Goal: Task Accomplishment & Management: Complete application form

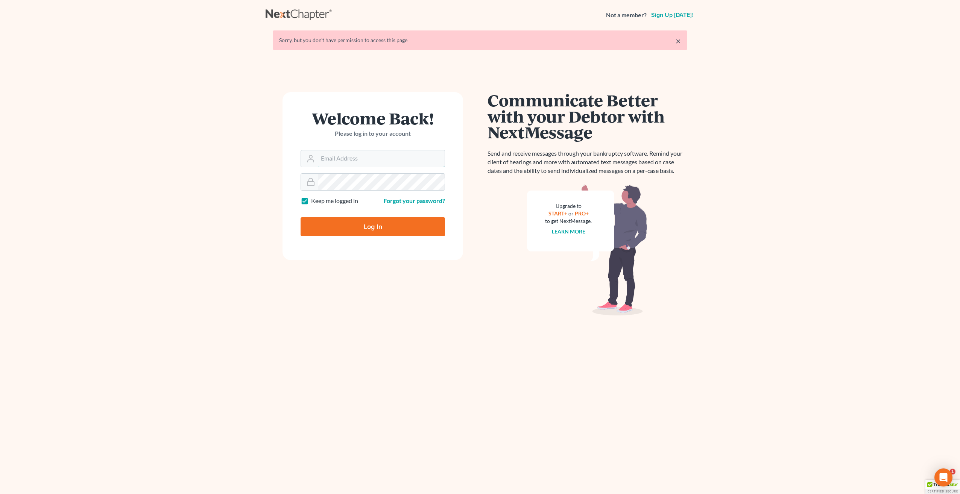
type input "emilio@esantiagolaw.com"
click at [397, 229] on input "Log In" at bounding box center [373, 226] width 144 height 19
type input "Thinking..."
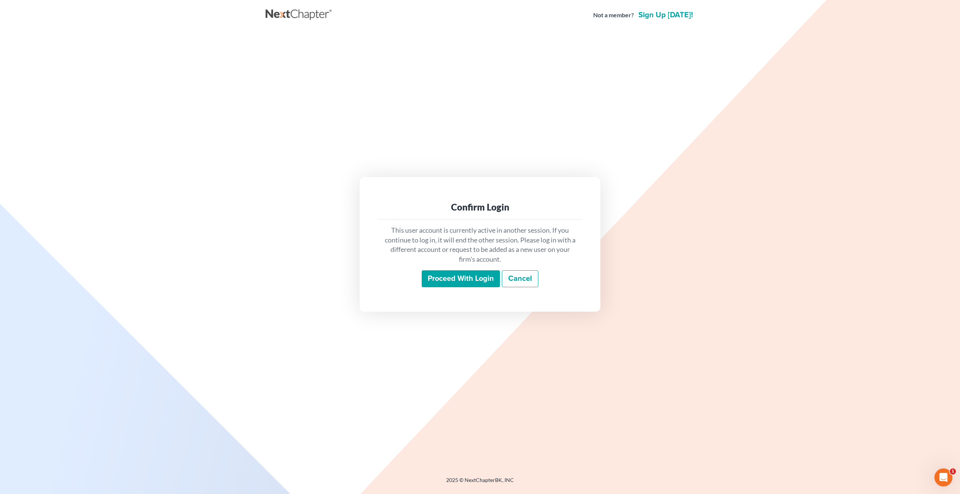
click at [452, 276] on input "Proceed with login" at bounding box center [461, 278] width 78 height 17
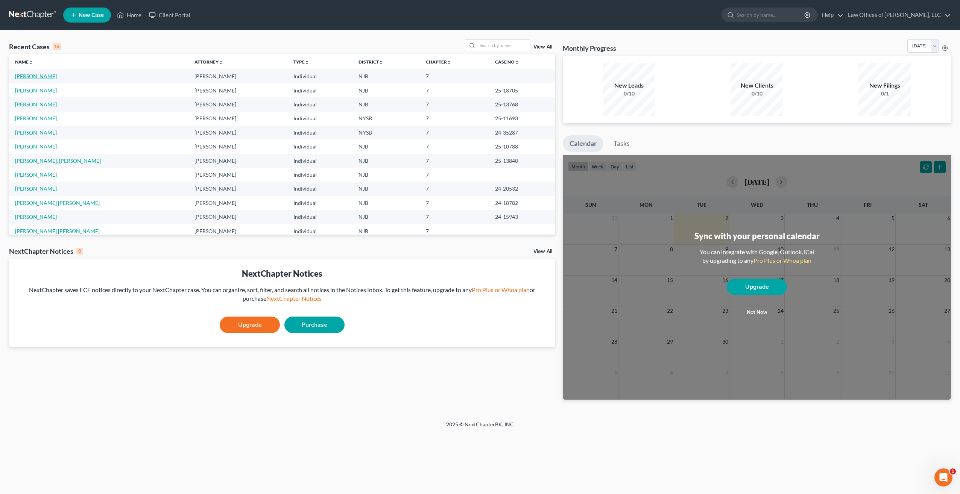
click at [39, 77] on link "[PERSON_NAME]" at bounding box center [36, 76] width 42 height 6
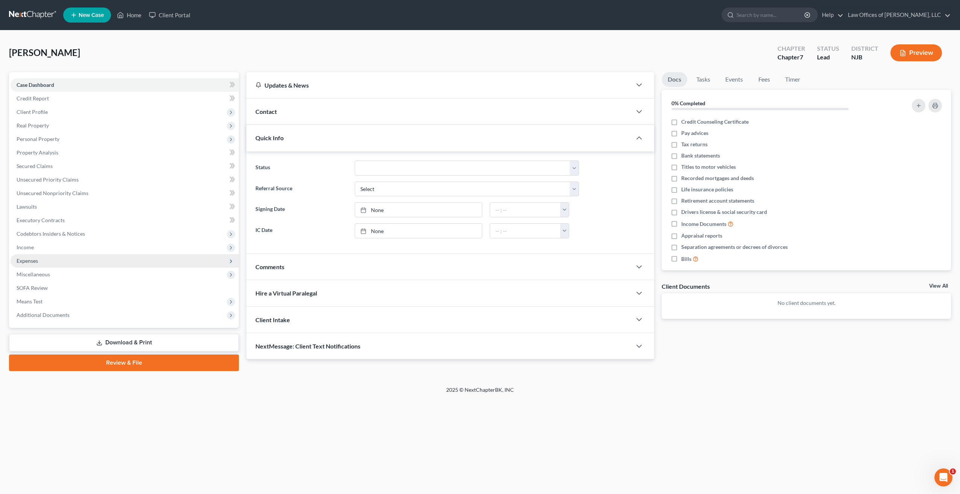
click at [27, 262] on span "Expenses" at bounding box center [27, 261] width 21 height 6
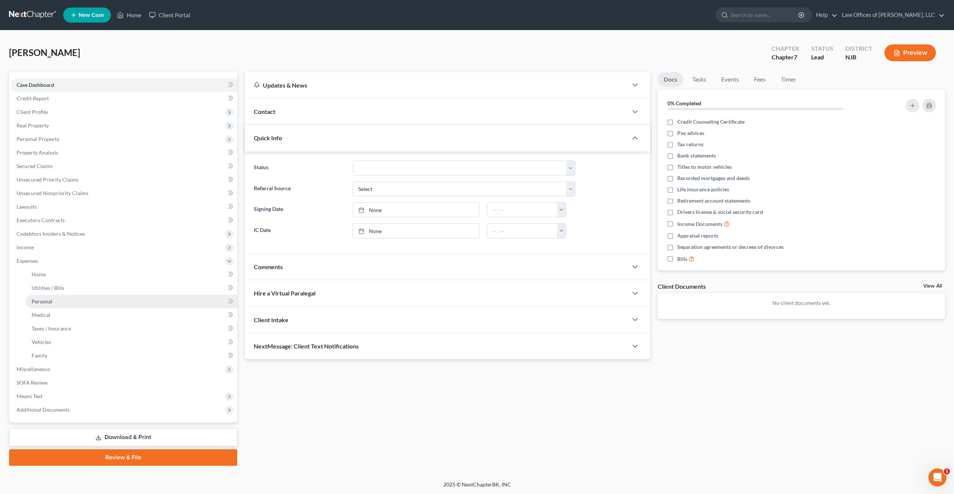
click at [49, 301] on span "Personal" at bounding box center [42, 301] width 21 height 6
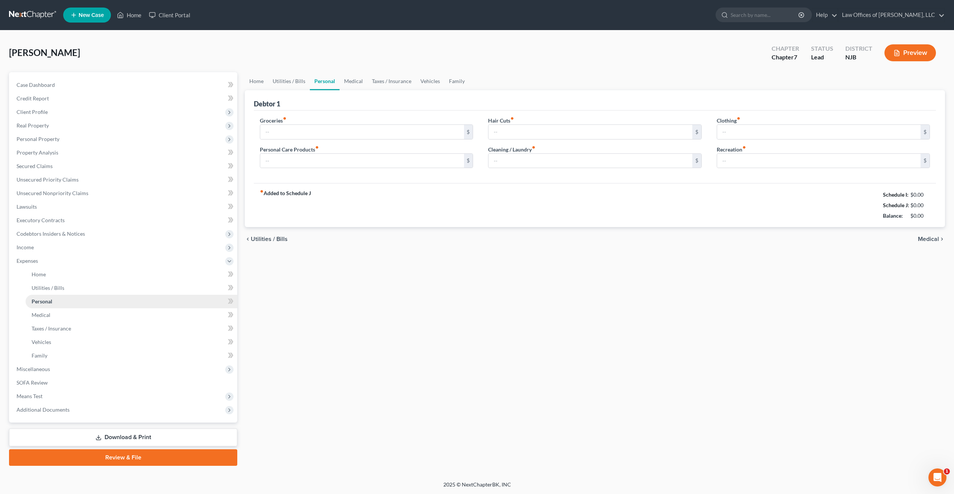
type input "500.00"
type input "150.00"
type input "0.00"
type input "100.00"
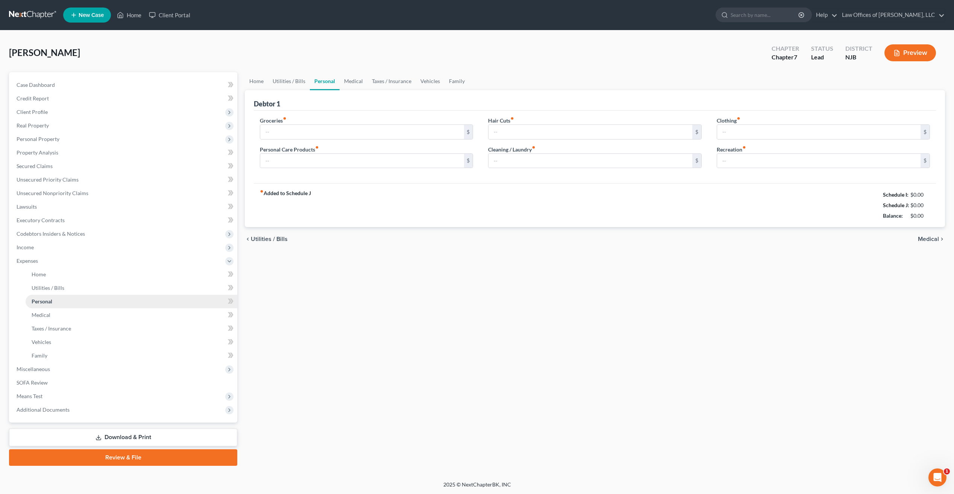
type input "0.00"
click at [288, 131] on input "500.00" at bounding box center [361, 132] width 203 height 14
type input "400"
click at [517, 161] on input "100.00" at bounding box center [590, 161] width 203 height 14
click at [514, 164] on input "95" at bounding box center [590, 161] width 203 height 14
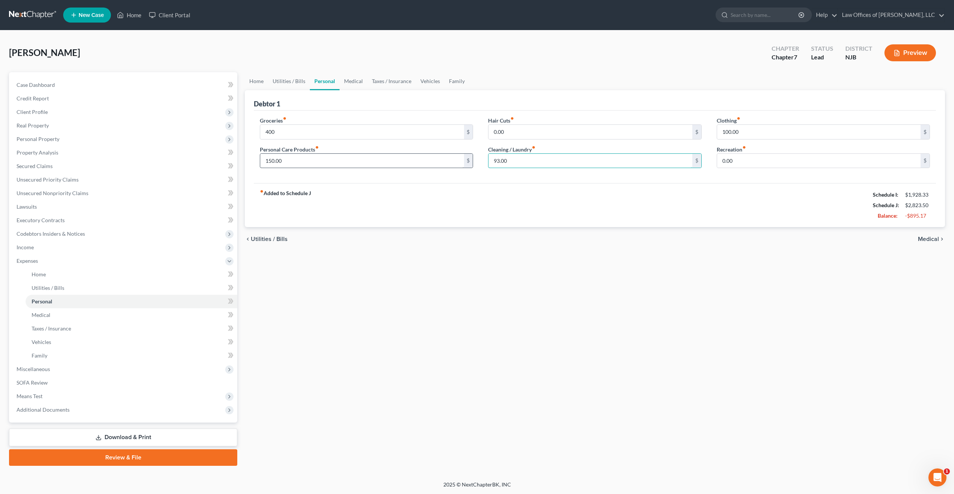
type input "93.00"
click at [290, 161] on input "150.00" at bounding box center [361, 161] width 203 height 14
click at [288, 161] on input "150.00" at bounding box center [361, 161] width 203 height 14
type input "50"
click at [753, 129] on input "100.00" at bounding box center [818, 132] width 203 height 14
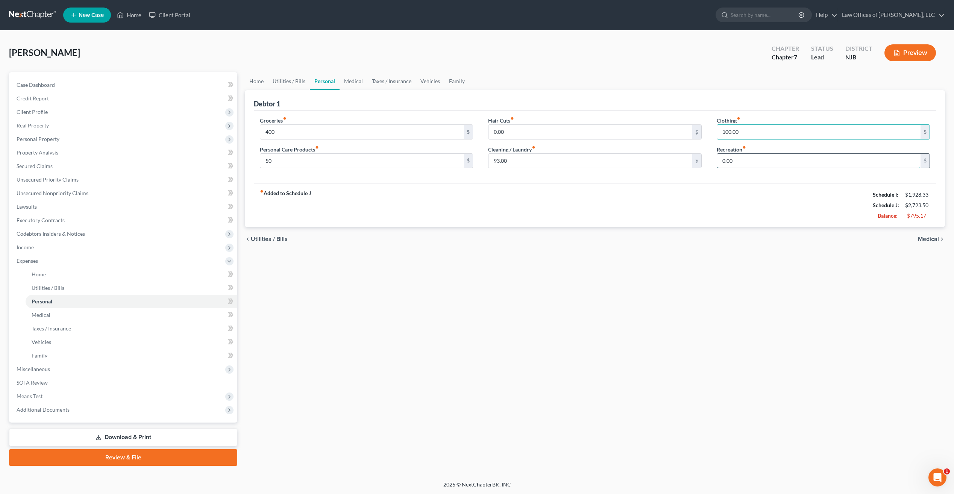
click at [744, 161] on input "0.00" at bounding box center [818, 161] width 203 height 14
type input "50.00"
click at [929, 236] on span "Medical" at bounding box center [928, 239] width 21 height 6
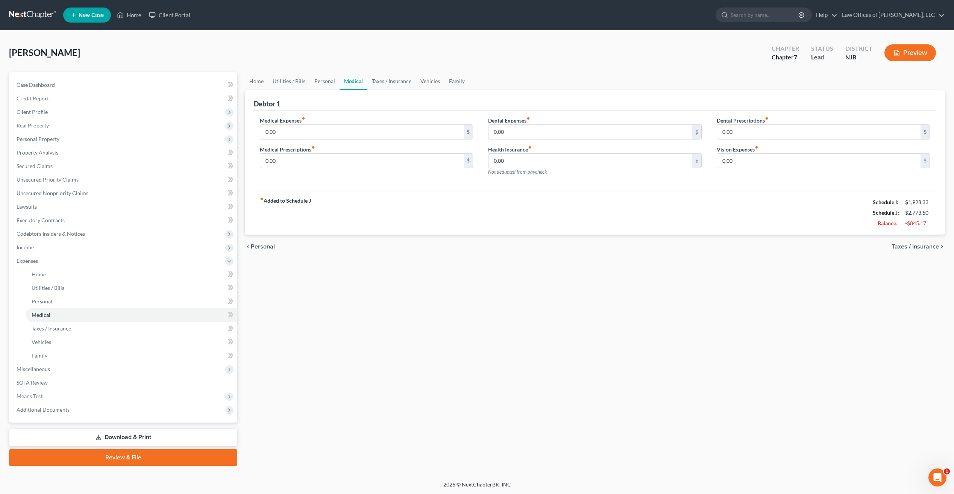
click at [934, 246] on span "Taxes / Insurance" at bounding box center [915, 247] width 47 height 6
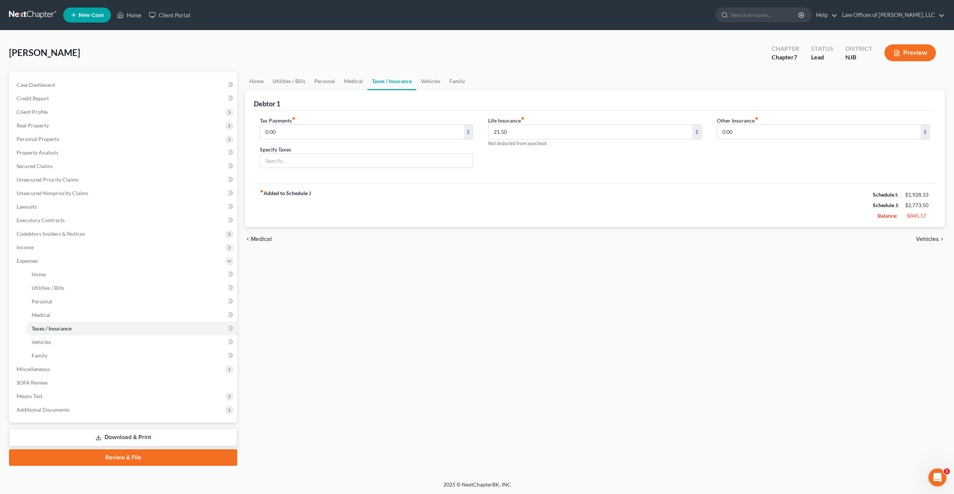
click at [931, 246] on div "chevron_left Medical Vehicles chevron_right" at bounding box center [595, 239] width 700 height 24
click at [38, 395] on span "Means Test" at bounding box center [30, 396] width 26 height 6
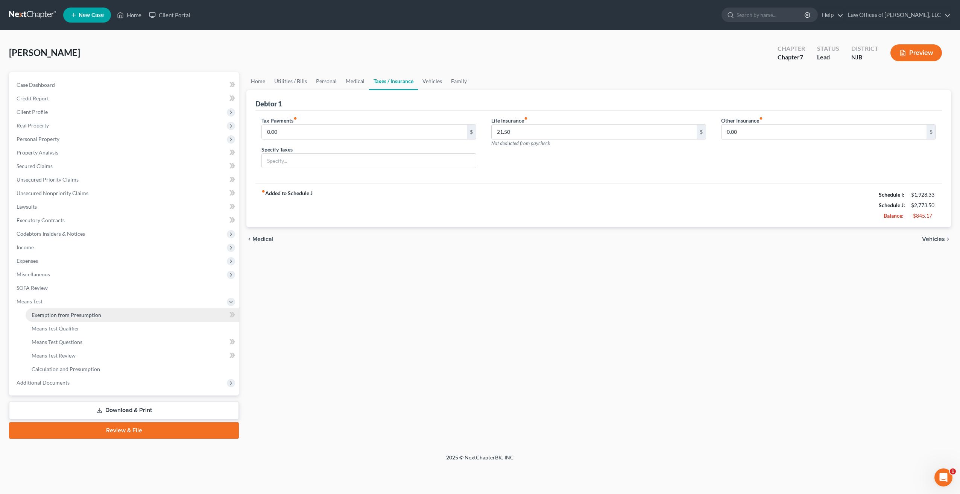
click at [67, 316] on span "Exemption from Presumption" at bounding box center [67, 315] width 70 height 6
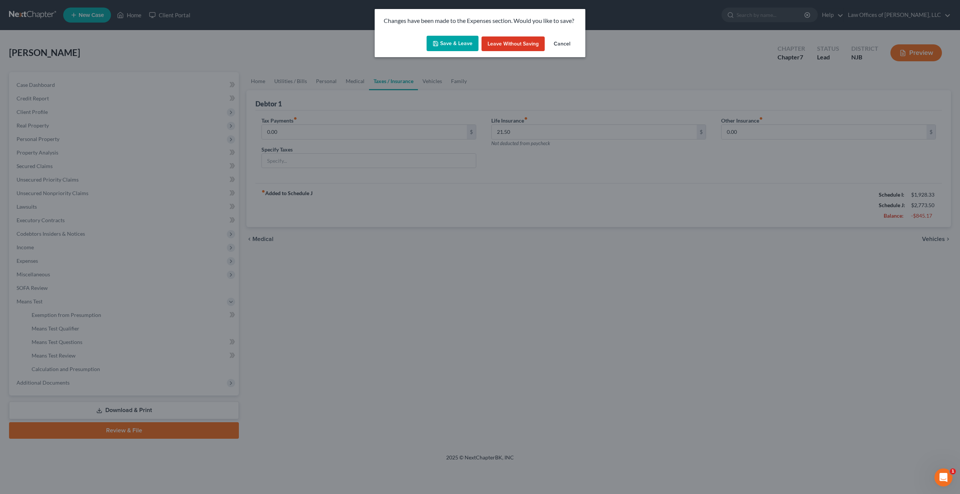
click at [462, 46] on button "Save & Leave" at bounding box center [453, 44] width 52 height 16
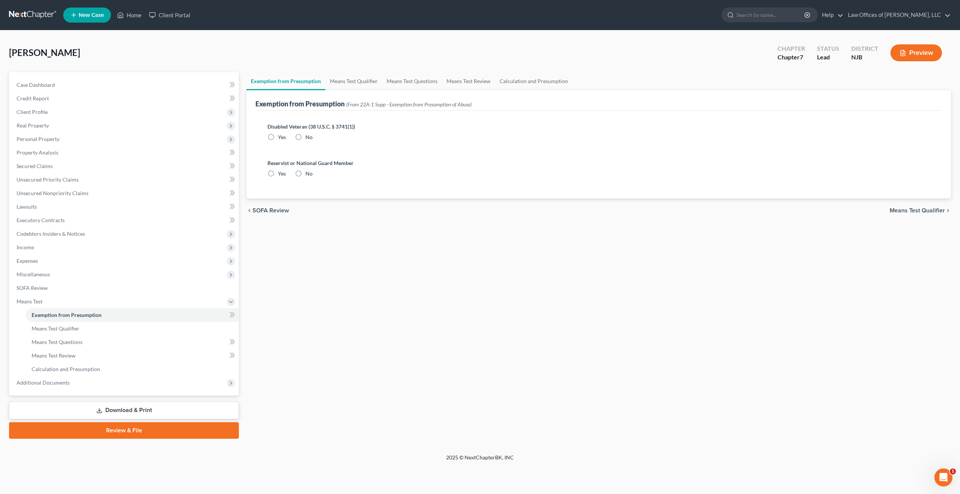
radio input "true"
click at [902, 212] on span "Means Test Qualifier" at bounding box center [917, 211] width 55 height 6
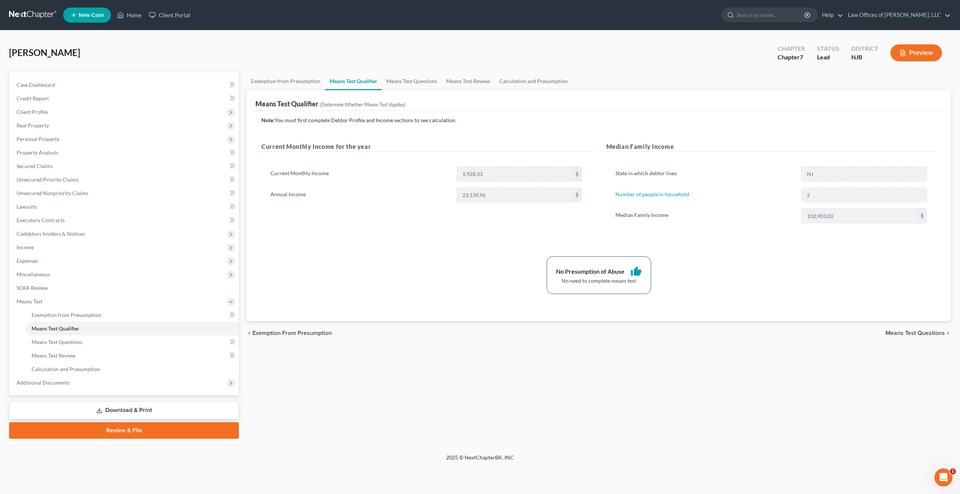
click at [151, 411] on link "Download & Print" at bounding box center [124, 411] width 230 height 18
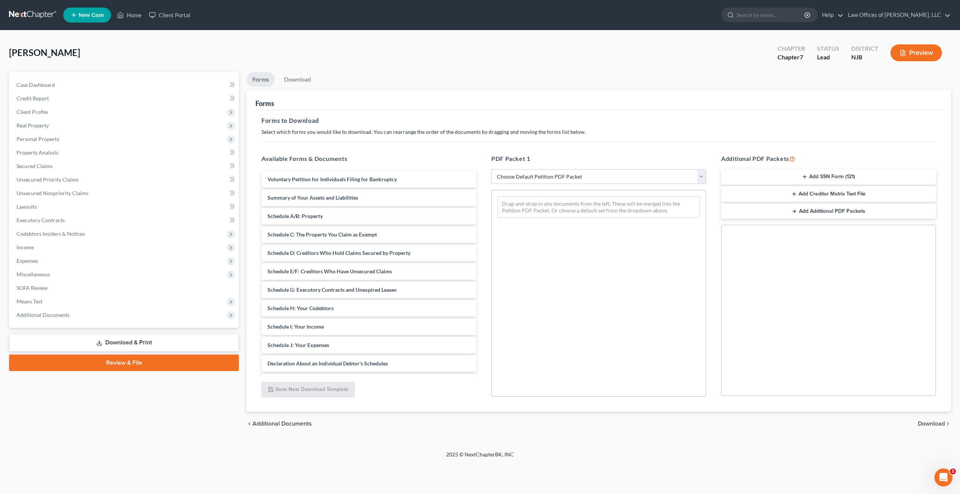
click at [700, 177] on select "Choose Default Petition PDF Packet Complete Bankruptcy Petition (all forms and …" at bounding box center [598, 176] width 215 height 15
click at [613, 340] on div "Drag-and-drop in any documents from the left. These will be merged into the Pet…" at bounding box center [598, 293] width 215 height 207
click at [26, 259] on span "Expenses" at bounding box center [27, 261] width 21 height 6
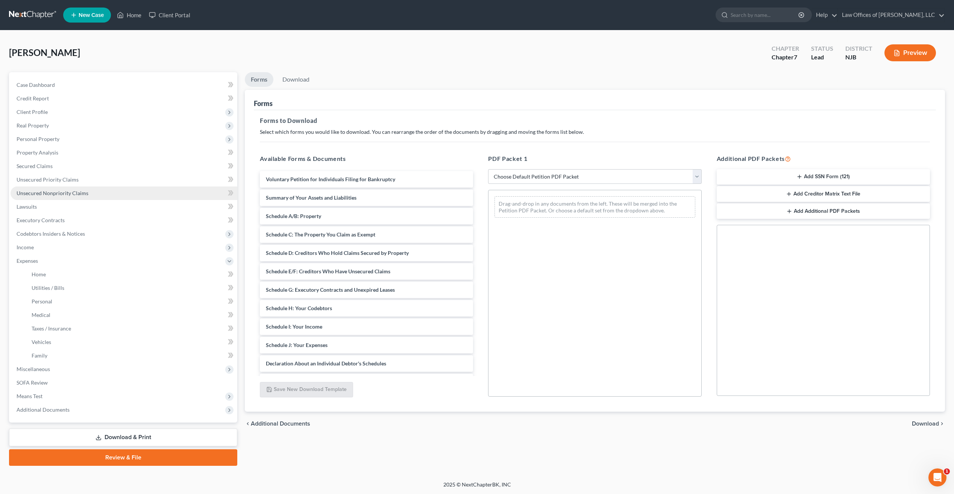
click at [68, 194] on span "Unsecured Nonpriority Claims" at bounding box center [53, 193] width 72 height 6
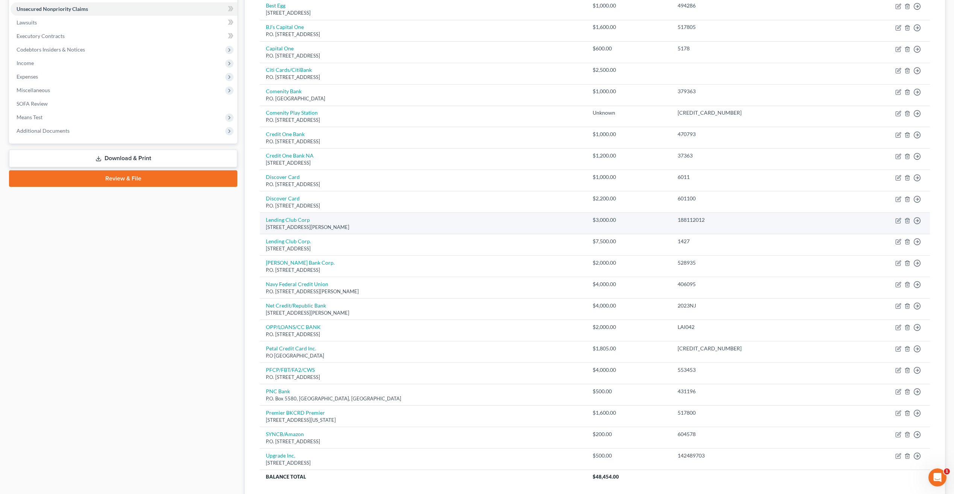
scroll to position [166, 0]
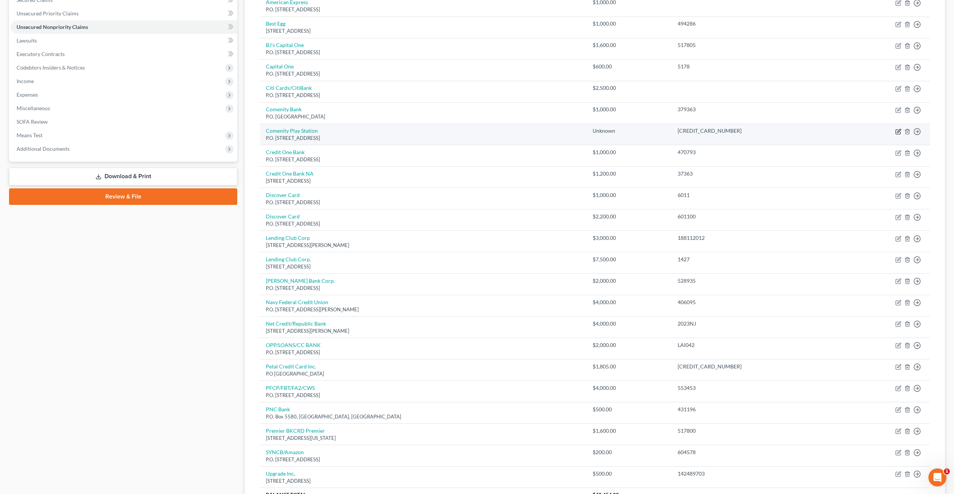
click at [897, 133] on icon "button" at bounding box center [899, 132] width 6 height 6
select select "45"
select select "2"
select select "0"
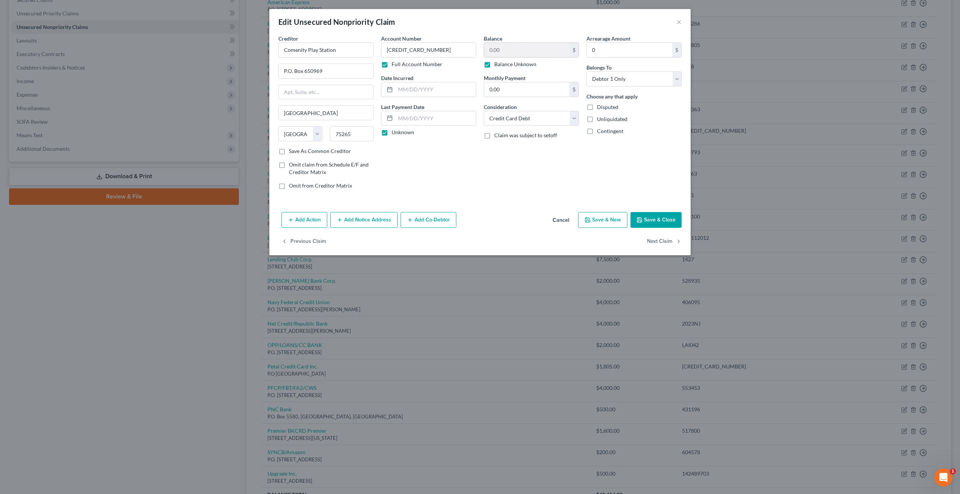
click at [575, 47] on div "$" at bounding box center [573, 50] width 9 height 14
drag, startPoint x: 280, startPoint y: 150, endPoint x: 285, endPoint y: 150, distance: 5.3
click at [289, 150] on label "Save As Common Creditor" at bounding box center [320, 151] width 62 height 8
click at [292, 150] on input "Save As Common Creditor" at bounding box center [294, 149] width 5 height 5
checkbox input "true"
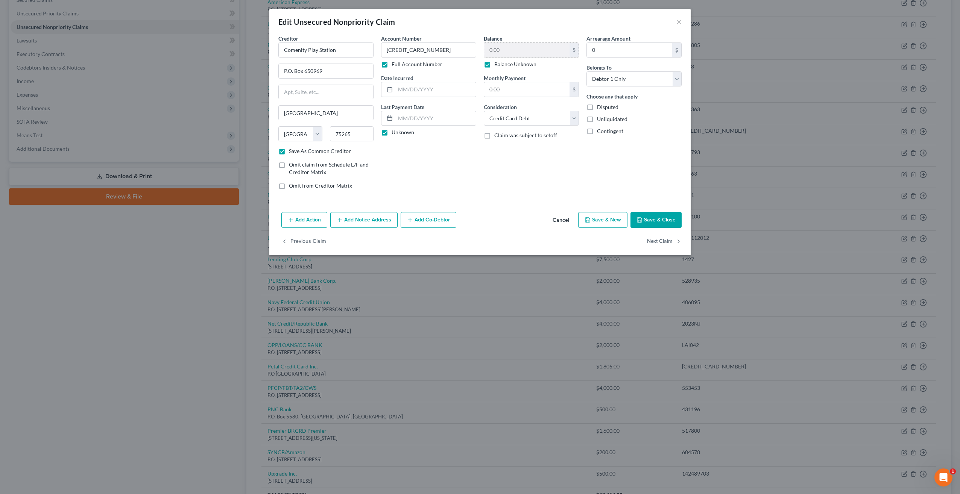
click at [575, 47] on div "$" at bounding box center [573, 50] width 9 height 14
click at [678, 24] on button "×" at bounding box center [678, 21] width 5 height 9
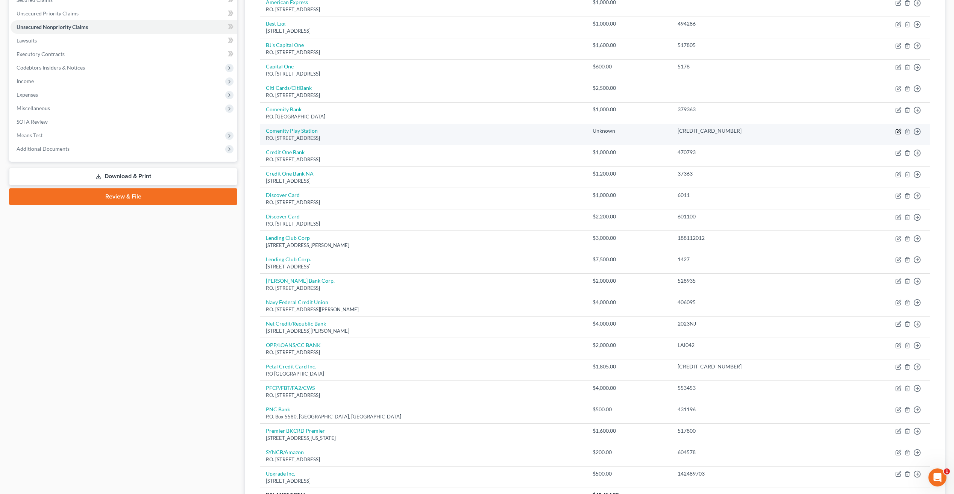
drag, startPoint x: 895, startPoint y: 129, endPoint x: 900, endPoint y: 134, distance: 7.2
drag, startPoint x: 900, startPoint y: 134, endPoint x: 898, endPoint y: 129, distance: 4.7
click at [898, 129] on icon "button" at bounding box center [898, 131] width 5 height 5
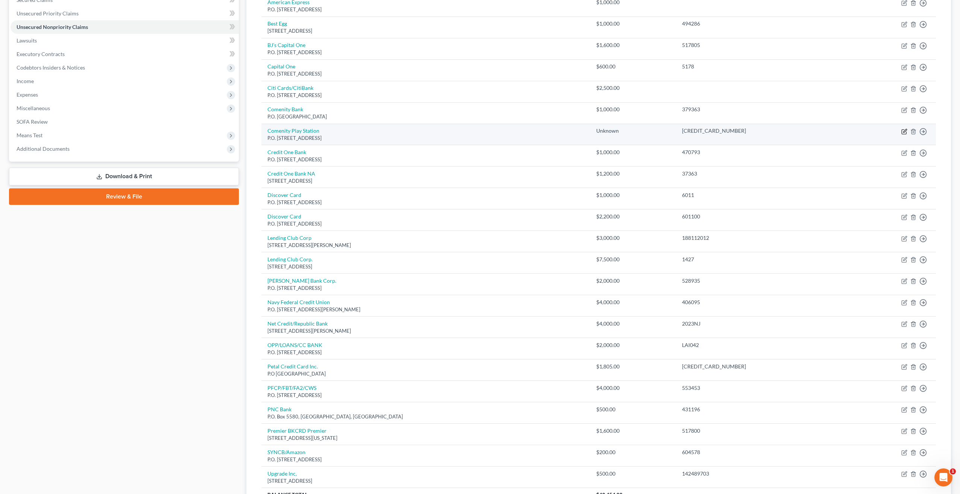
select select "45"
select select "2"
select select "0"
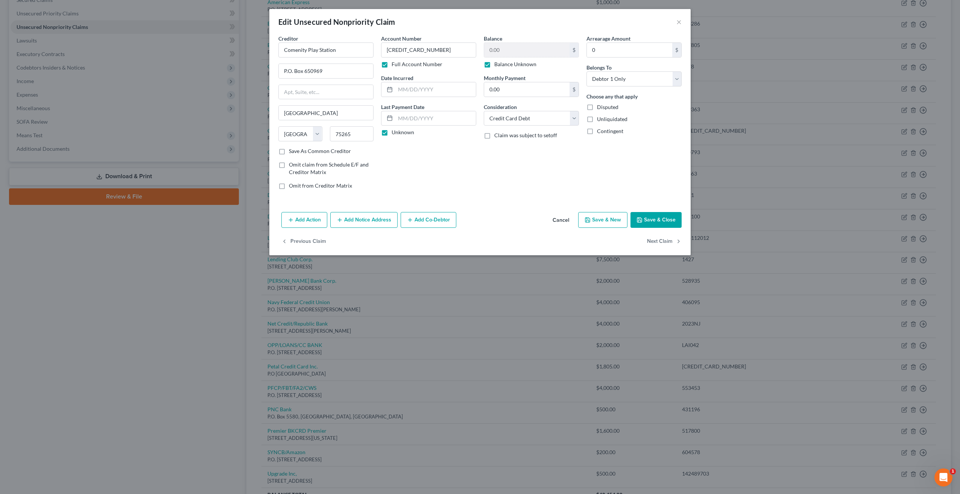
drag, startPoint x: 554, startPoint y: 176, endPoint x: 559, endPoint y: 172, distance: 5.6
click at [554, 175] on div "Balance 0.00 $ Balance Unknown Balance Undetermined 0.00 $ Balance Unknown Mont…" at bounding box center [531, 115] width 103 height 161
click at [610, 46] on input "0" at bounding box center [629, 50] width 85 height 14
click at [392, 132] on label "Unknown" at bounding box center [403, 133] width 23 height 8
click at [395, 132] on input "Unknown" at bounding box center [397, 131] width 5 height 5
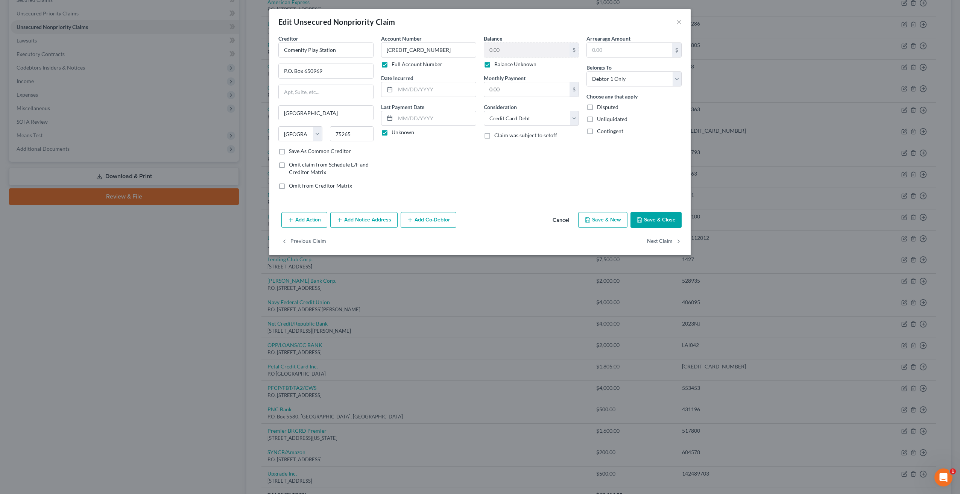
checkbox input "false"
click at [622, 52] on input "text" at bounding box center [629, 50] width 85 height 14
click at [619, 50] on input "text" at bounding box center [629, 50] width 85 height 14
type input "59.00"
click at [461, 171] on div "Account Number [CREDIT_CARD_NUMBER] Full Account Number Date Incurred Last Paym…" at bounding box center [428, 115] width 103 height 161
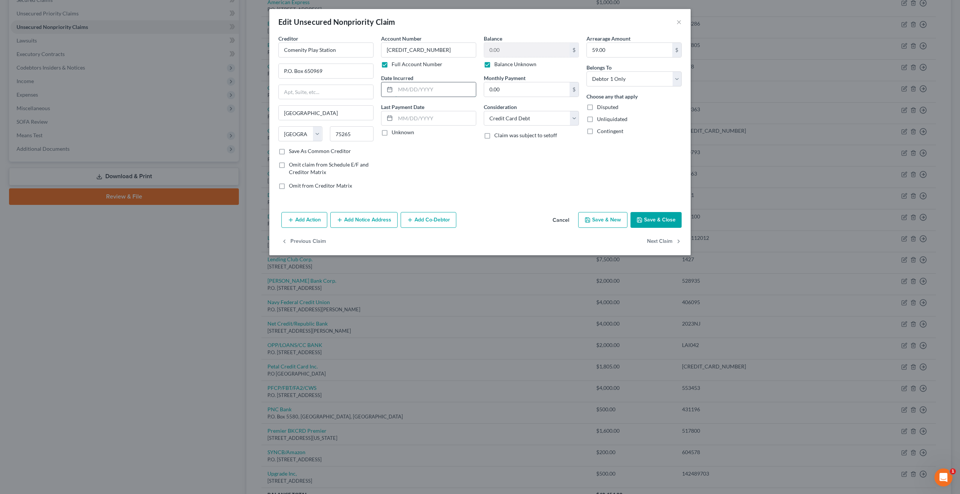
click at [402, 89] on input "text" at bounding box center [435, 89] width 80 height 14
click at [402, 90] on input "text" at bounding box center [435, 89] width 80 height 14
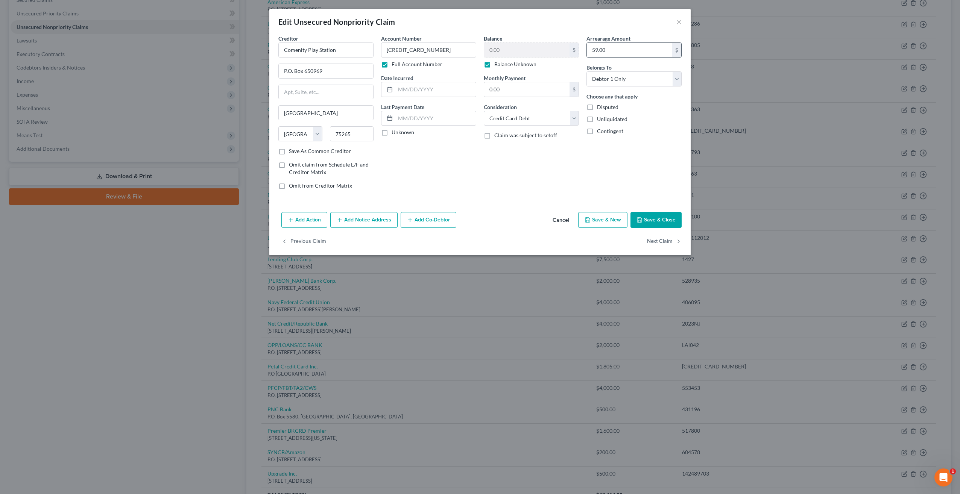
click at [609, 51] on input "59.00" at bounding box center [629, 50] width 85 height 14
type input "900.00"
click at [405, 88] on input "text" at bounding box center [435, 89] width 80 height 14
click at [289, 154] on label "Save As Common Creditor" at bounding box center [320, 151] width 62 height 8
click at [292, 152] on input "Save As Common Creditor" at bounding box center [294, 149] width 5 height 5
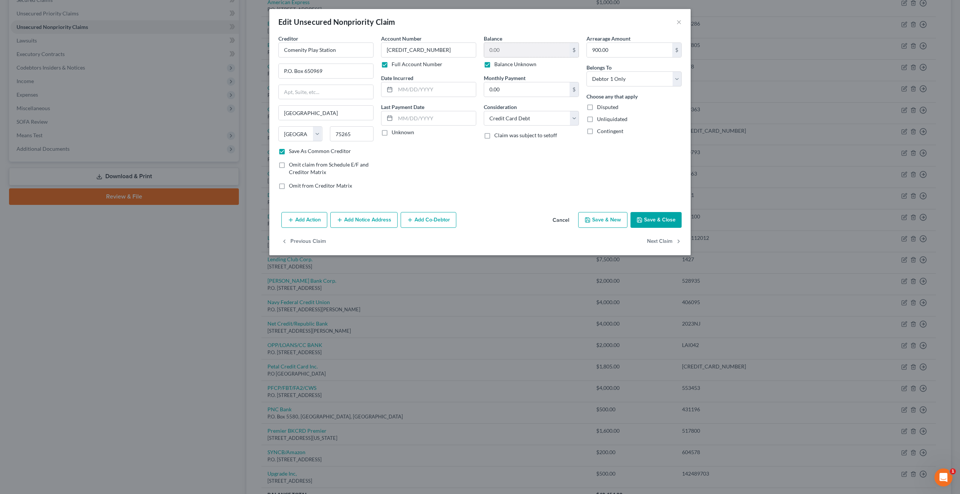
click at [576, 50] on div "$" at bounding box center [573, 50] width 9 height 14
click at [648, 219] on button "Save & Close" at bounding box center [655, 220] width 51 height 16
checkbox input "false"
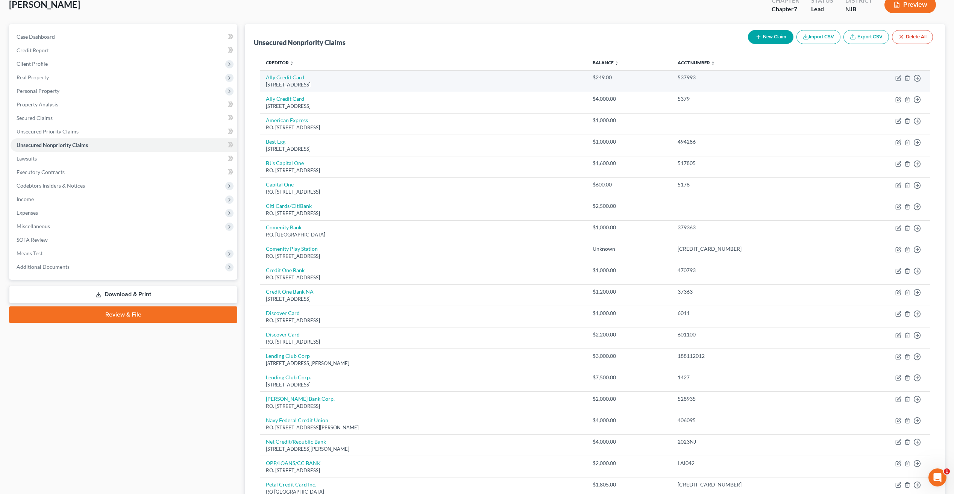
scroll to position [16, 0]
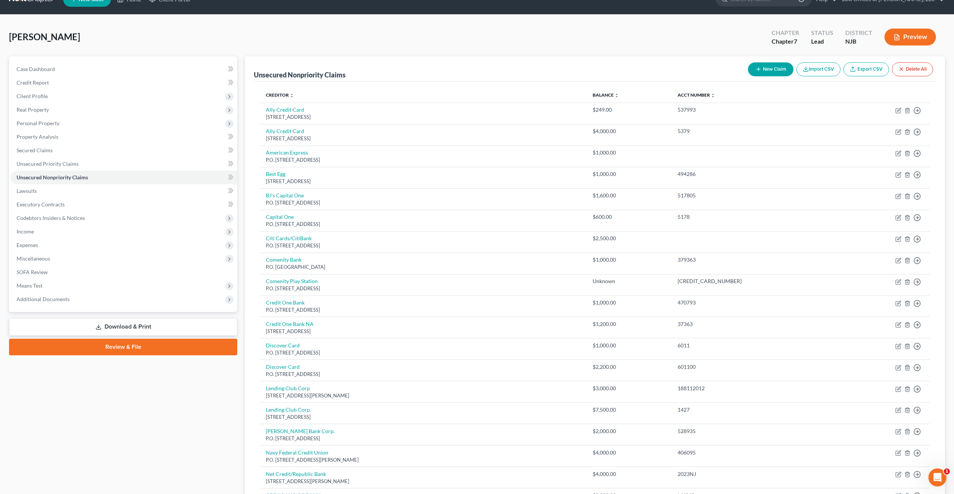
click at [775, 68] on button "New Claim" at bounding box center [771, 69] width 46 height 14
select select "0"
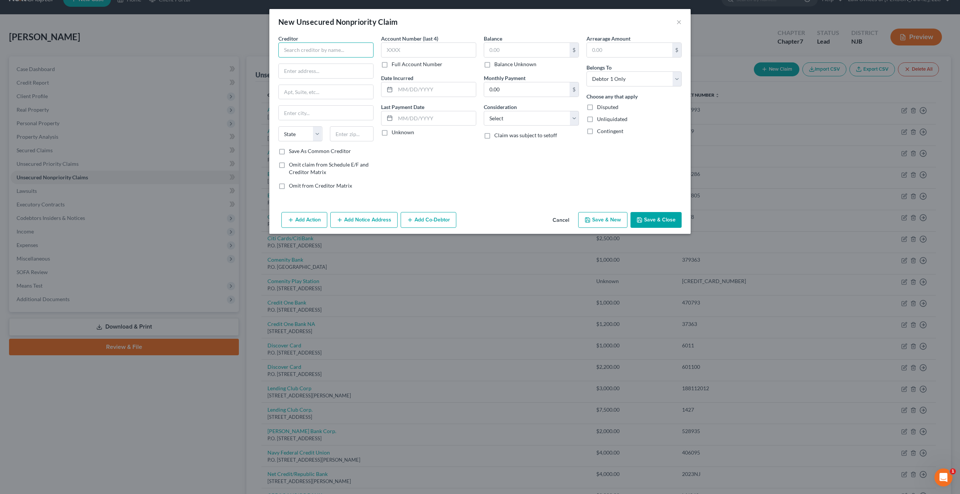
click at [312, 50] on input "text" at bounding box center [325, 50] width 95 height 15
drag, startPoint x: 328, startPoint y: 52, endPoint x: 344, endPoint y: 41, distance: 18.7
click at [338, 46] on input "text" at bounding box center [325, 50] width 95 height 15
type input "c"
type input "Credit One"
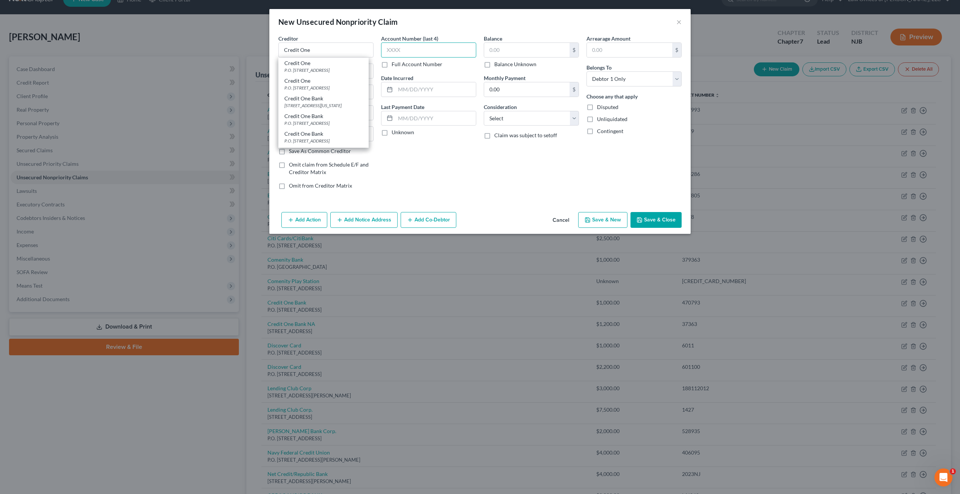
click at [415, 49] on input "text" at bounding box center [428, 50] width 95 height 15
click at [415, 42] on label "Account Number (last 4)" at bounding box center [409, 39] width 57 height 8
click at [392, 65] on label "Full Account Number" at bounding box center [417, 65] width 51 height 8
click at [395, 65] on input "Full Account Number" at bounding box center [397, 63] width 5 height 5
click at [396, 55] on input "text" at bounding box center [428, 50] width 95 height 15
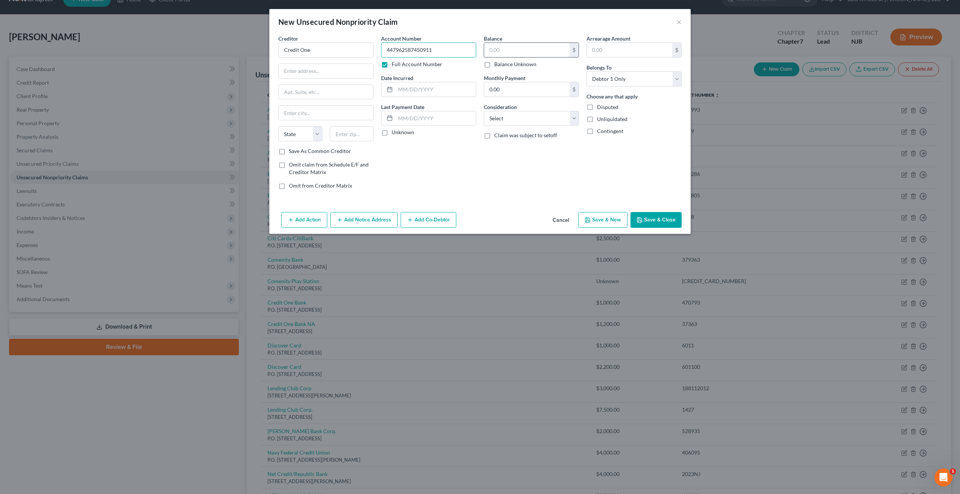
type input "447962587450911"
click at [501, 47] on input "text" at bounding box center [526, 50] width 85 height 14
type input "1,300"
click at [317, 73] on input "text" at bounding box center [326, 71] width 94 height 14
drag, startPoint x: 289, startPoint y: 90, endPoint x: 291, endPoint y: 79, distance: 11.6
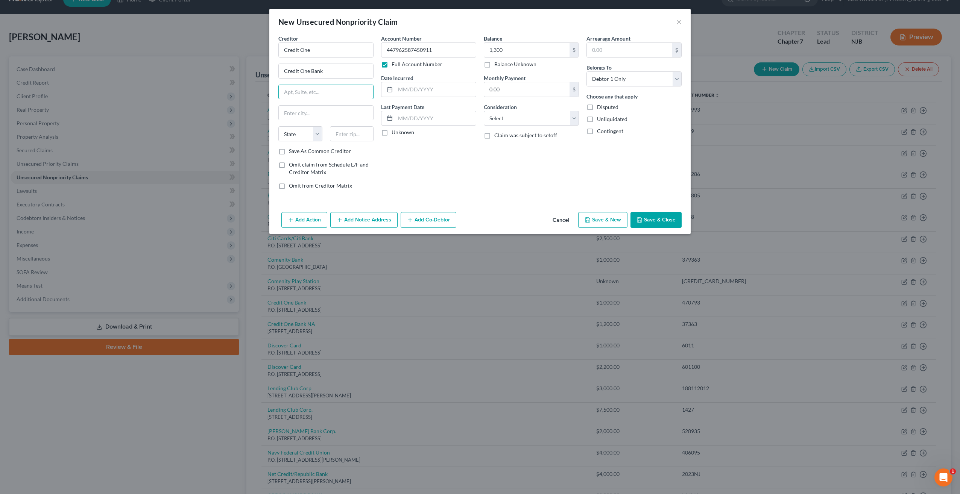
click at [287, 90] on input "text" at bounding box center [326, 92] width 94 height 14
click at [355, 65] on input "Credit One Bank" at bounding box center [326, 71] width 94 height 14
click at [343, 72] on input "Credit One Bank" at bounding box center [326, 71] width 94 height 14
type input "C"
click at [313, 49] on input "Credit One" at bounding box center [325, 50] width 95 height 15
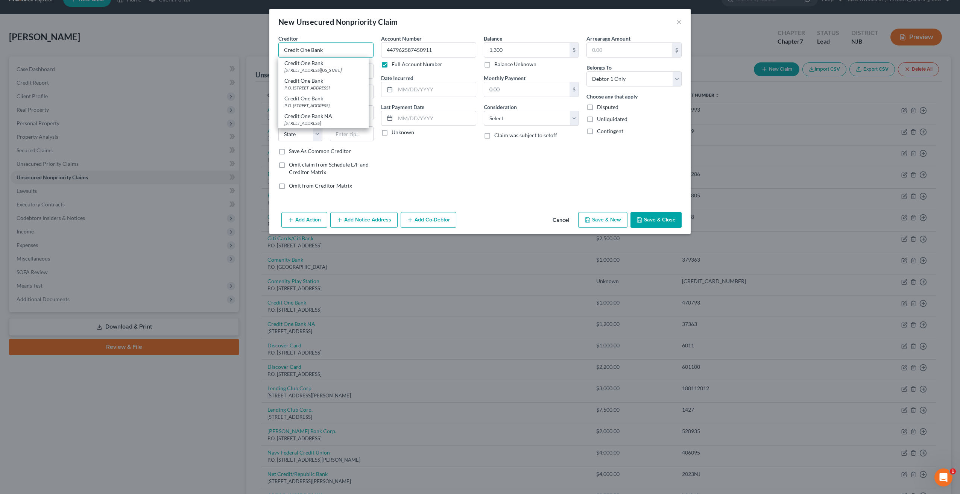
type input "Credit One Bank"
click at [408, 146] on div "Account Number 447962587450911 Full Account Number Date Incurred Last Payment D…" at bounding box center [428, 115] width 103 height 161
click at [319, 63] on div "Creditor * Credit One Bank State [US_STATE] AK AR AZ CA CO [GEOGRAPHIC_DATA] DE…" at bounding box center [325, 91] width 95 height 113
drag, startPoint x: 317, startPoint y: 64, endPoint x: 316, endPoint y: 70, distance: 6.5
click at [316, 70] on input "text" at bounding box center [326, 71] width 94 height 14
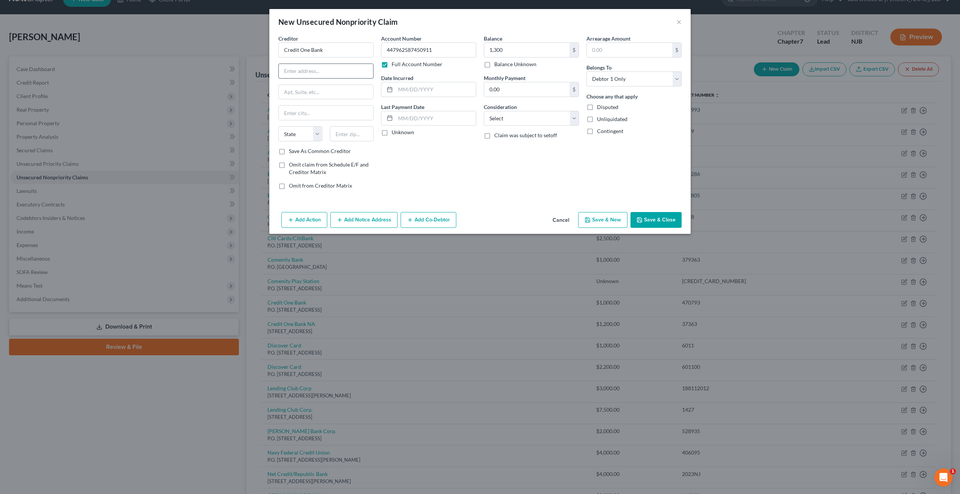
click at [312, 72] on input "text" at bounding box center [326, 71] width 94 height 14
type input "P.O. Box 98873"
drag, startPoint x: 307, startPoint y: 113, endPoint x: 305, endPoint y: 109, distance: 4.4
click at [307, 112] on input "text" at bounding box center [326, 113] width 94 height 14
drag, startPoint x: 303, startPoint y: 113, endPoint x: 325, endPoint y: 94, distance: 29.6
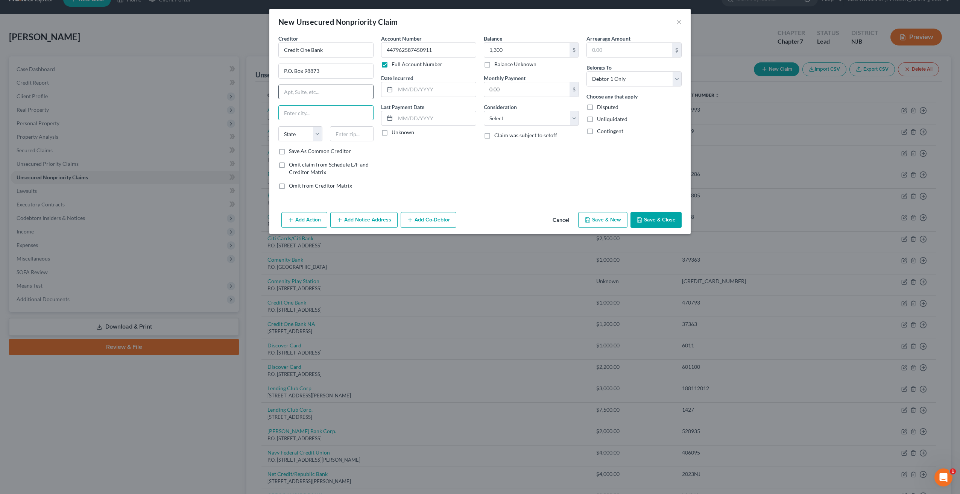
click at [318, 99] on div "Creditor * Credit One Bank P.O. Box 98873 State [US_STATE] AK AR AZ CA CO CT DE…" at bounding box center [325, 91] width 95 height 113
type input "[GEOGRAPHIC_DATA]"
click at [317, 136] on select "State [US_STATE] AK AR AZ CA CO CT DE DC [GEOGRAPHIC_DATA] [GEOGRAPHIC_DATA] GU…" at bounding box center [300, 133] width 44 height 15
select select "31"
click at [278, 126] on select "State [US_STATE] AK AR AZ CA CO CT DE DC [GEOGRAPHIC_DATA] [GEOGRAPHIC_DATA] GU…" at bounding box center [300, 133] width 44 height 15
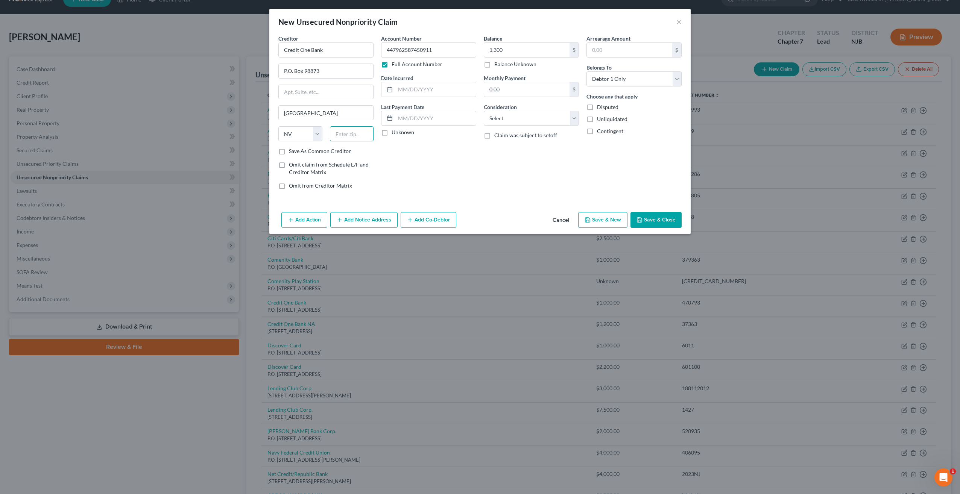
click at [344, 137] on input "text" at bounding box center [352, 133] width 44 height 15
type input "98873"
click at [289, 151] on label "Save As Common Creditor" at bounding box center [320, 151] width 62 height 8
click at [292, 151] on input "Save As Common Creditor" at bounding box center [294, 149] width 5 height 5
checkbox input "true"
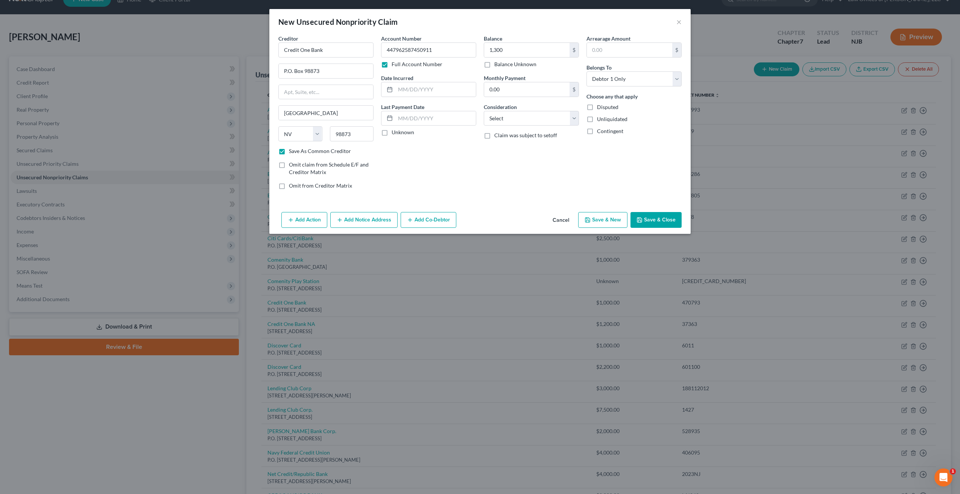
click at [392, 133] on label "Unknown" at bounding box center [403, 133] width 23 height 8
click at [395, 133] on input "Unknown" at bounding box center [397, 131] width 5 height 5
checkbox input "true"
click at [576, 118] on select "Select Cable / Satellite Services Collection Agency Credit Card Debt Debt Couns…" at bounding box center [531, 118] width 95 height 15
select select "2"
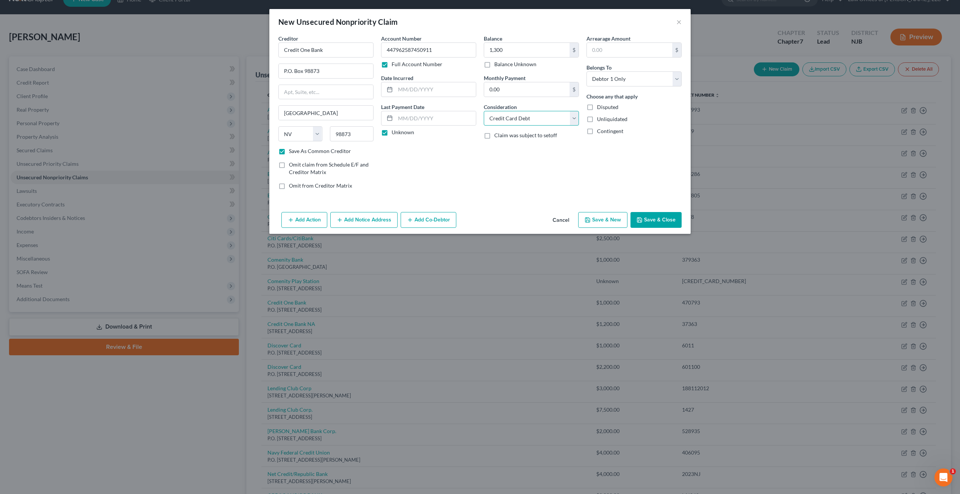
click at [484, 111] on select "Select Cable / Satellite Services Collection Agency Credit Card Debt Debt Couns…" at bounding box center [531, 118] width 95 height 15
click at [608, 222] on button "Save & New" at bounding box center [602, 220] width 49 height 16
checkbox input "false"
select select "0"
type input "1,300.00"
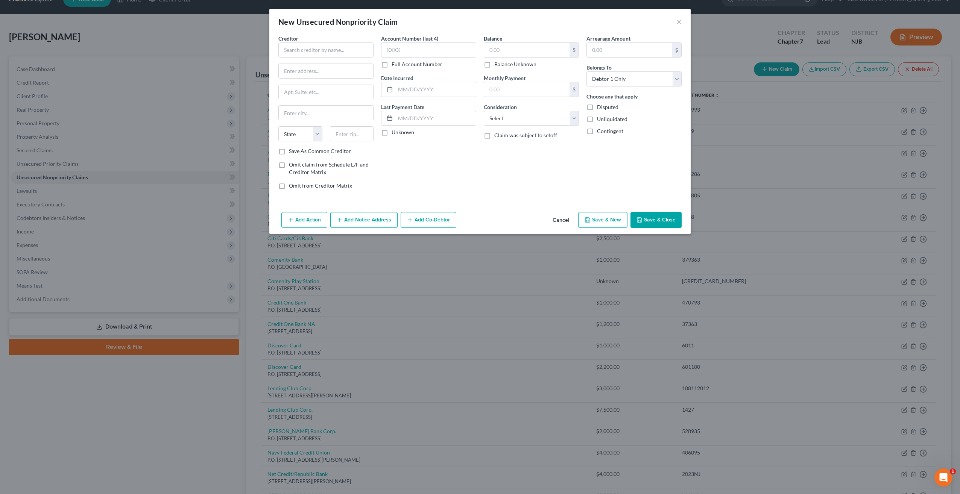
click at [650, 220] on button "Save & Close" at bounding box center [655, 220] width 51 height 16
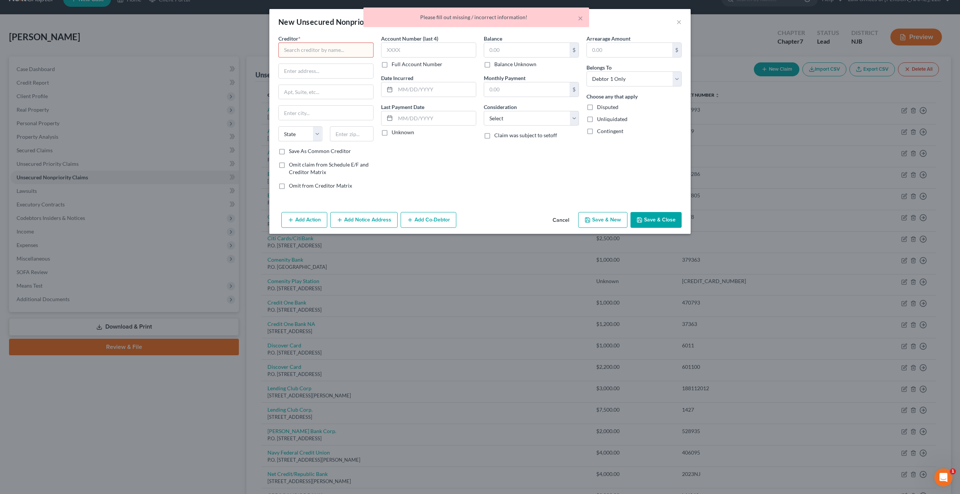
click at [561, 221] on button "Cancel" at bounding box center [561, 220] width 29 height 15
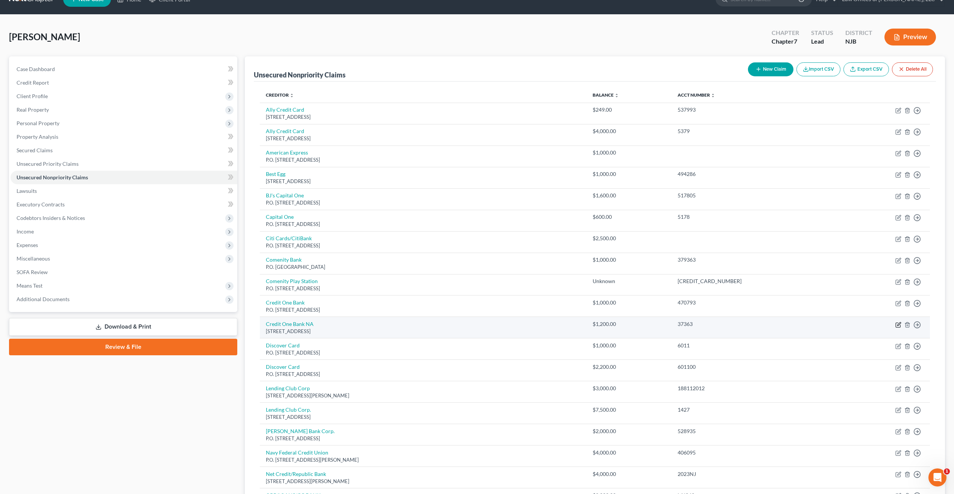
click at [896, 326] on icon "button" at bounding box center [899, 325] width 6 height 6
select select "31"
select select "2"
select select "0"
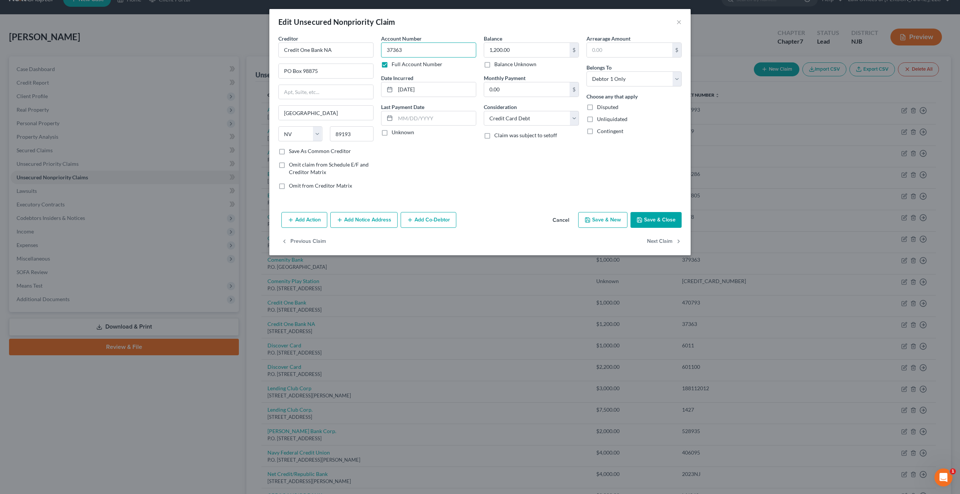
click at [417, 51] on input "37363" at bounding box center [428, 50] width 95 height 15
type input "3"
click at [402, 45] on input "text" at bounding box center [428, 50] width 95 height 15
type input "[CREDIT_CARD_NUMBER]"
click at [449, 184] on div "Account Number [CREDIT_CARD_NUMBER] Full Account Number Date Incurred [DATE] La…" at bounding box center [428, 115] width 103 height 161
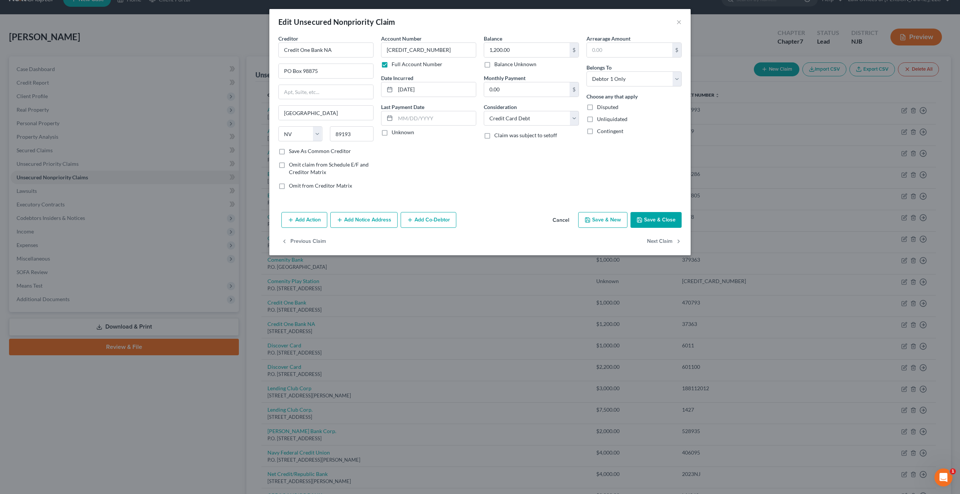
click at [657, 221] on button "Save & Close" at bounding box center [655, 220] width 51 height 16
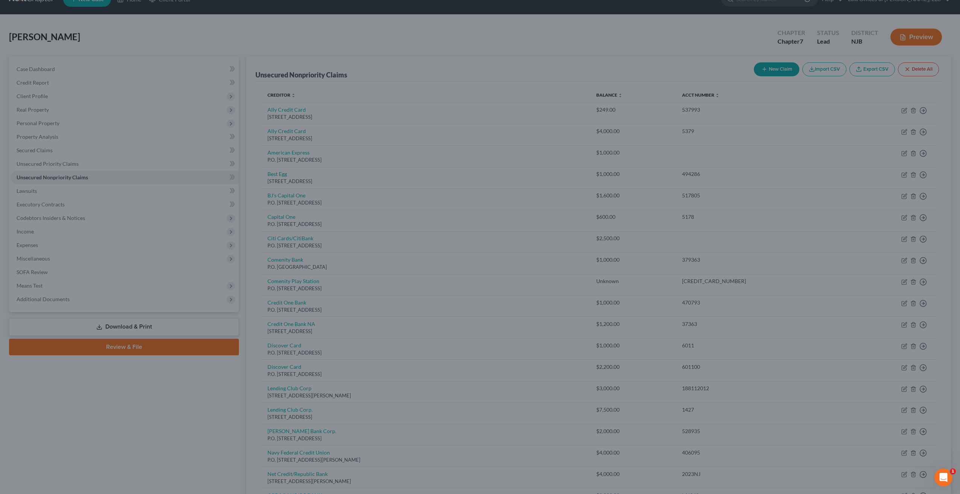
type input "0"
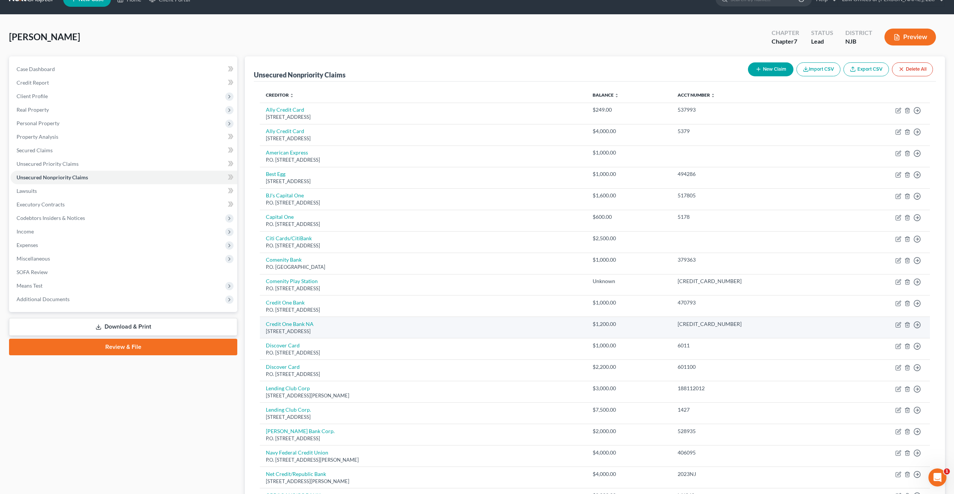
drag, startPoint x: 698, startPoint y: 326, endPoint x: 681, endPoint y: 328, distance: 17.3
click at [681, 328] on td "[CREDIT_CARD_NUMBER]" at bounding box center [756, 327] width 169 height 21
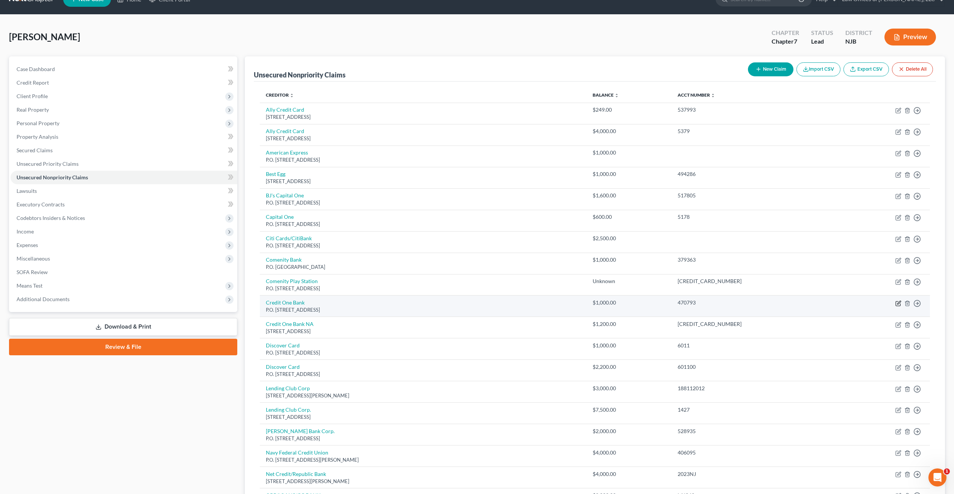
click at [898, 303] on icon "button" at bounding box center [898, 302] width 3 height 3
select select "31"
select select "2"
select select "0"
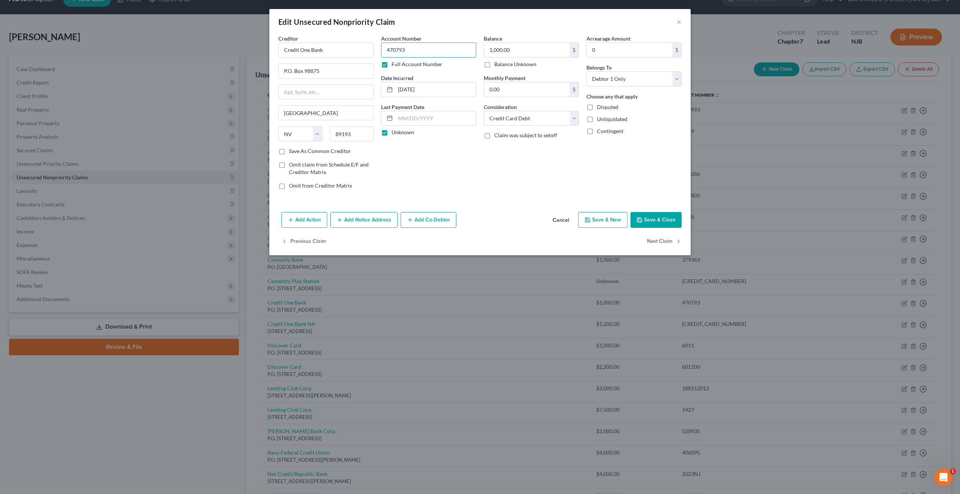
click at [408, 54] on input "470793" at bounding box center [428, 50] width 95 height 15
type input "[CREDIT_CARD_NUMBER]"
click at [518, 49] on input "1,000.00" at bounding box center [526, 50] width 85 height 14
click at [658, 217] on button "Save & Close" at bounding box center [655, 220] width 51 height 16
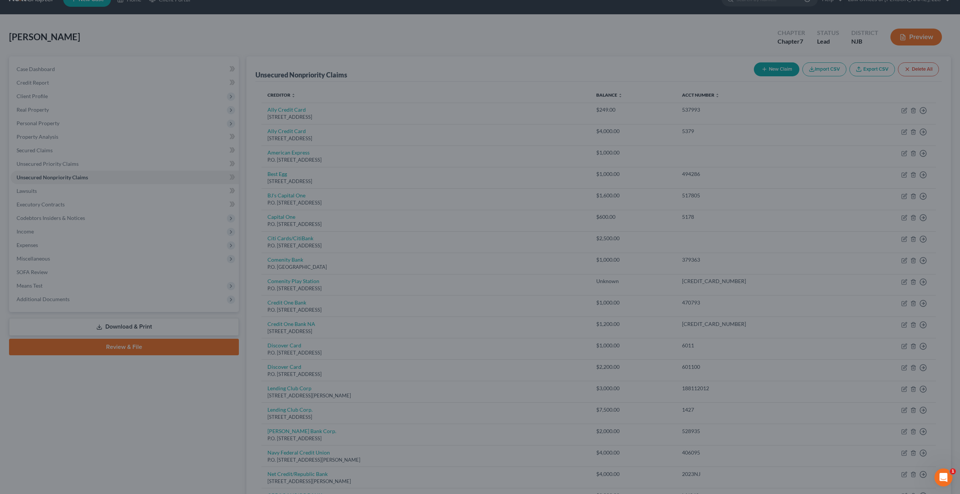
type input "1,100.00"
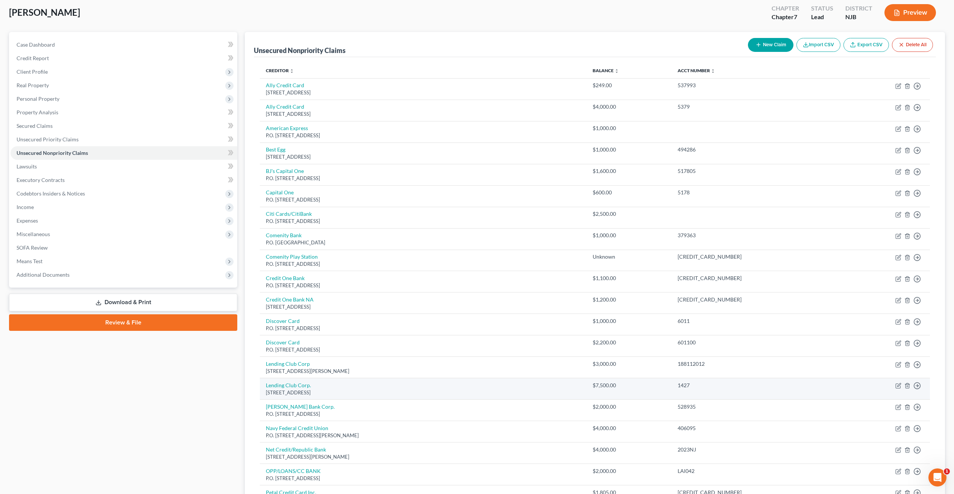
scroll to position [53, 0]
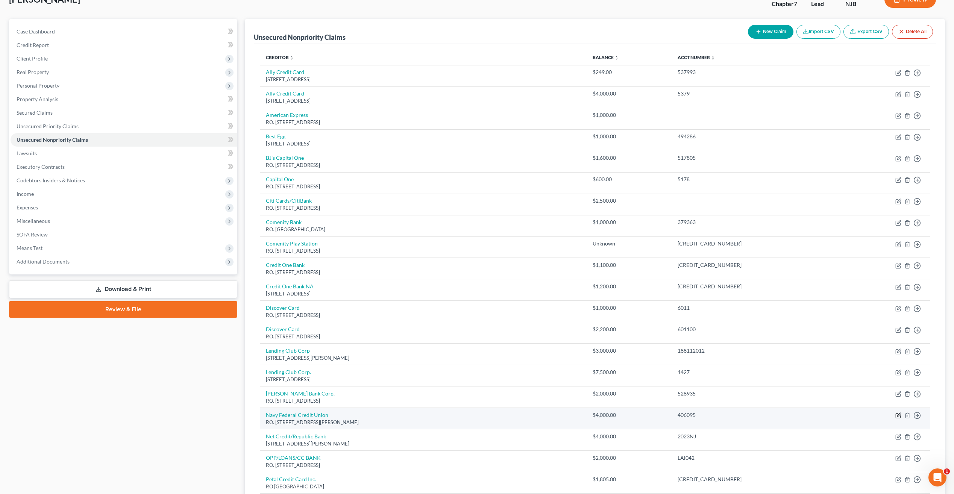
click at [897, 416] on icon "button" at bounding box center [899, 416] width 6 height 6
select select "48"
select select "2"
select select "0"
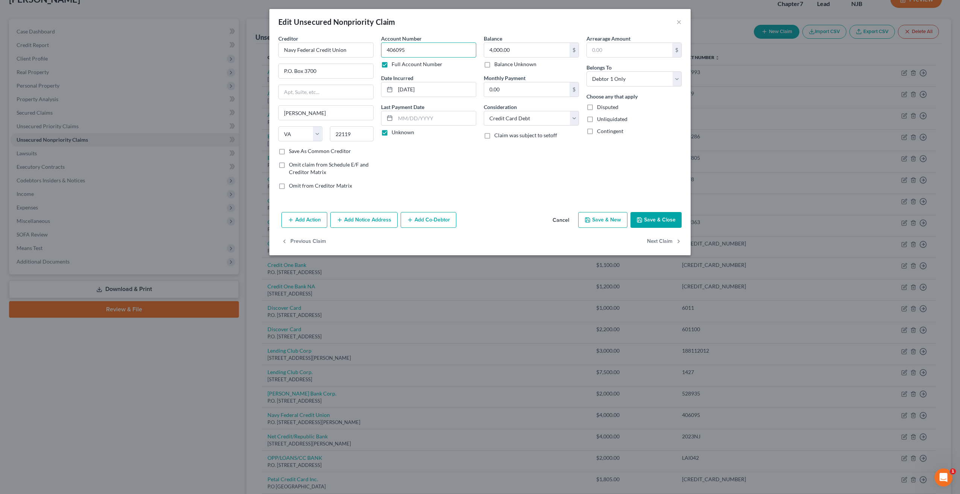
click at [424, 51] on input "406095" at bounding box center [428, 50] width 95 height 15
type input "406095 7051"
click at [665, 216] on button "Save & Close" at bounding box center [655, 220] width 51 height 16
type input "0"
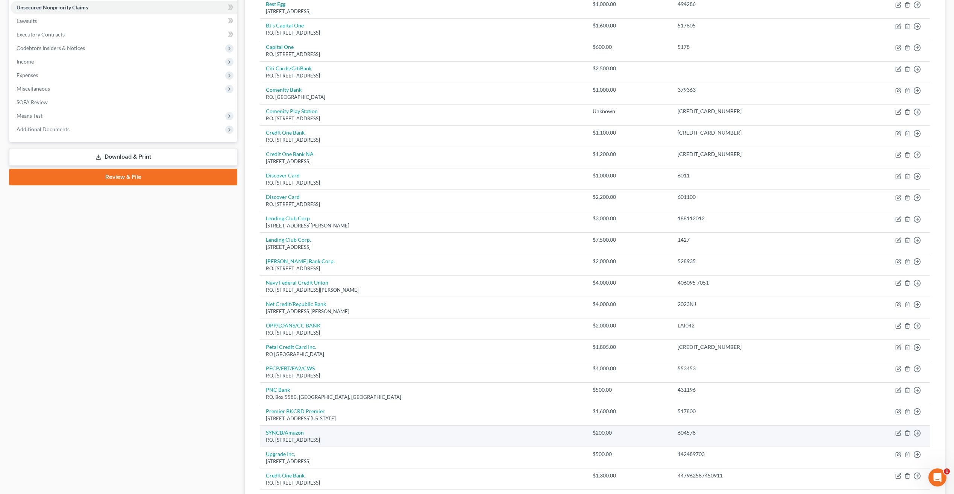
scroll to position [204, 0]
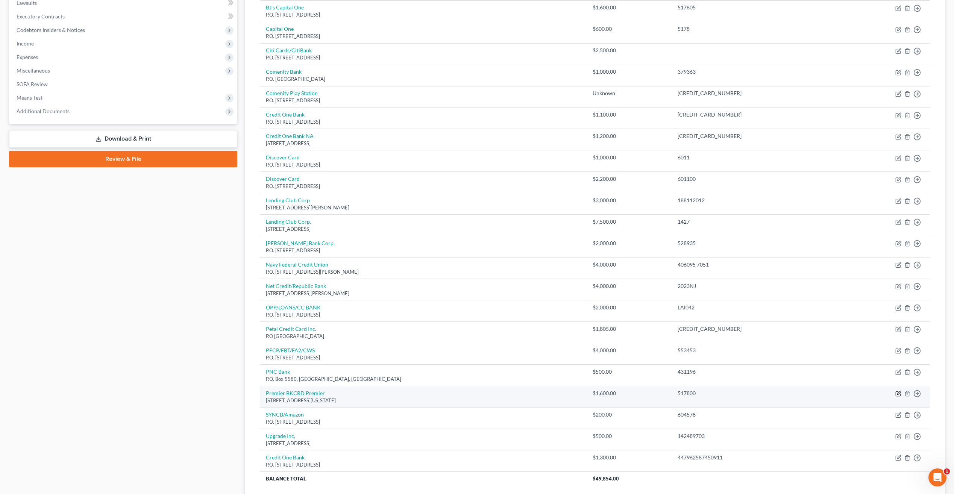
click at [900, 395] on icon "button" at bounding box center [898, 394] width 5 height 5
select select "43"
select select "2"
select select "0"
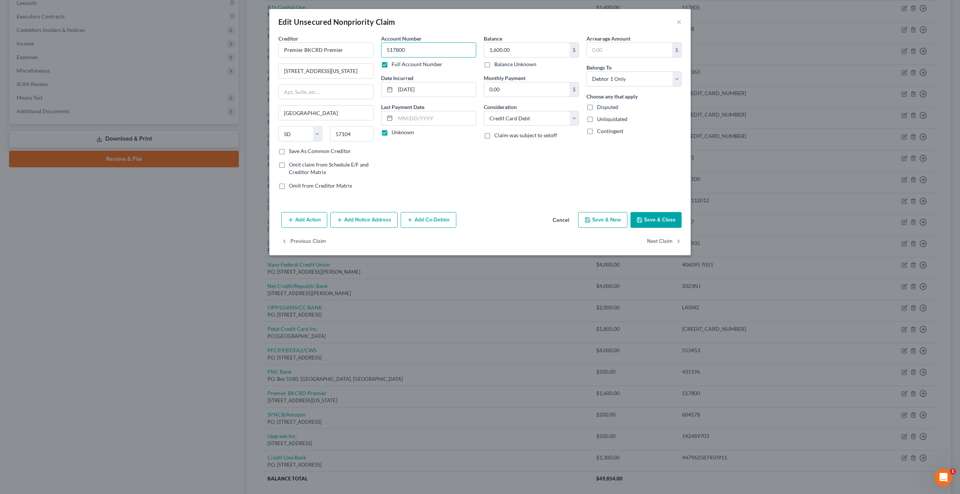
click at [416, 52] on input "517800" at bounding box center [428, 50] width 95 height 15
type input "[CREDIT_CARD_NUMBER]"
click at [497, 49] on input "1,600.00" at bounding box center [526, 50] width 85 height 14
click at [641, 182] on div "Arrearage Amount $ Belongs To * Select Debtor 1 Only Debtor 2 Only Debtor 1 And…" at bounding box center [634, 115] width 103 height 161
click at [656, 219] on button "Save & Close" at bounding box center [655, 220] width 51 height 16
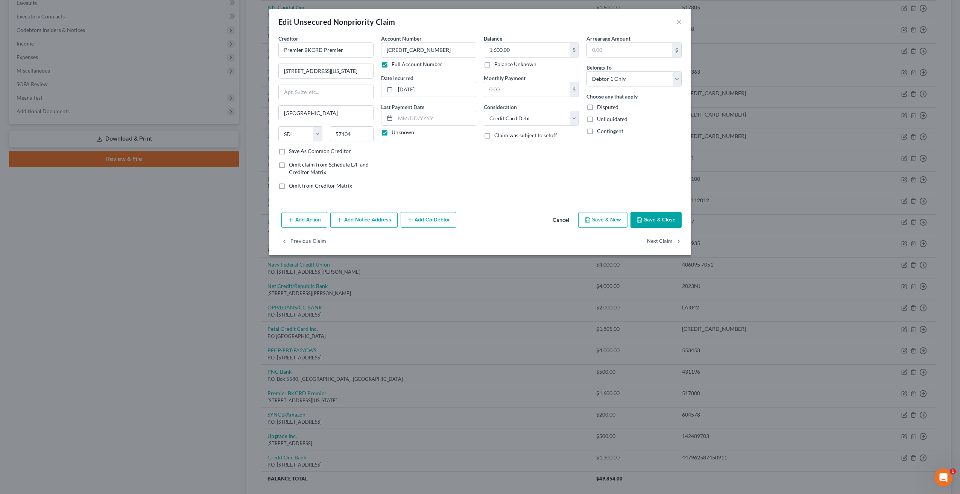
type input "0"
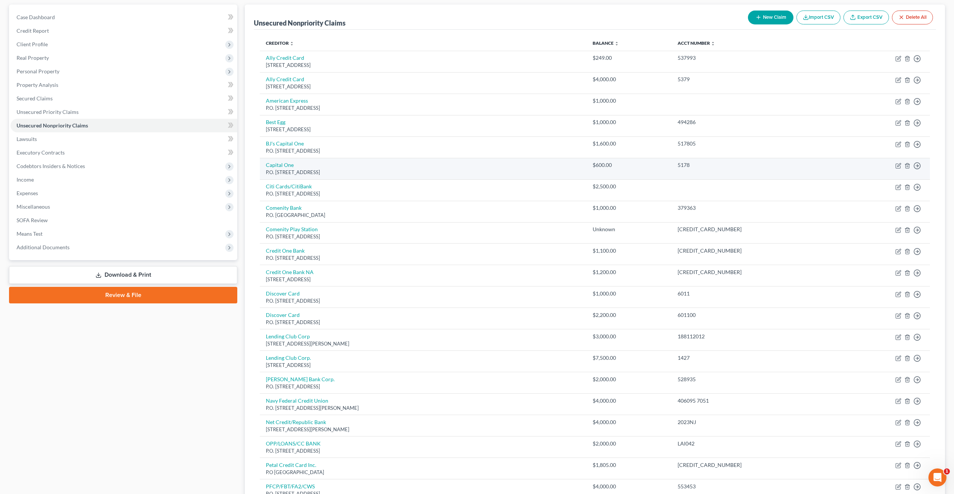
scroll to position [0, 0]
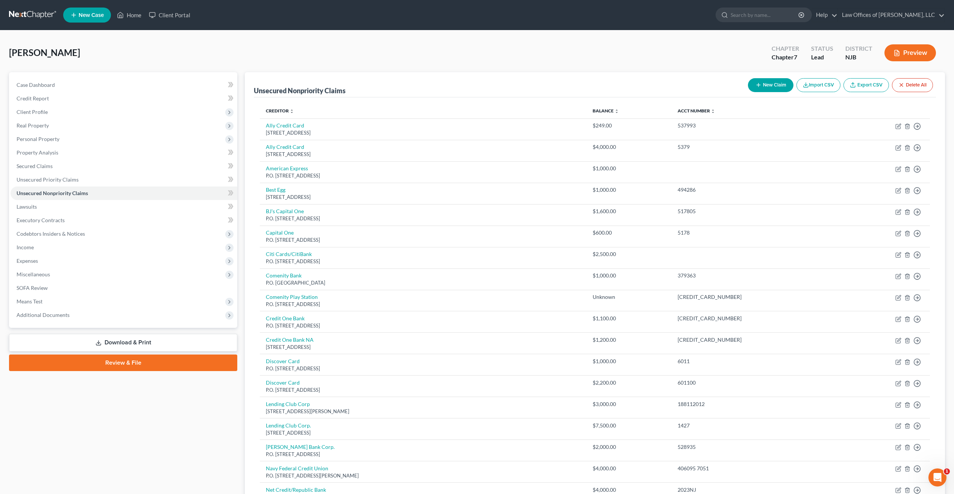
click at [768, 87] on button "New Claim" at bounding box center [771, 85] width 46 height 14
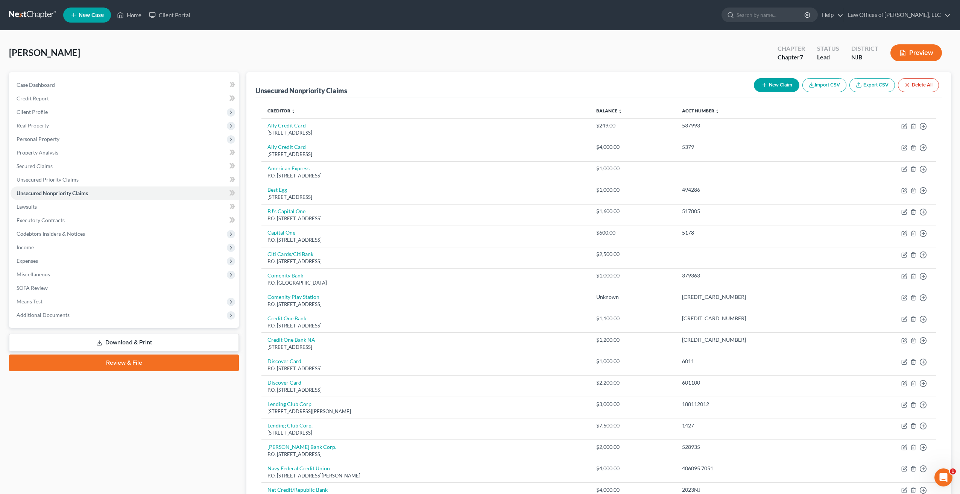
select select "0"
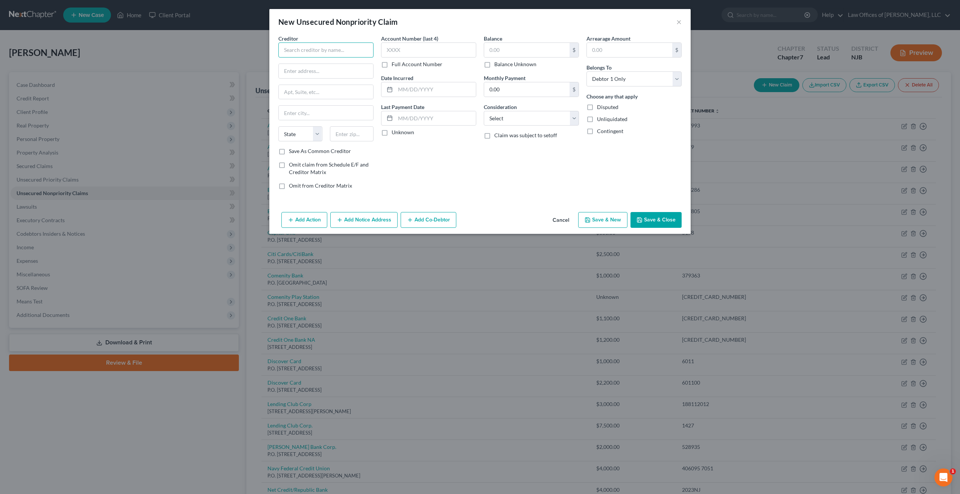
drag, startPoint x: 310, startPoint y: 45, endPoint x: 378, endPoint y: 20, distance: 72.6
click at [339, 23] on div "New Unsecured Nonpriority Claim × Creditor * State [US_STATE] AK AR AZ [GEOGRAP…" at bounding box center [479, 121] width 421 height 225
click at [445, 175] on div "Account Number (last 4) Full Account Number Date Incurred Last Payment Date Unk…" at bounding box center [428, 115] width 103 height 161
click at [321, 50] on input "PFCP" at bounding box center [325, 50] width 95 height 15
click at [562, 220] on button "Cancel" at bounding box center [561, 220] width 29 height 15
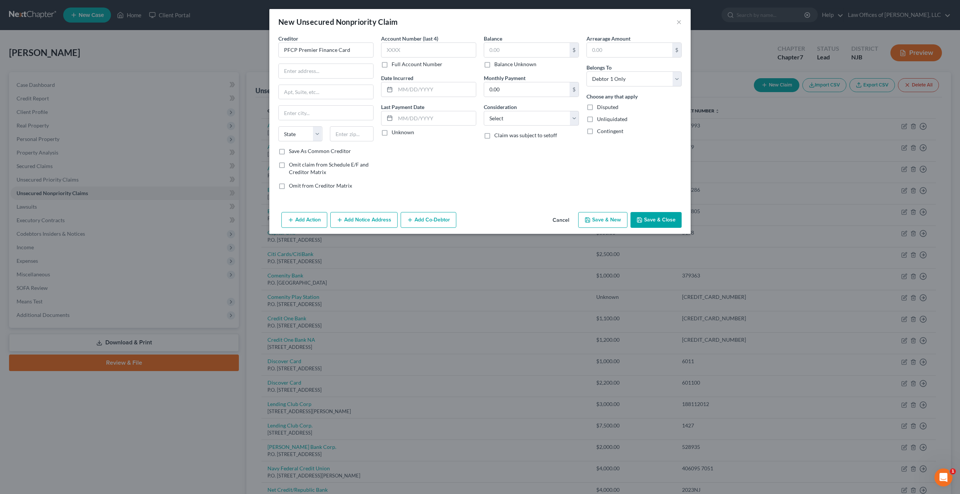
type input "PFCP Premier Finance Card"
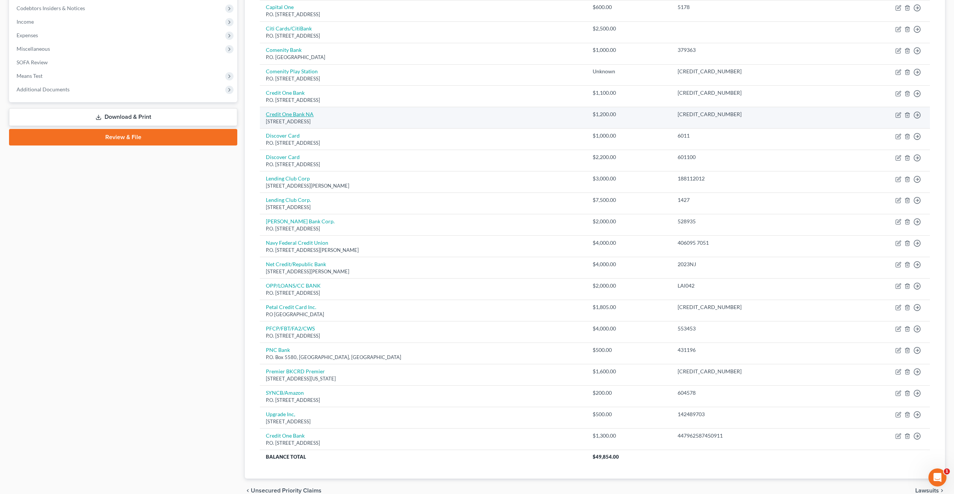
scroll to position [188, 0]
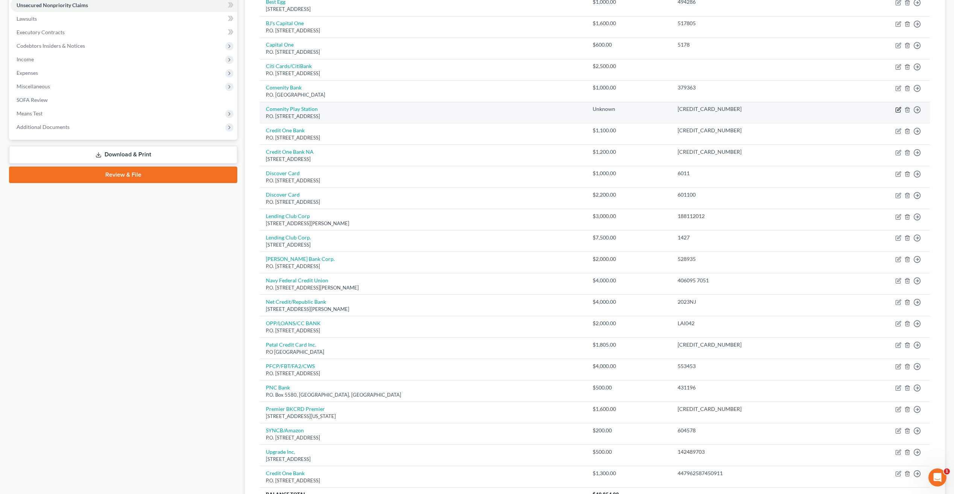
click at [900, 109] on icon "button" at bounding box center [899, 110] width 6 height 6
select select "45"
select select "2"
select select "0"
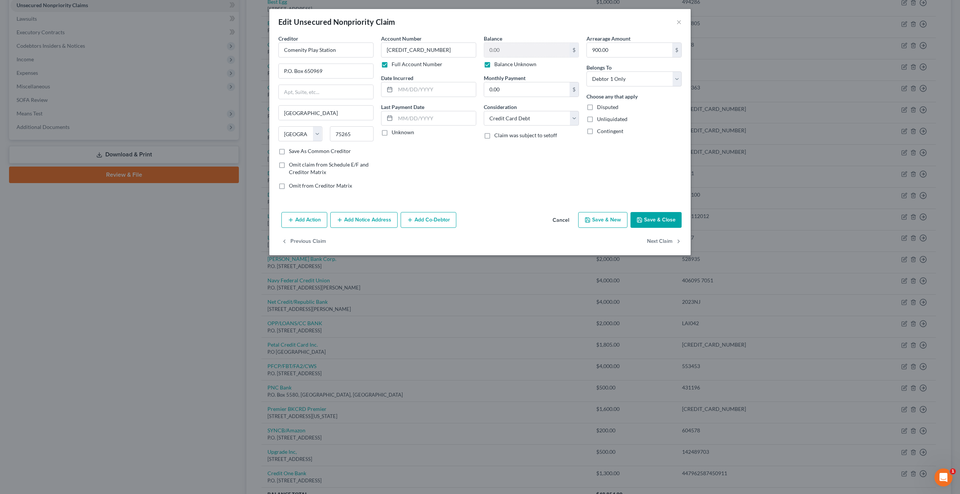
click at [657, 219] on button "Save & Close" at bounding box center [655, 220] width 51 height 16
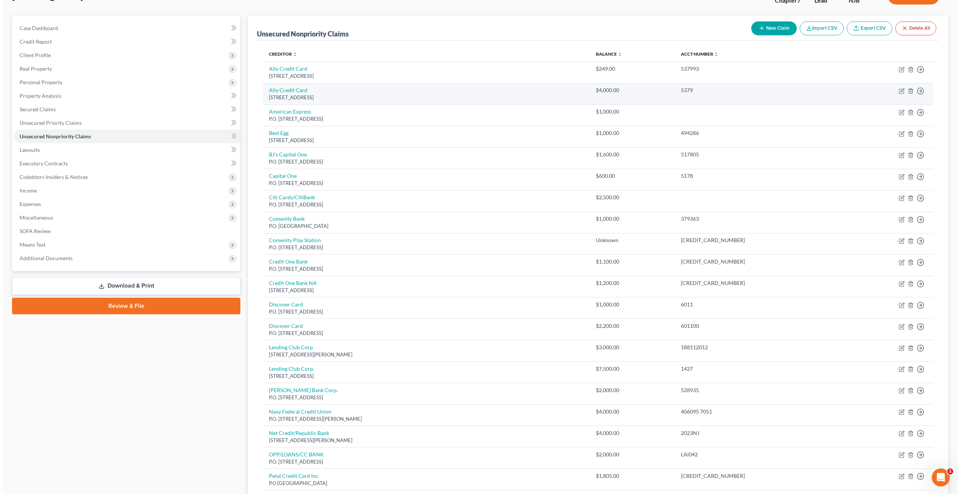
scroll to position [37, 0]
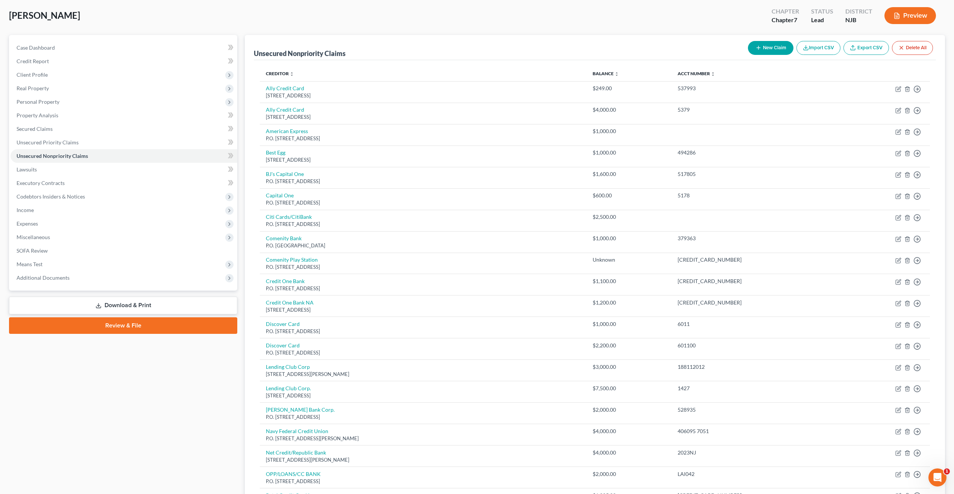
click at [769, 49] on button "New Claim" at bounding box center [771, 48] width 46 height 14
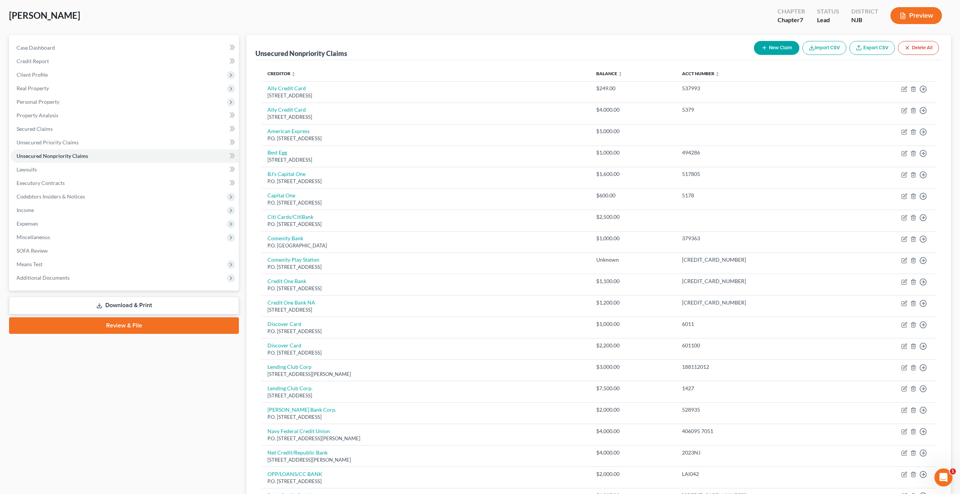
select select "0"
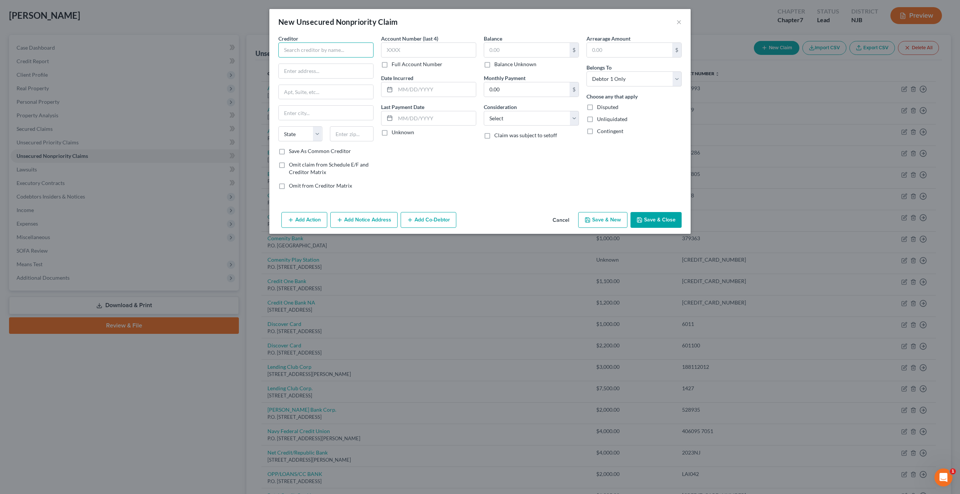
click at [306, 51] on input "text" at bounding box center [325, 50] width 95 height 15
click at [307, 49] on input "PF" at bounding box center [325, 50] width 95 height 15
type input "PFCP Premier Finance Card Program"
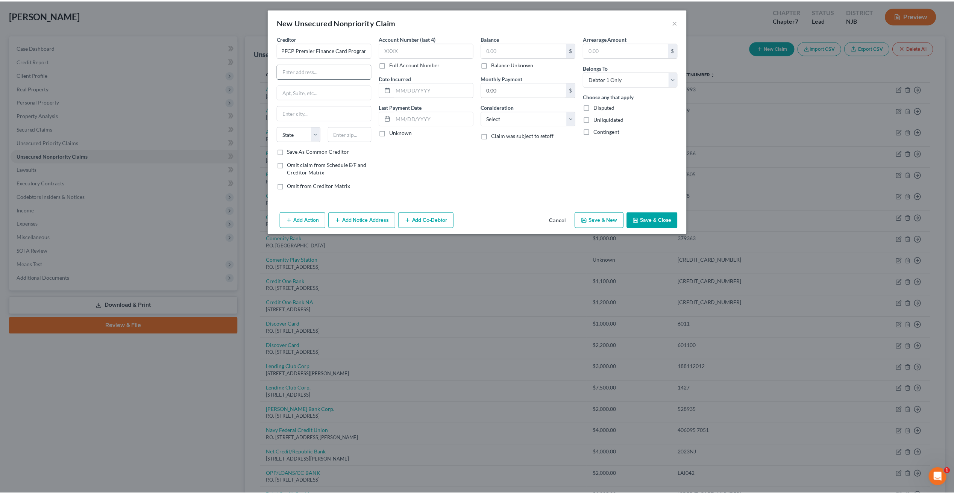
scroll to position [0, 0]
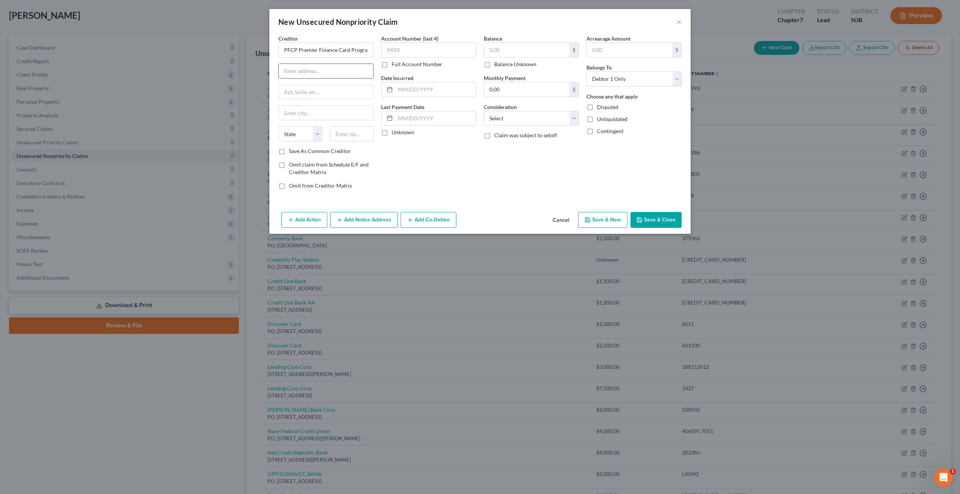
click at [306, 71] on input "text" at bounding box center [326, 71] width 94 height 14
type input "P.O. Box 1319"
click at [295, 118] on input "text" at bounding box center [326, 113] width 94 height 14
type input "P"
click at [332, 74] on input "P.O. Box 1319" at bounding box center [326, 71] width 94 height 14
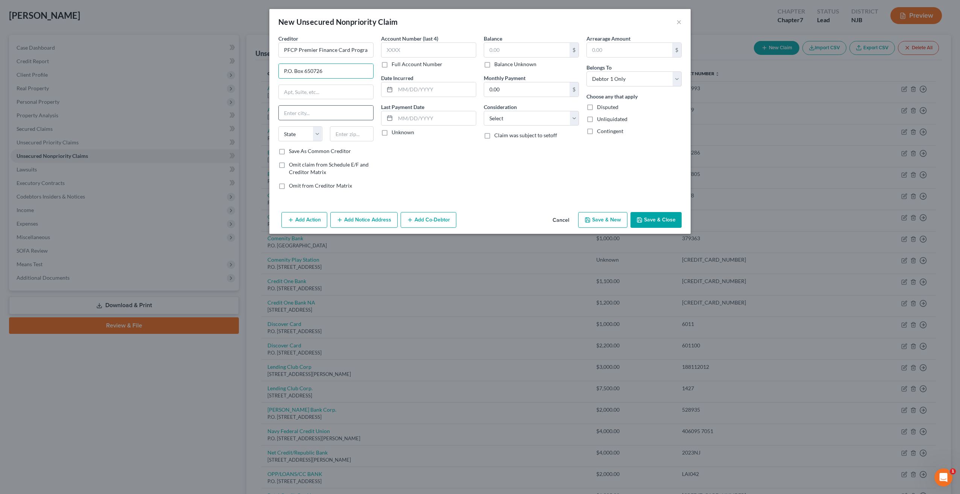
type input "P.O. Box 650726"
drag, startPoint x: 310, startPoint y: 113, endPoint x: 311, endPoint y: 103, distance: 10.2
click at [310, 112] on input "text" at bounding box center [326, 113] width 94 height 14
type input "[GEOGRAPHIC_DATA]"
click at [318, 134] on select "State [US_STATE] AK AR AZ CA CO CT DE DC [GEOGRAPHIC_DATA] [GEOGRAPHIC_DATA] GU…" at bounding box center [300, 133] width 44 height 15
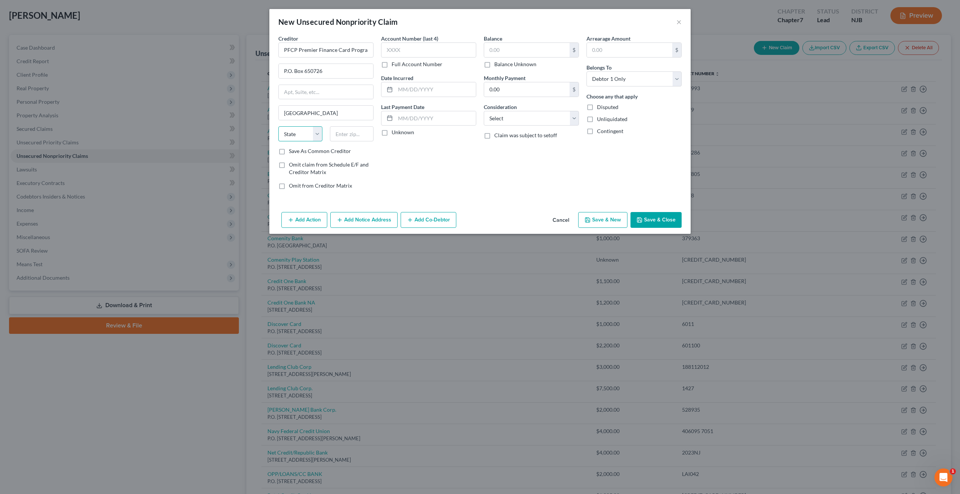
select select "45"
click at [278, 126] on select "State [US_STATE] AK AR AZ CA CO CT DE DC [GEOGRAPHIC_DATA] [GEOGRAPHIC_DATA] GU…" at bounding box center [300, 133] width 44 height 15
click at [350, 135] on input "text" at bounding box center [352, 133] width 44 height 15
click at [351, 132] on input "text" at bounding box center [352, 133] width 44 height 15
type input "75265"
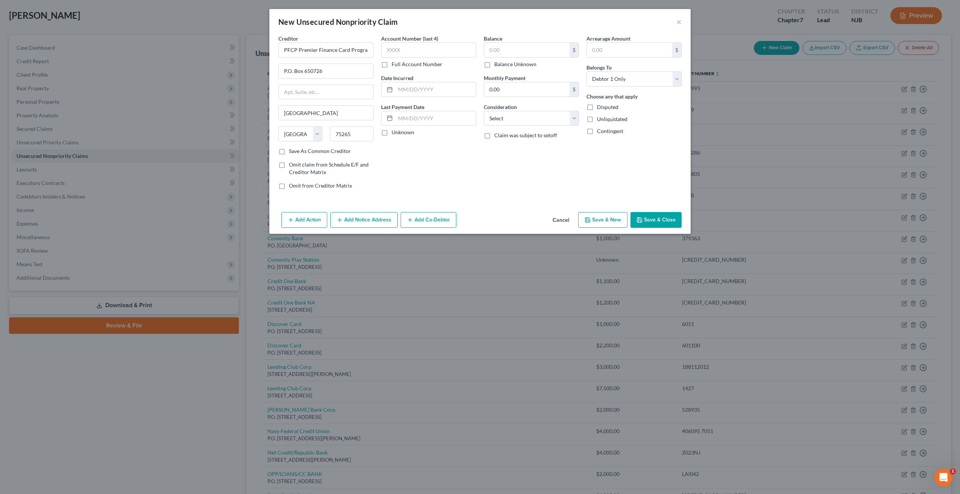
click at [289, 151] on label "Save As Common Creditor" at bounding box center [320, 151] width 62 height 8
click at [292, 151] on input "Save As Common Creditor" at bounding box center [294, 149] width 5 height 5
checkbox input "true"
click at [417, 57] on input "text" at bounding box center [428, 50] width 95 height 15
click at [392, 67] on label "Full Account Number" at bounding box center [417, 65] width 51 height 8
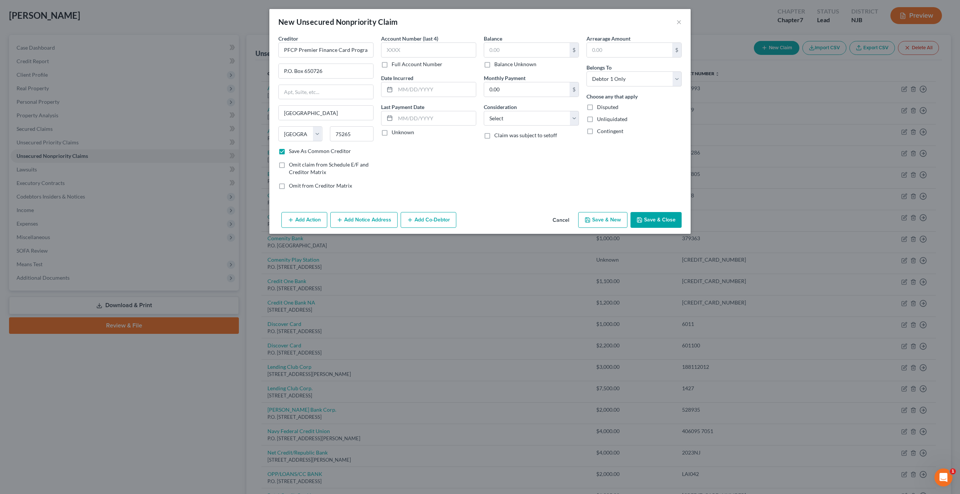
click at [395, 65] on input "Full Account Number" at bounding box center [397, 63] width 5 height 5
click at [396, 51] on input "text" at bounding box center [428, 50] width 95 height 15
type input "[CREDIT_CARD_NUMBER]"
click at [407, 91] on input "text" at bounding box center [435, 89] width 80 height 14
click at [392, 133] on label "Unknown" at bounding box center [403, 133] width 23 height 8
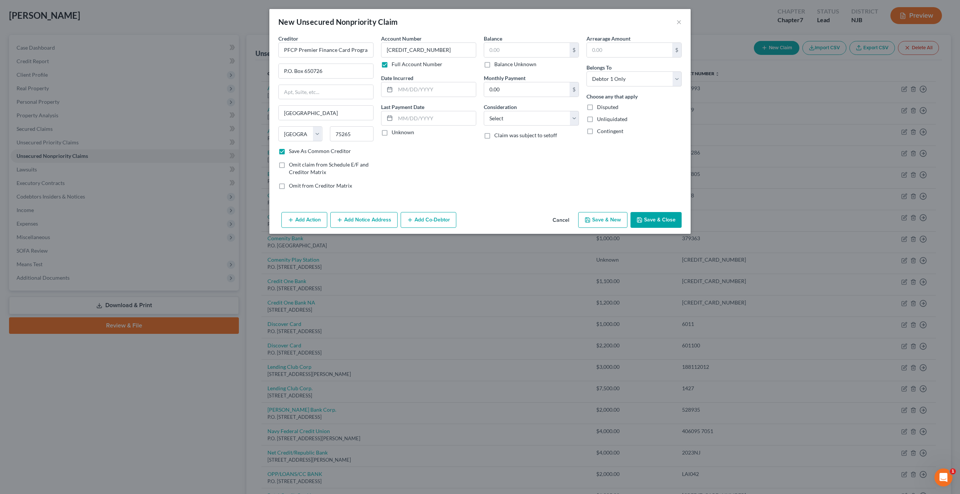
click at [395, 133] on input "Unknown" at bounding box center [397, 131] width 5 height 5
checkbox input "true"
click at [537, 55] on input "text" at bounding box center [526, 50] width 85 height 14
type input "4,000"
click at [573, 122] on select "Select Cable / Satellite Services Collection Agency Credit Card Debt Debt Couns…" at bounding box center [531, 118] width 95 height 15
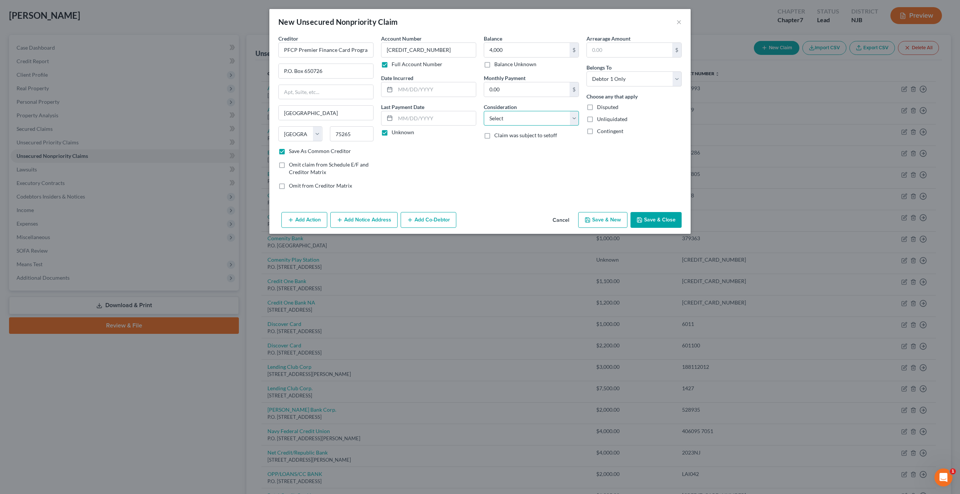
select select "2"
click at [484, 111] on select "Select Cable / Satellite Services Collection Agency Credit Card Debt Debt Couns…" at bounding box center [531, 118] width 95 height 15
click at [660, 221] on button "Save & Close" at bounding box center [655, 220] width 51 height 16
checkbox input "false"
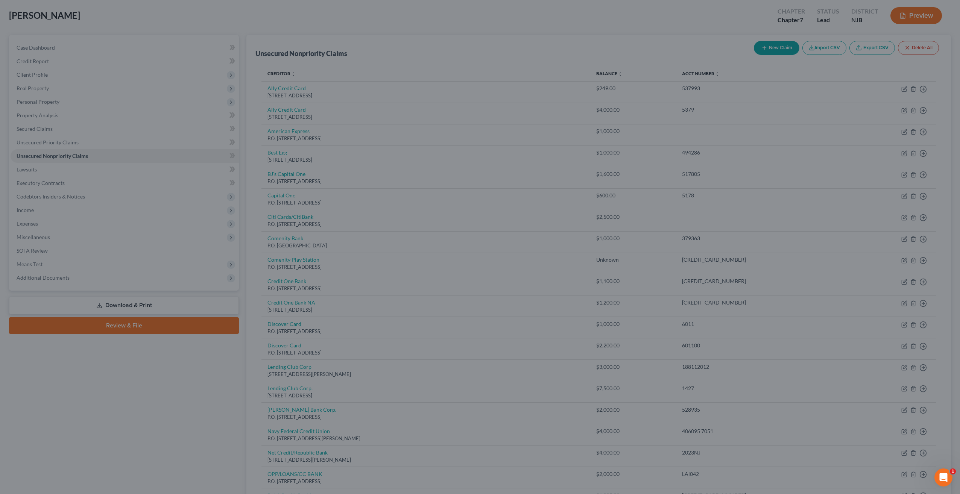
type input "4,000.00"
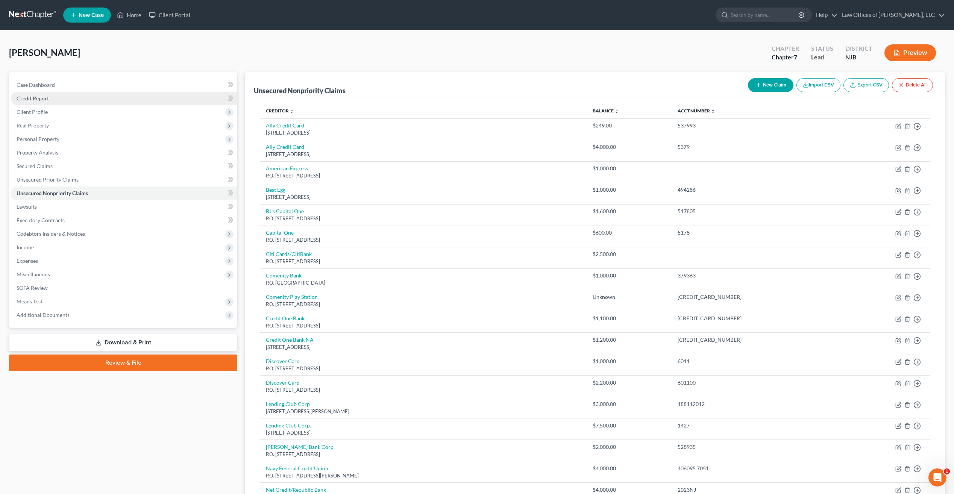
click at [33, 98] on span "Credit Report" at bounding box center [33, 98] width 32 height 6
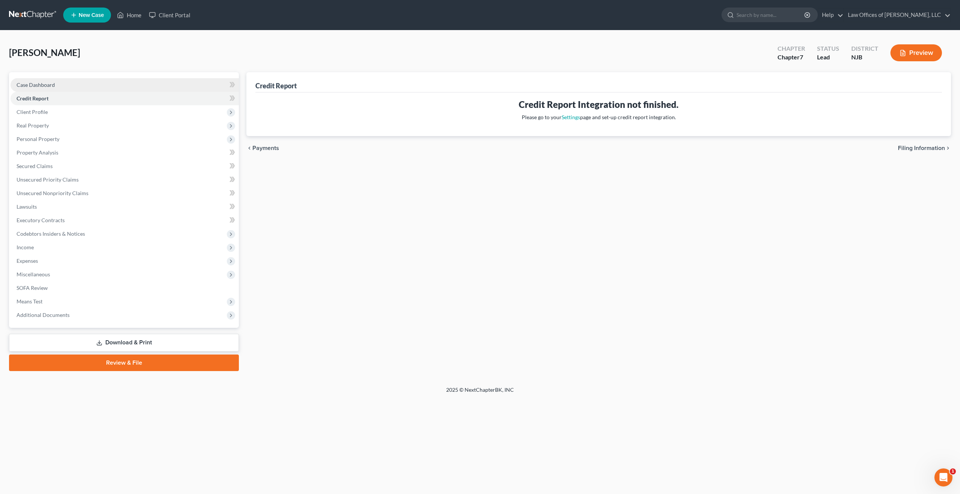
click at [42, 84] on span "Case Dashboard" at bounding box center [36, 85] width 38 height 6
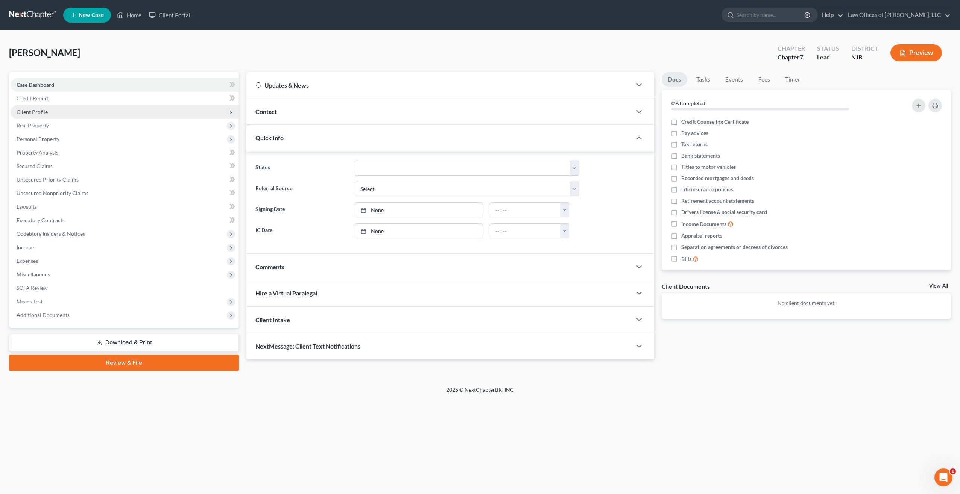
click at [39, 112] on span "Client Profile" at bounding box center [32, 112] width 31 height 6
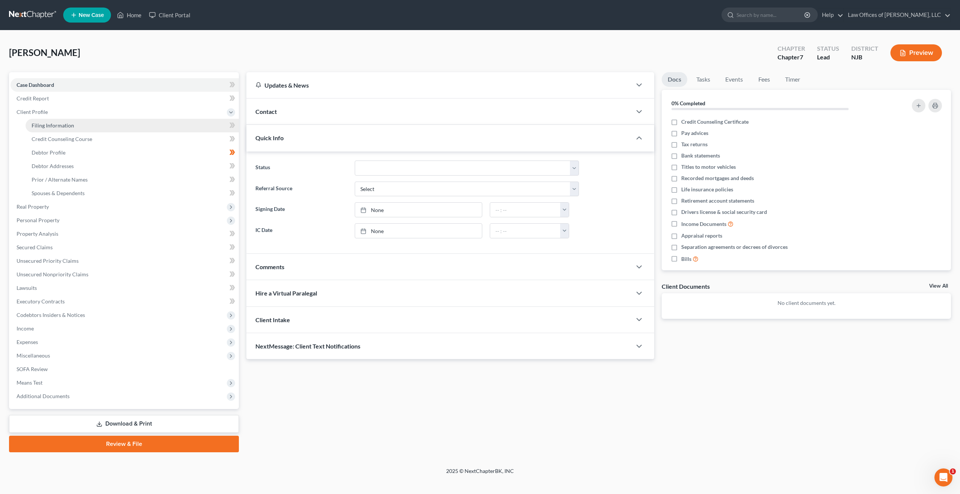
click at [49, 121] on link "Filing Information" at bounding box center [132, 126] width 213 height 14
select select "1"
select select "0"
select select "51"
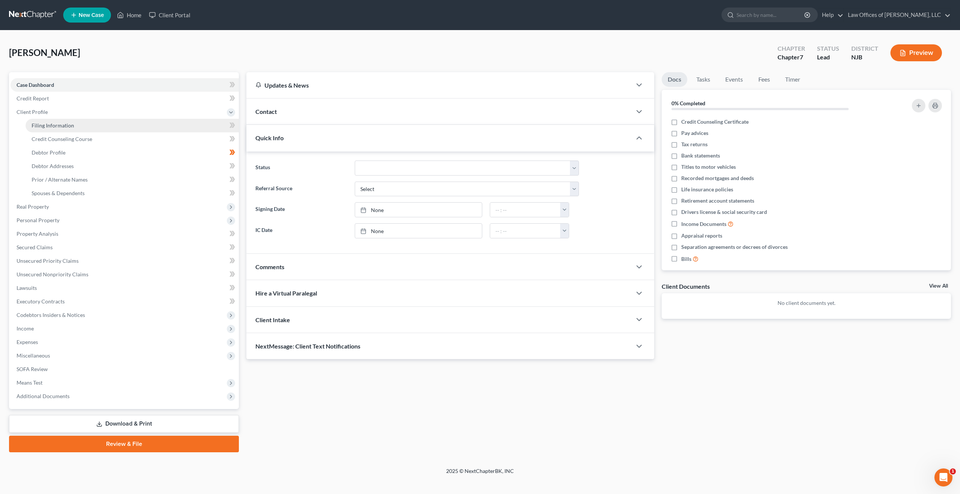
select select "0"
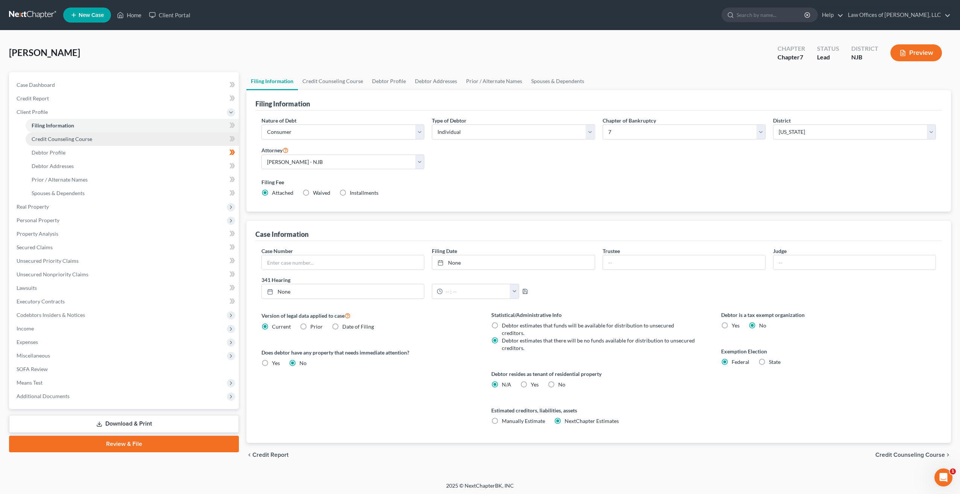
click at [74, 138] on span "Credit Counseling Course" at bounding box center [62, 139] width 61 height 6
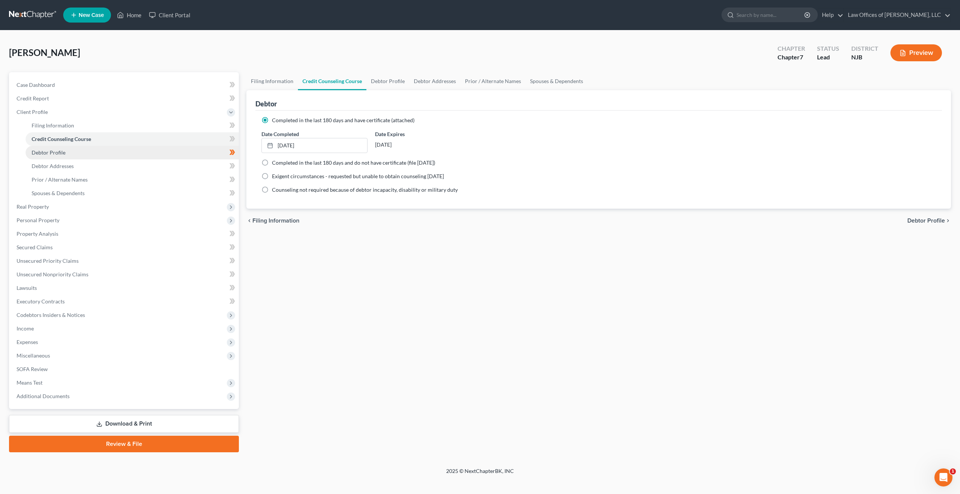
click at [67, 153] on link "Debtor Profile" at bounding box center [132, 153] width 213 height 14
select select "0"
select select "1"
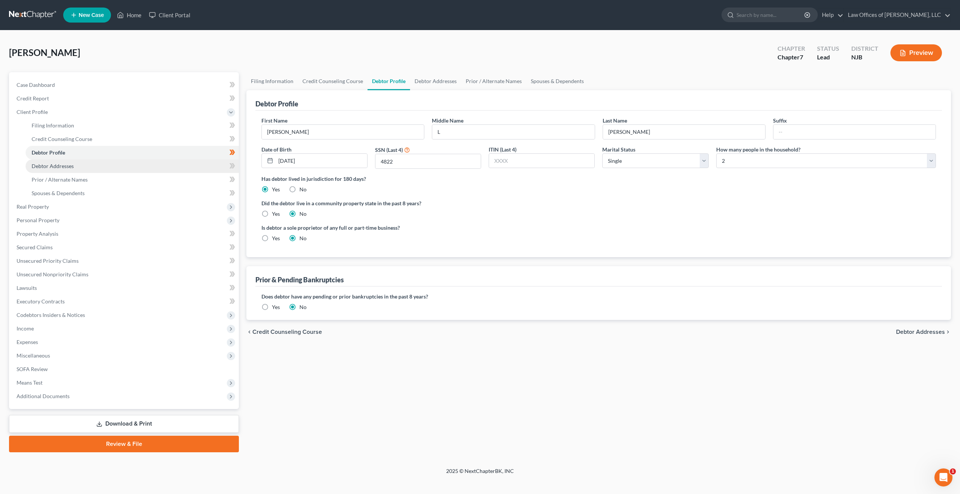
click at [60, 165] on span "Debtor Addresses" at bounding box center [53, 166] width 42 height 6
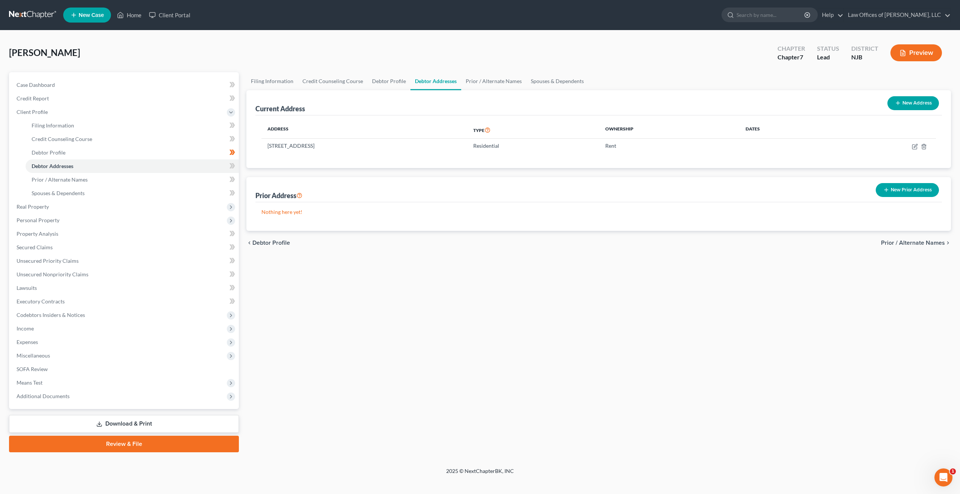
click at [911, 189] on button "New Prior Address" at bounding box center [907, 190] width 63 height 14
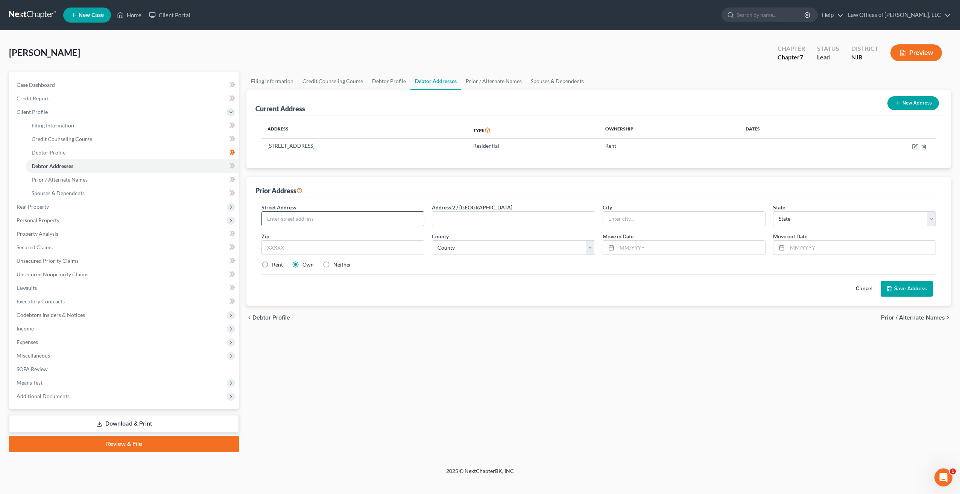
click at [287, 220] on input "text" at bounding box center [343, 219] width 162 height 14
click at [478, 220] on input "text" at bounding box center [513, 219] width 162 height 14
click at [465, 218] on input "text" at bounding box center [513, 219] width 162 height 14
type input "1319"
click at [624, 218] on input "text" at bounding box center [684, 219] width 162 height 14
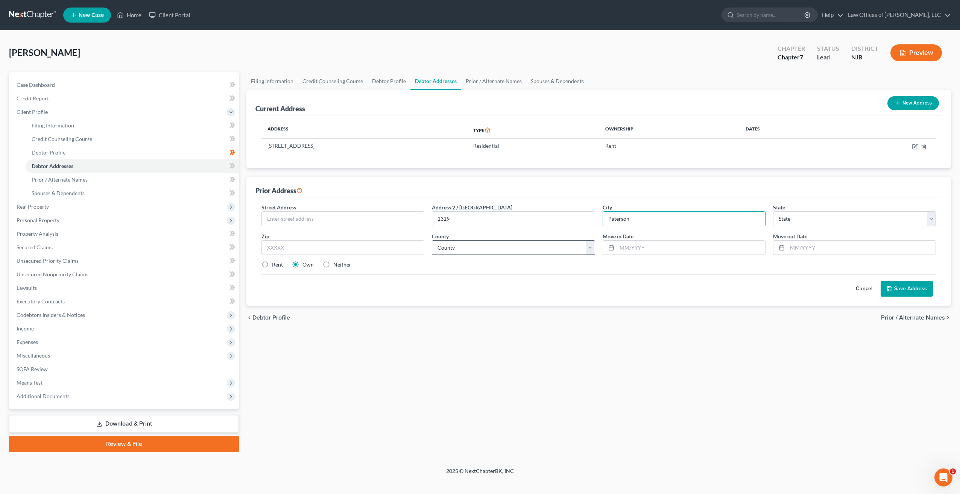
type input "Paterson"
click at [590, 251] on select "County" at bounding box center [513, 247] width 163 height 15
click at [516, 242] on select "County" at bounding box center [513, 247] width 163 height 15
click at [338, 244] on input "text" at bounding box center [342, 247] width 163 height 15
type input "07544"
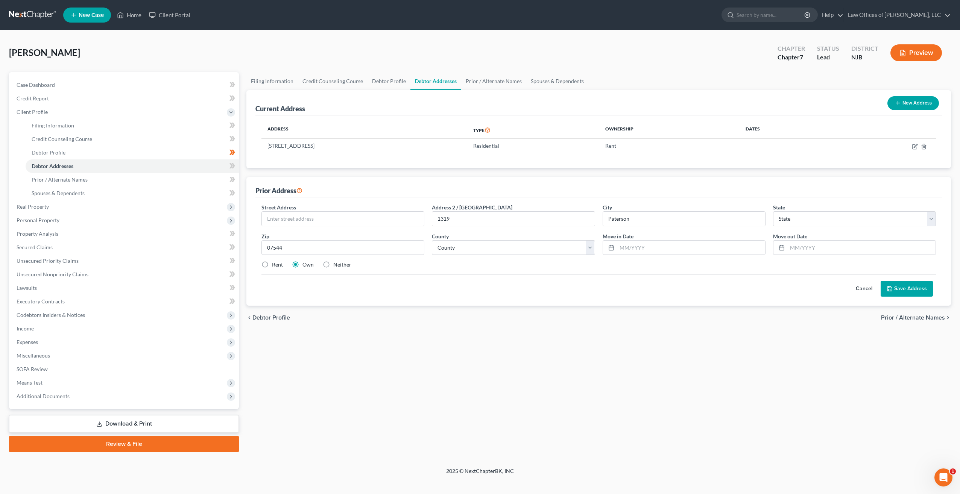
select select "33"
click at [400, 333] on div "Filing Information Credit Counseling Course Debtor Profile Debtor Addresses Pri…" at bounding box center [599, 262] width 712 height 380
click at [272, 263] on label "Rent" at bounding box center [277, 265] width 11 height 8
click at [275, 263] on input "Rent" at bounding box center [277, 263] width 5 height 5
radio input "true"
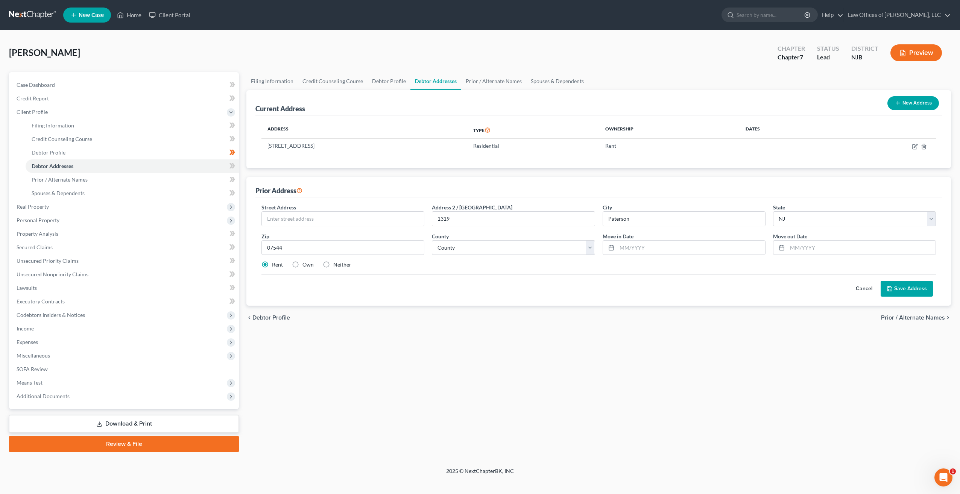
click at [914, 290] on button "Save Address" at bounding box center [907, 289] width 52 height 16
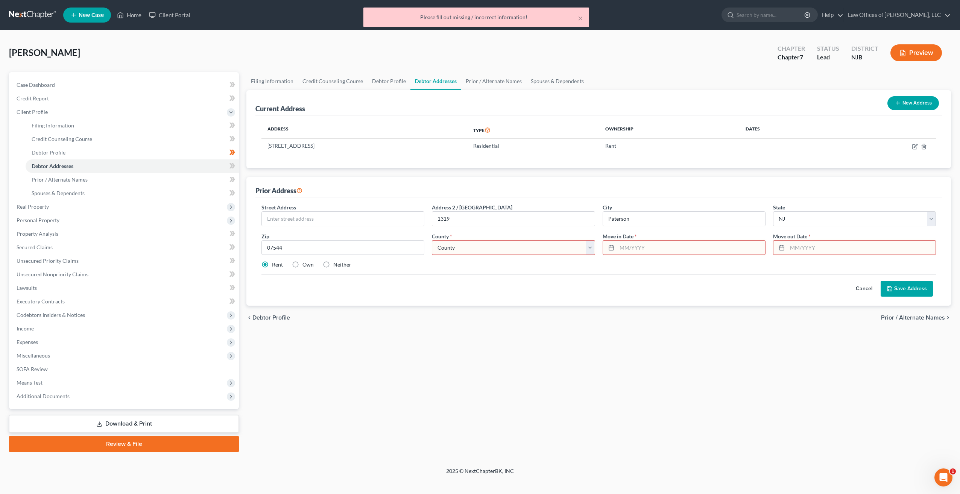
click at [592, 245] on select "County [GEOGRAPHIC_DATA] [GEOGRAPHIC_DATA] [GEOGRAPHIC_DATA] [GEOGRAPHIC_DATA] …" at bounding box center [513, 247] width 163 height 15
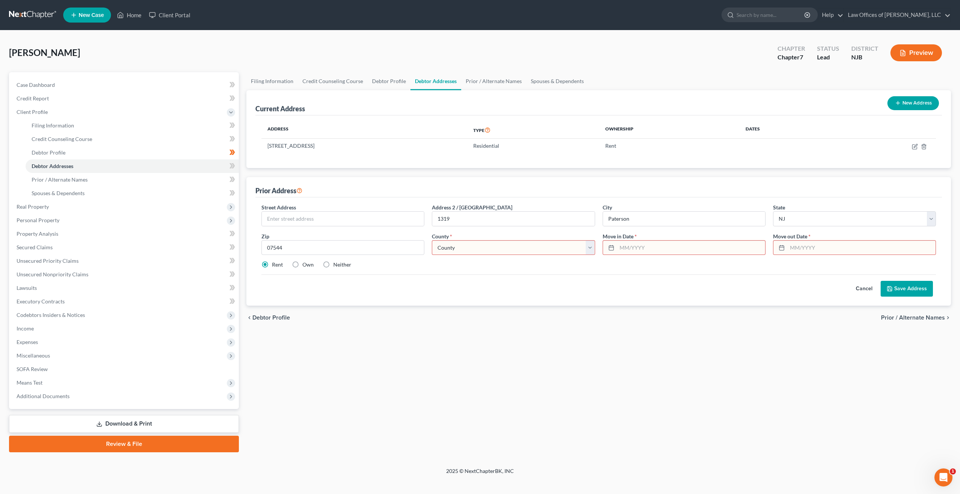
select select "15"
click at [432, 240] on select "County [GEOGRAPHIC_DATA] [GEOGRAPHIC_DATA] [GEOGRAPHIC_DATA] [GEOGRAPHIC_DATA] …" at bounding box center [513, 247] width 163 height 15
click at [664, 246] on input "text" at bounding box center [691, 248] width 148 height 14
type input "3"
type input "03/2015"
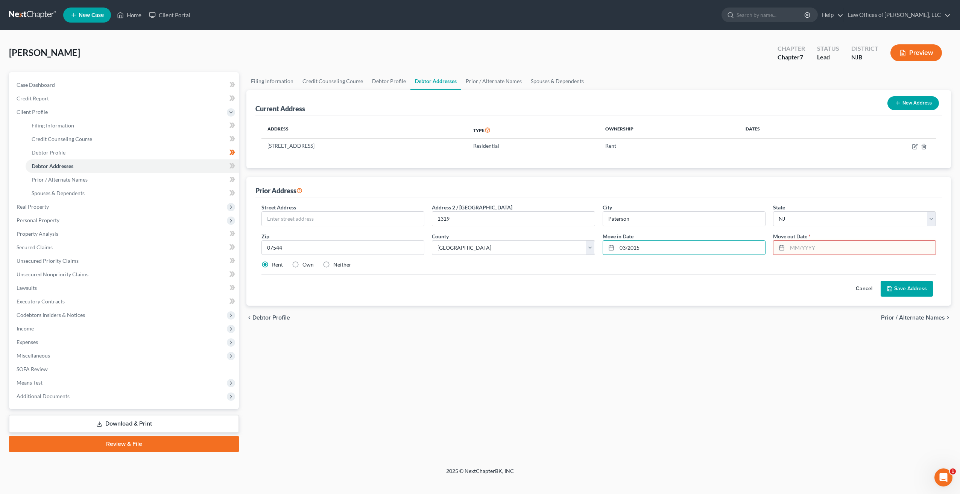
click at [833, 247] on input "text" at bounding box center [861, 248] width 148 height 14
click at [831, 250] on input "text" at bounding box center [861, 248] width 148 height 14
click at [817, 247] on input "032015" at bounding box center [861, 248] width 148 height 14
click at [812, 247] on input "032015" at bounding box center [861, 248] width 148 height 14
type input "0"
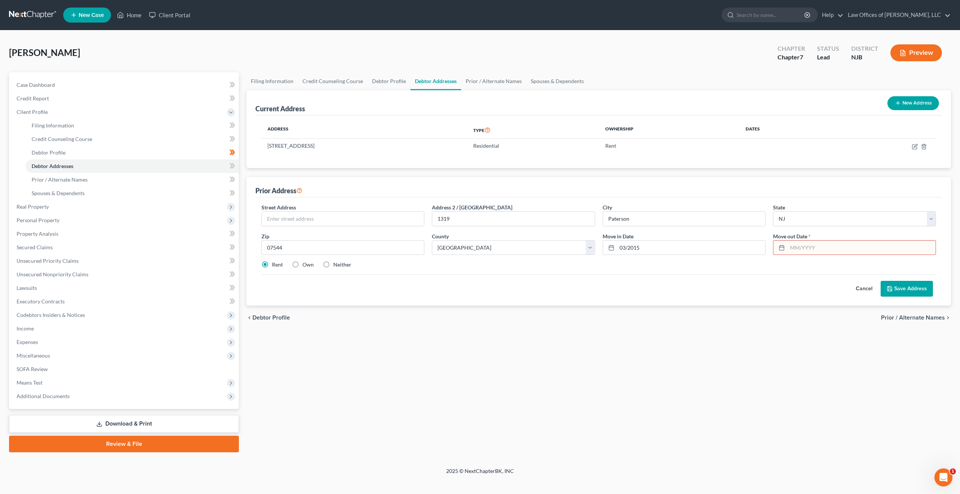
click at [862, 288] on button "Cancel" at bounding box center [863, 288] width 33 height 15
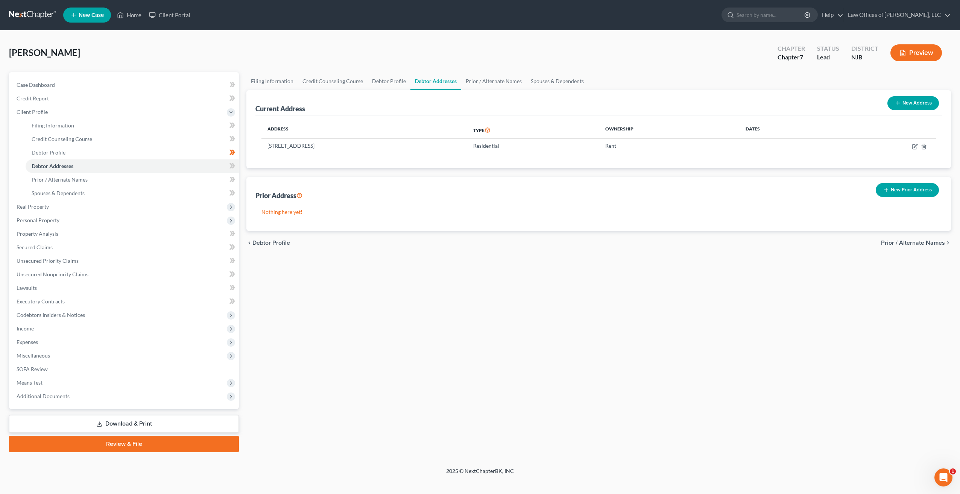
click at [905, 190] on button "New Prior Address" at bounding box center [907, 190] width 63 height 14
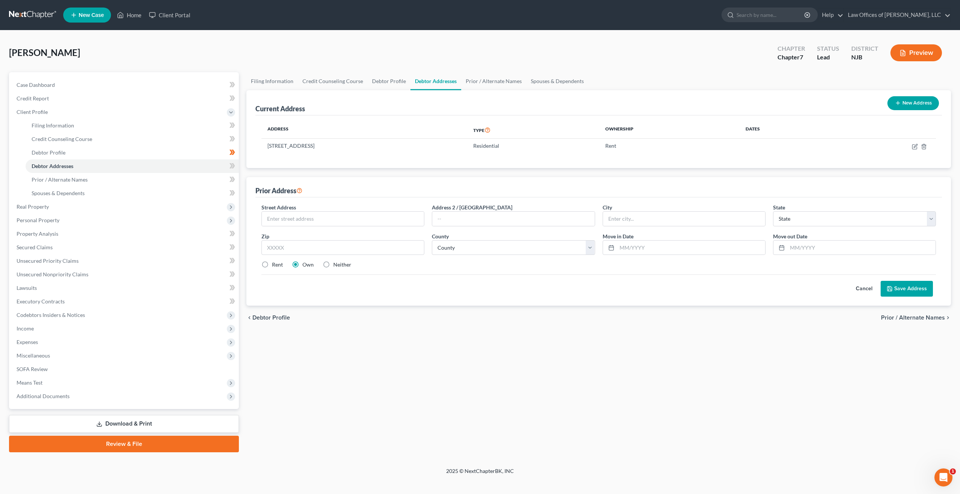
click at [911, 284] on button "Save Address" at bounding box center [907, 289] width 52 height 16
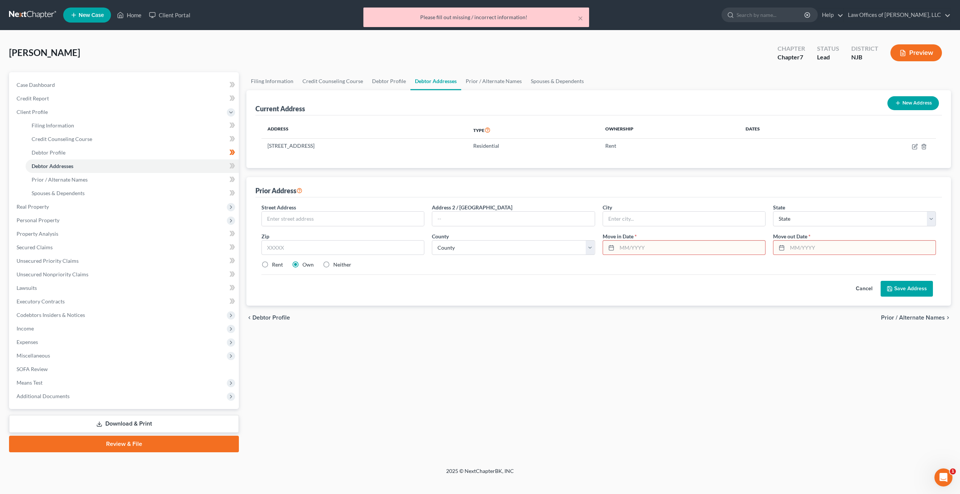
click at [868, 287] on button "Cancel" at bounding box center [863, 288] width 33 height 15
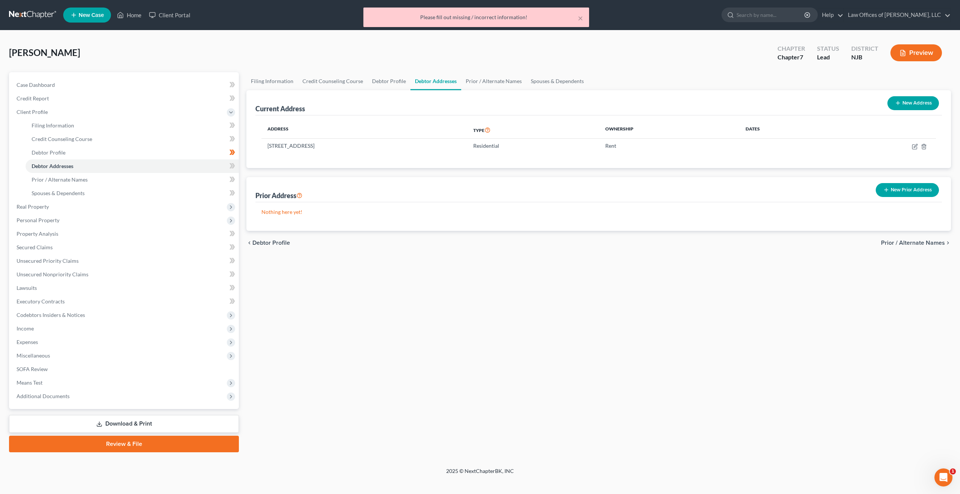
click at [926, 243] on span "Prior / Alternate Names" at bounding box center [913, 243] width 64 height 6
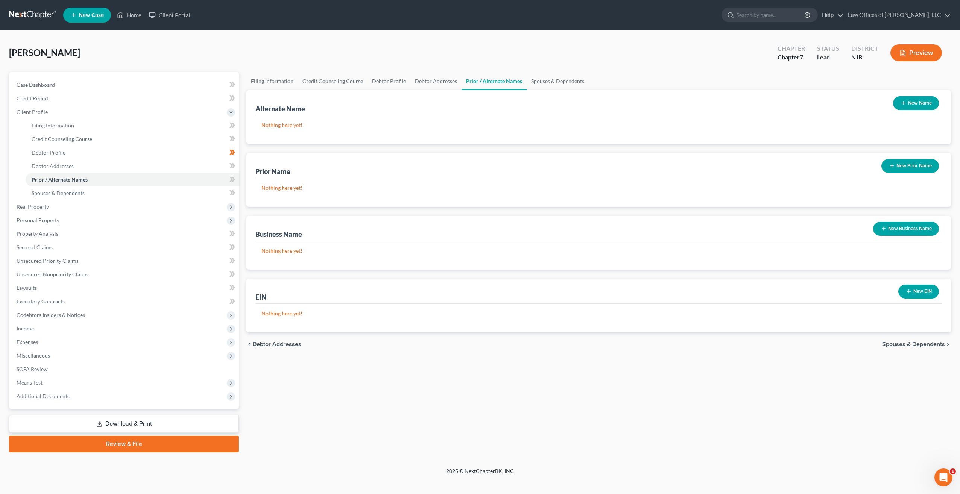
click at [914, 347] on div "chevron_left Debtor Addresses Spouses & Dependents chevron_right" at bounding box center [598, 344] width 704 height 24
click at [915, 343] on span "Spouses & Dependents" at bounding box center [913, 345] width 63 height 6
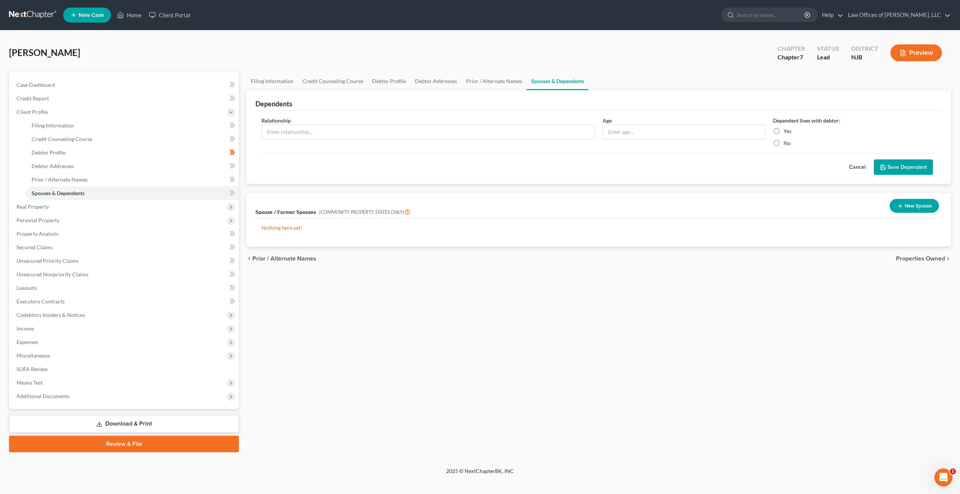
click at [923, 259] on span "Properties Owned" at bounding box center [920, 259] width 49 height 6
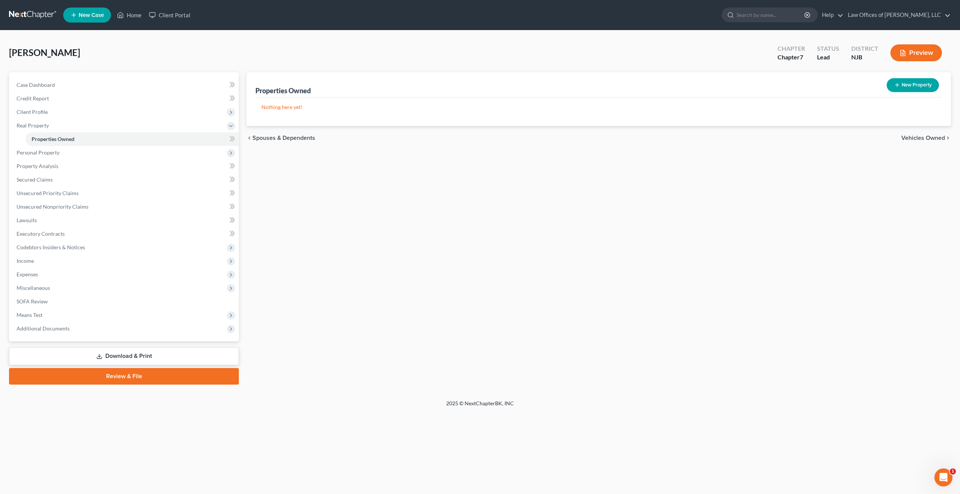
click at [928, 138] on span "Vehicles Owned" at bounding box center [923, 138] width 44 height 6
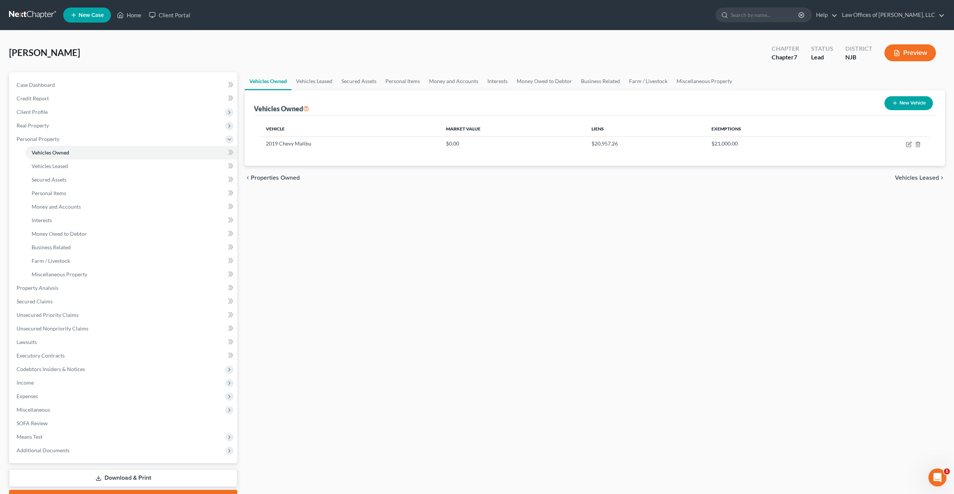
click at [924, 177] on span "Vehicles Leased" at bounding box center [917, 178] width 44 height 6
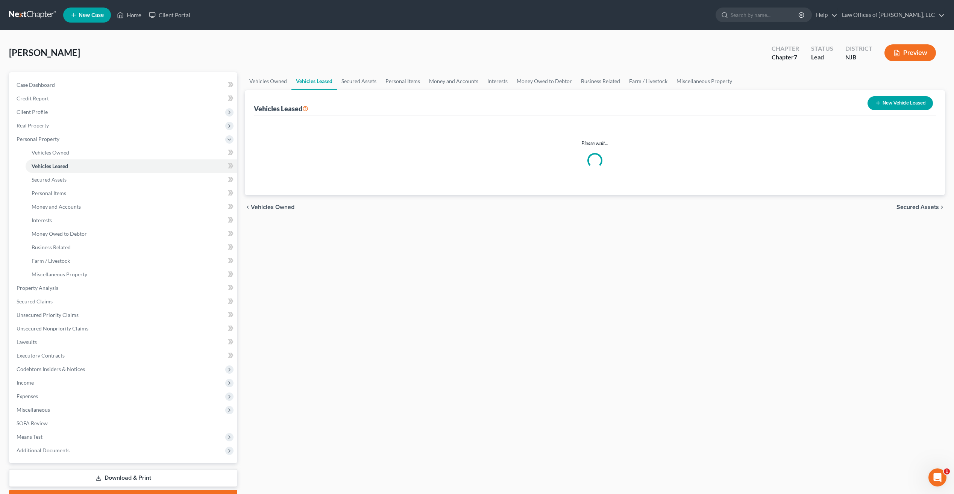
click at [920, 207] on span "Secured Assets" at bounding box center [918, 207] width 43 height 6
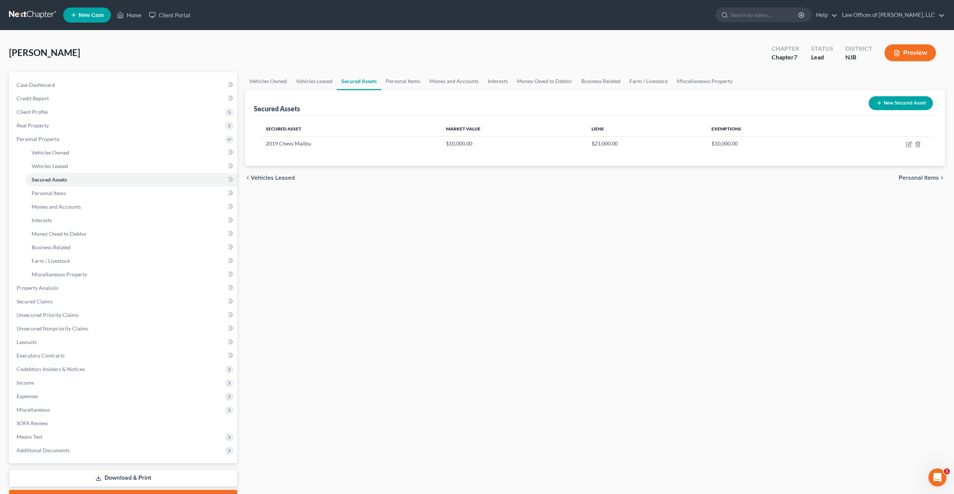
click at [936, 179] on span "Personal Items" at bounding box center [919, 178] width 40 height 6
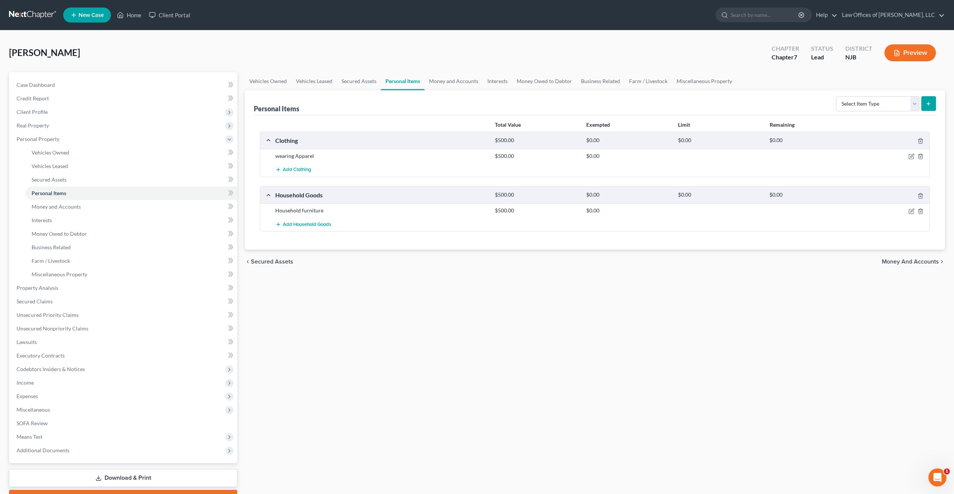
click at [925, 260] on span "Money and Accounts" at bounding box center [910, 262] width 57 height 6
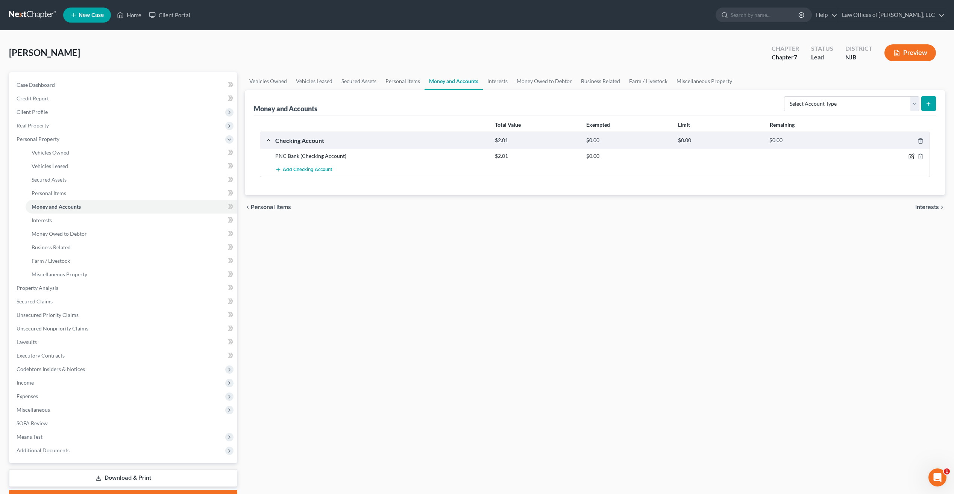
click at [911, 155] on icon "button" at bounding box center [912, 156] width 6 height 6
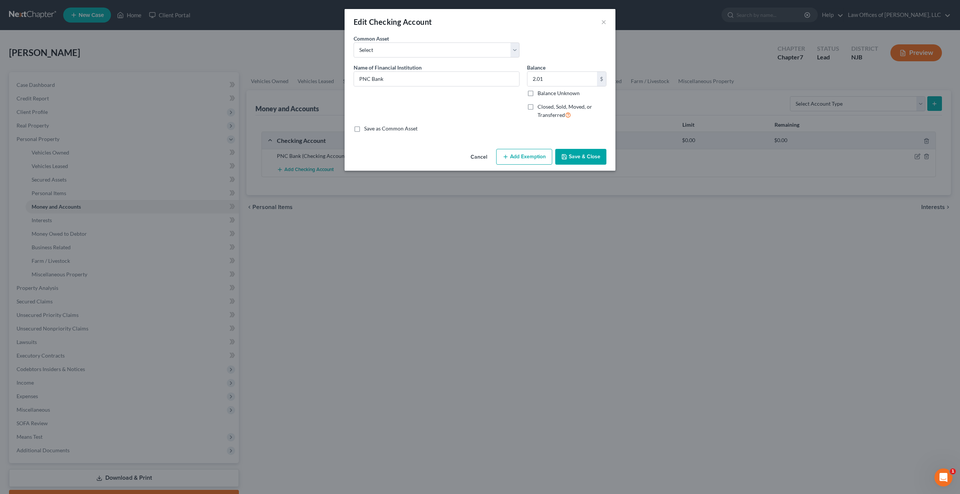
drag, startPoint x: 799, startPoint y: 176, endPoint x: 783, endPoint y: 175, distance: 15.8
drag, startPoint x: 783, startPoint y: 175, endPoint x: 672, endPoint y: 246, distance: 132.0
click at [701, 249] on div "Edit Checking Account × An exemption set must first be selected from the Filing…" at bounding box center [480, 247] width 960 height 494
click at [481, 157] on button "Cancel" at bounding box center [479, 157] width 29 height 15
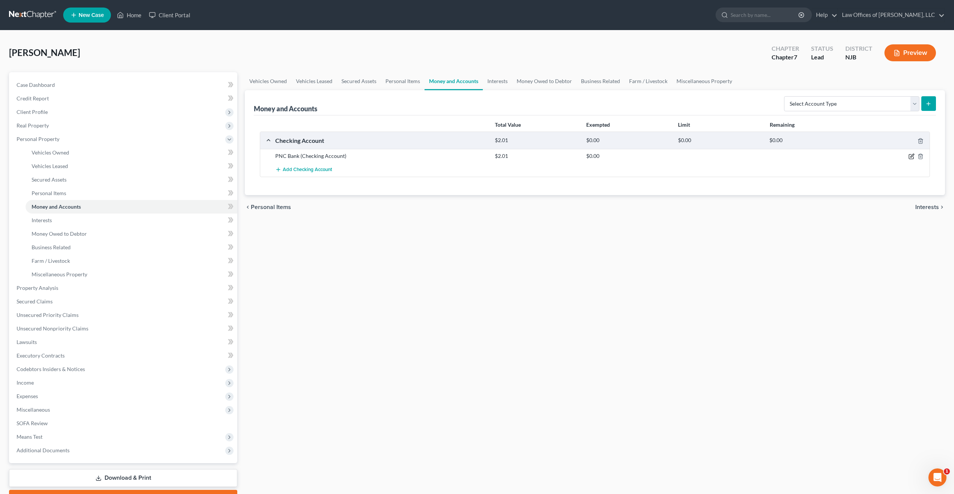
click at [910, 156] on icon "button" at bounding box center [912, 156] width 6 height 6
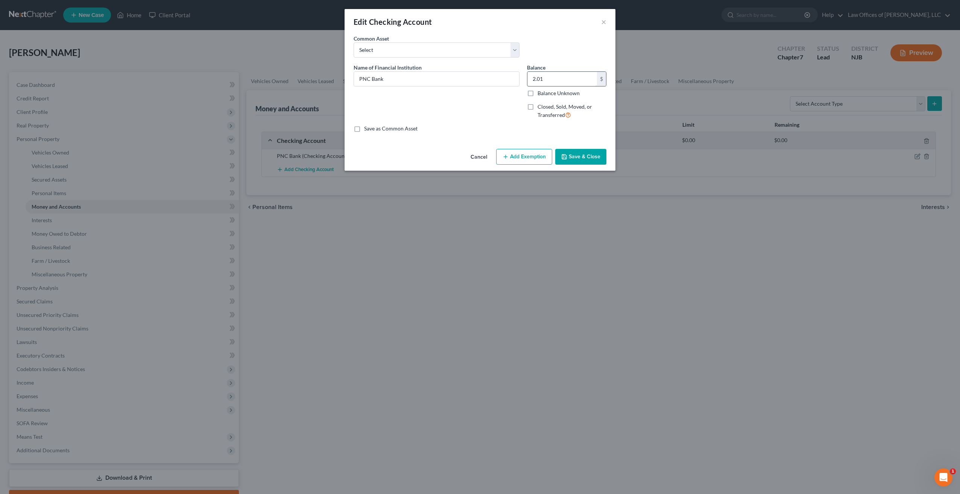
click at [549, 76] on input "2.01" at bounding box center [562, 79] width 70 height 14
type input "5.02"
click at [364, 131] on label "Save as Common Asset" at bounding box center [390, 129] width 53 height 8
click at [367, 130] on input "Save as Common Asset" at bounding box center [369, 127] width 5 height 5
checkbox input "true"
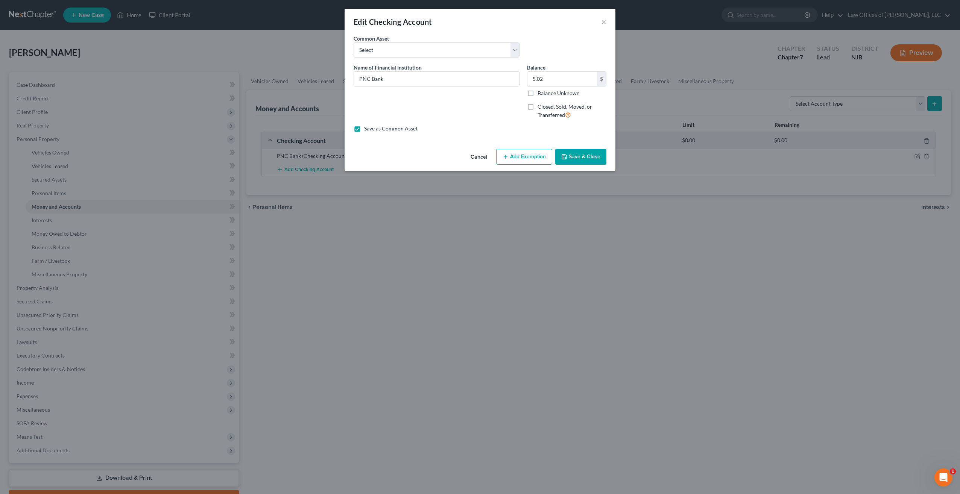
click at [590, 162] on button "Save & Close" at bounding box center [580, 157] width 51 height 16
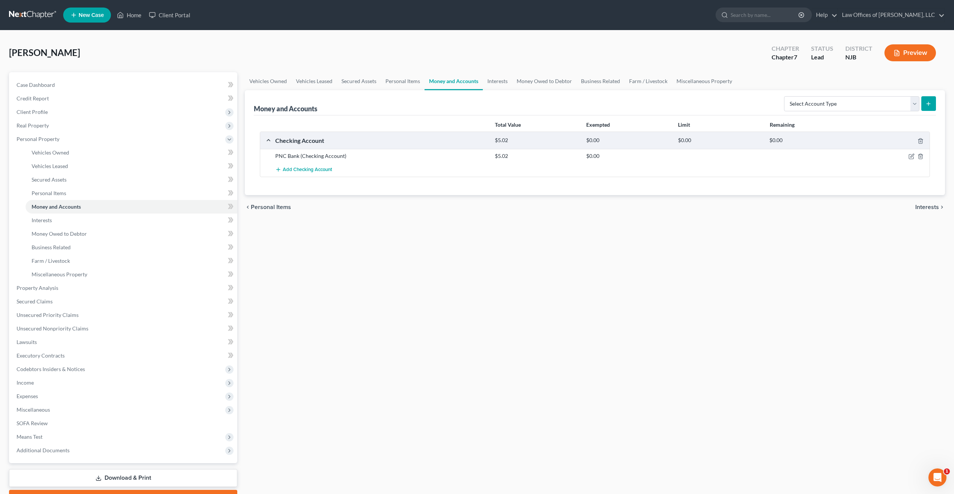
click at [932, 209] on span "Interests" at bounding box center [927, 207] width 24 height 6
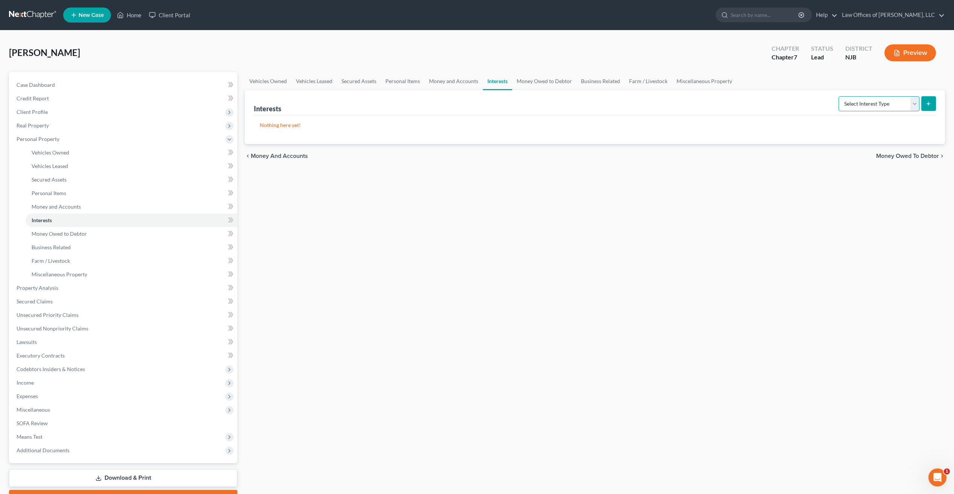
click at [914, 104] on select "Select Interest Type 401K Annuity Bond Education IRA Government Bond Government…" at bounding box center [879, 103] width 81 height 15
click at [768, 264] on div "Vehicles Owned Vehicles Leased Secured Assets Personal Items Money and Accounts…" at bounding box center [595, 289] width 708 height 434
click at [939, 154] on span "Money Owed to Debtor" at bounding box center [907, 156] width 63 height 6
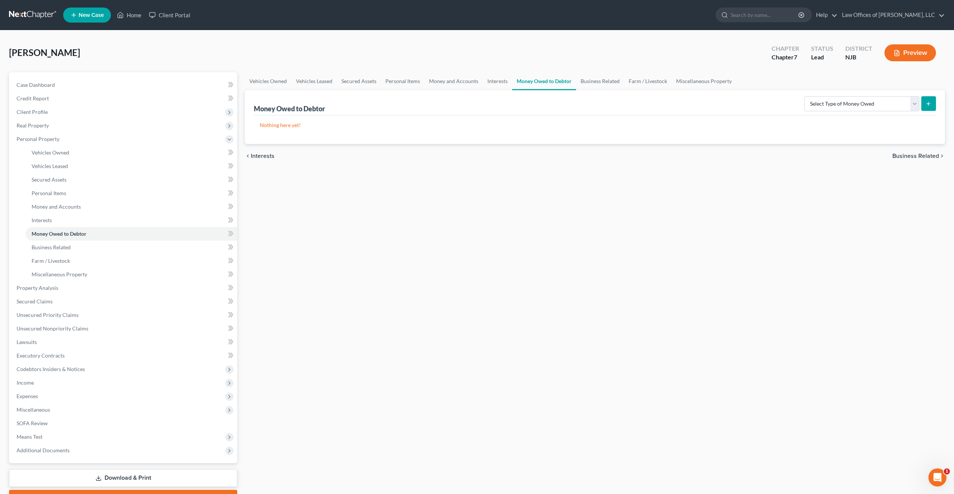
drag, startPoint x: 938, startPoint y: 154, endPoint x: 724, endPoint y: 257, distance: 237.0
click at [725, 257] on div "Vehicles Owned Vehicles Leased Secured Assets Personal Items Money and Accounts…" at bounding box center [595, 289] width 708 height 434
click at [926, 159] on span "Business Related" at bounding box center [916, 156] width 47 height 6
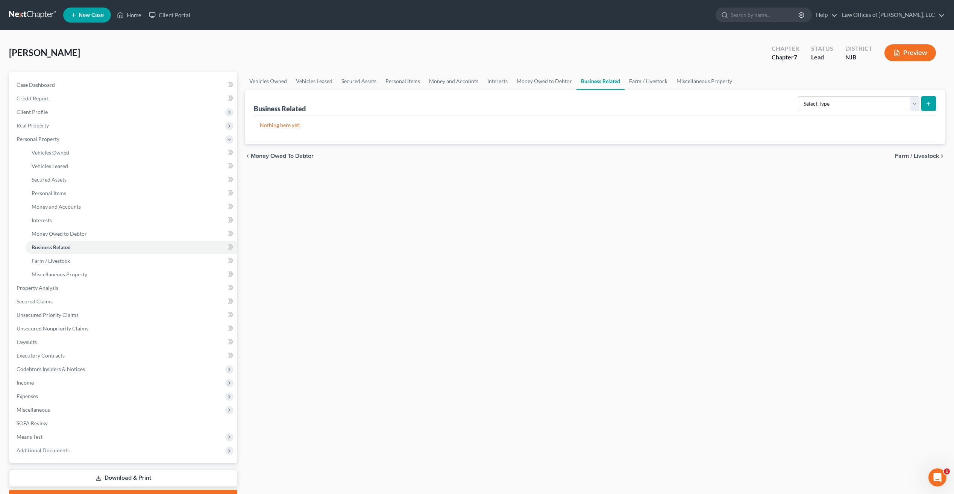
click at [926, 156] on span "Farm / Livestock" at bounding box center [917, 156] width 44 height 6
click at [926, 156] on span "Miscellaneous Property" at bounding box center [908, 156] width 64 height 6
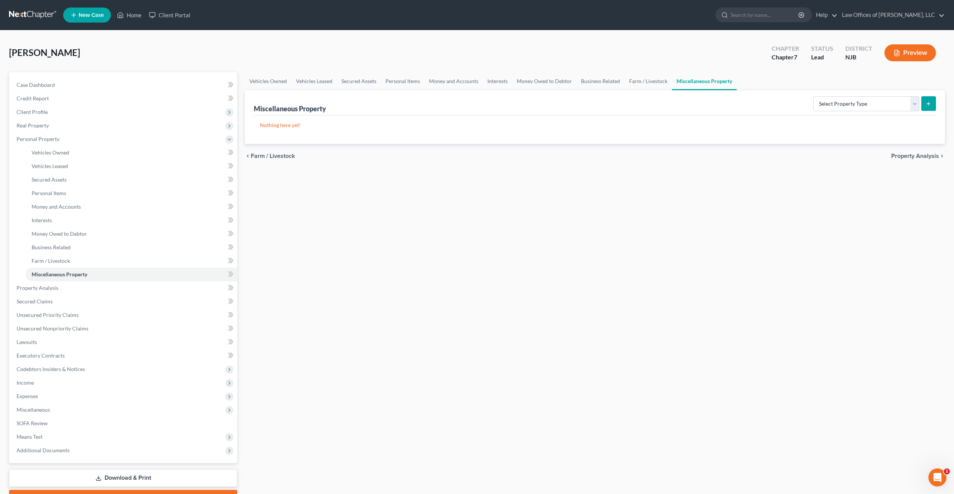
click at [926, 156] on span "Property Analysis" at bounding box center [915, 156] width 48 height 6
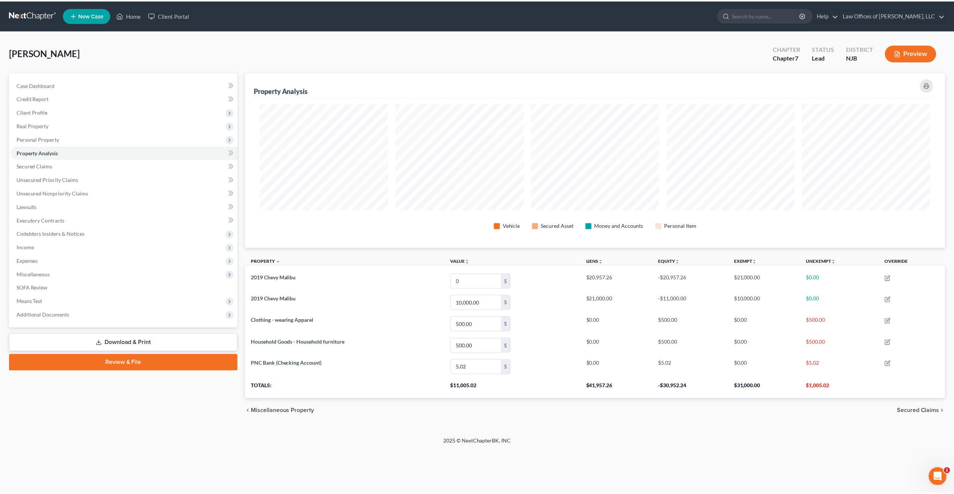
scroll to position [176, 704]
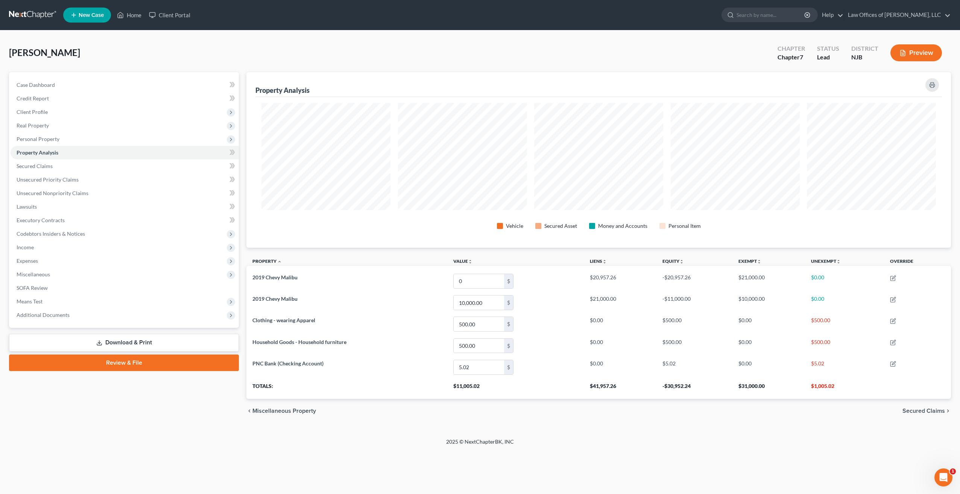
click at [936, 402] on div "chevron_left Miscellaneous Property Secured Claims chevron_right" at bounding box center [598, 411] width 704 height 24
click at [935, 406] on div "chevron_left Miscellaneous Property Secured Claims chevron_right" at bounding box center [598, 411] width 704 height 24
click at [945, 415] on div "chevron_left Miscellaneous Property Secured Claims chevron_right" at bounding box center [598, 411] width 704 height 24
click at [949, 408] on icon "chevron_right" at bounding box center [948, 411] width 6 height 6
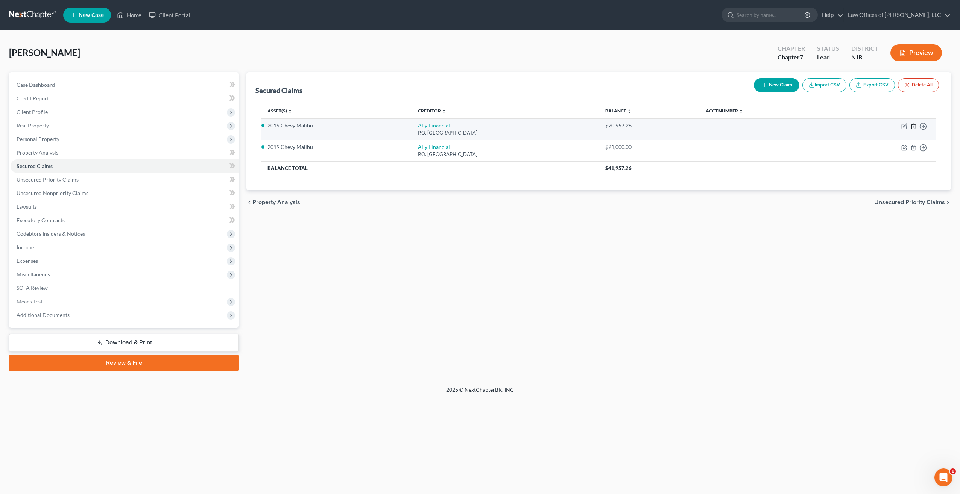
click at [913, 128] on line "button" at bounding box center [913, 127] width 0 height 2
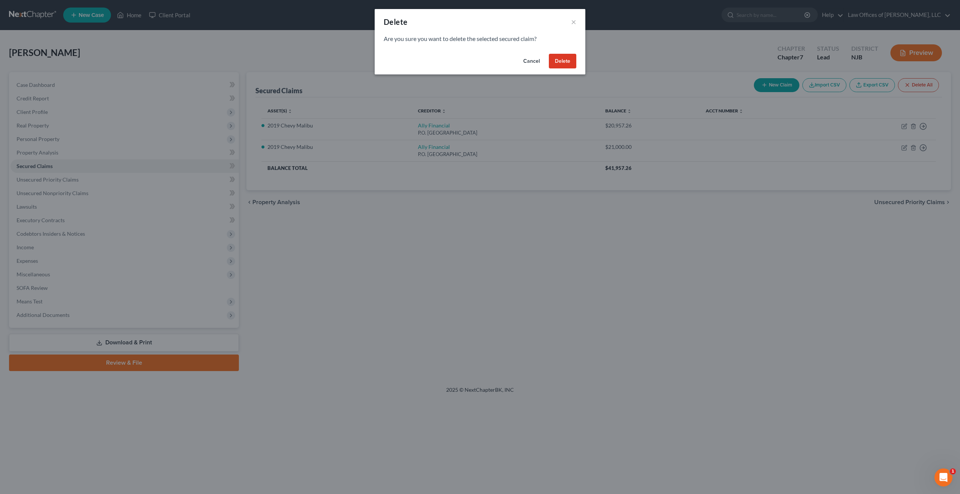
click at [565, 61] on button "Delete" at bounding box center [562, 61] width 27 height 15
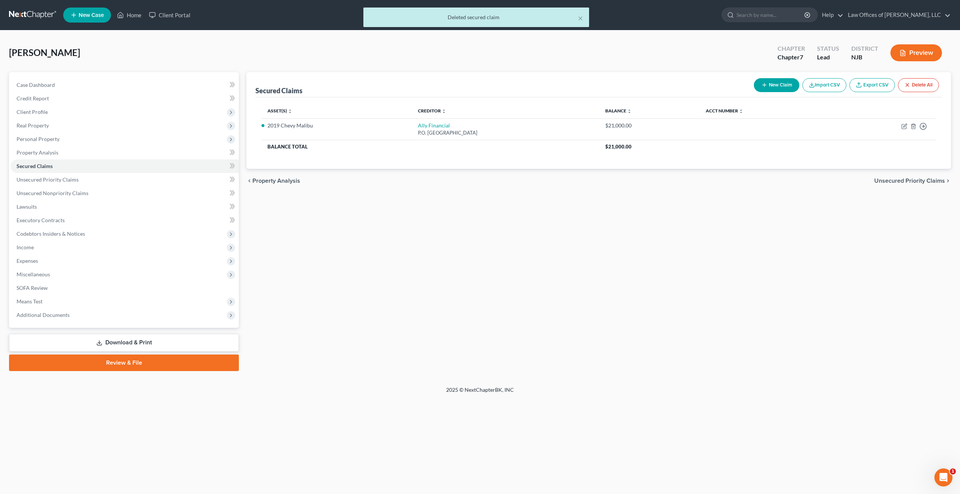
click at [937, 181] on span "Unsecured Priority Claims" at bounding box center [909, 181] width 71 height 6
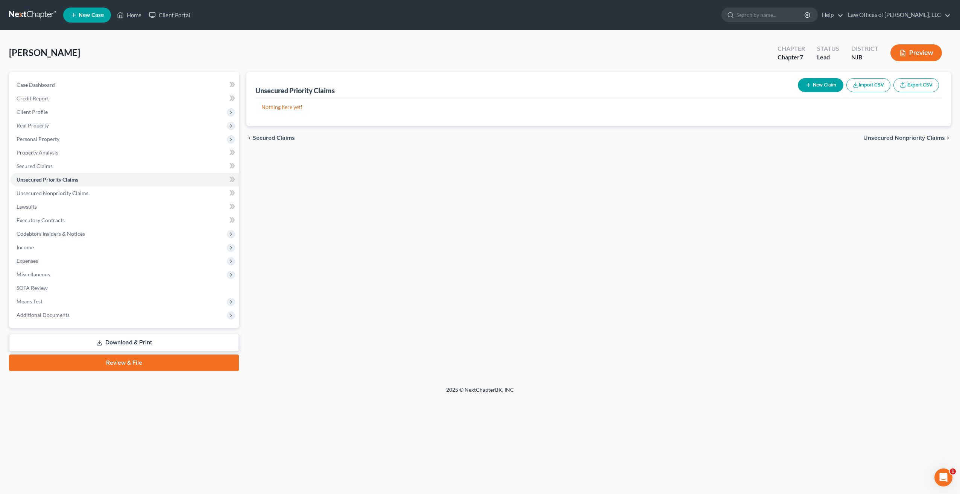
click at [934, 136] on span "Unsecured Nonpriority Claims" at bounding box center [904, 138] width 82 height 6
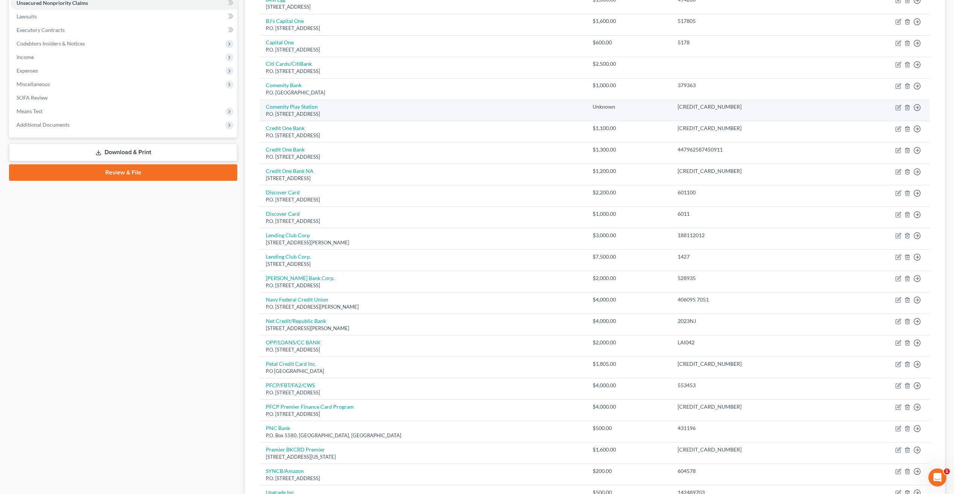
scroll to position [284, 0]
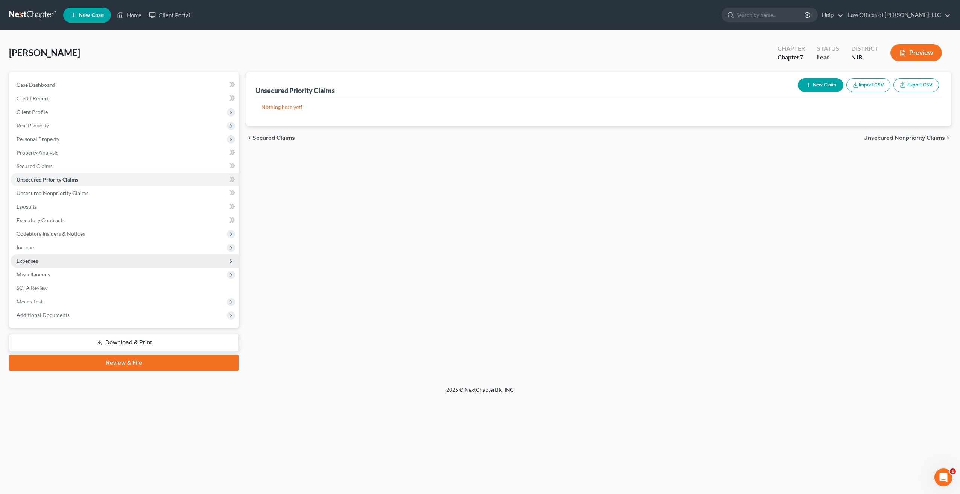
click at [71, 259] on span "Expenses" at bounding box center [125, 261] width 228 height 14
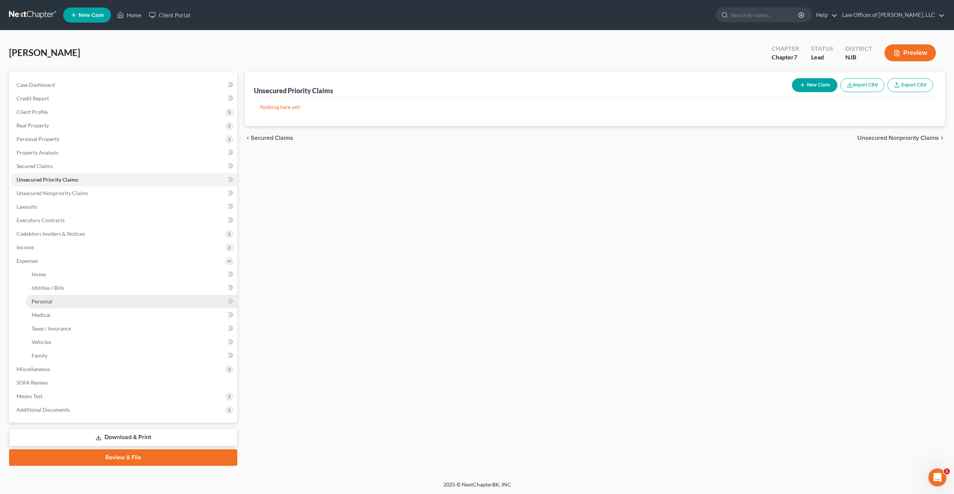
click at [52, 301] on link "Personal" at bounding box center [132, 302] width 212 height 14
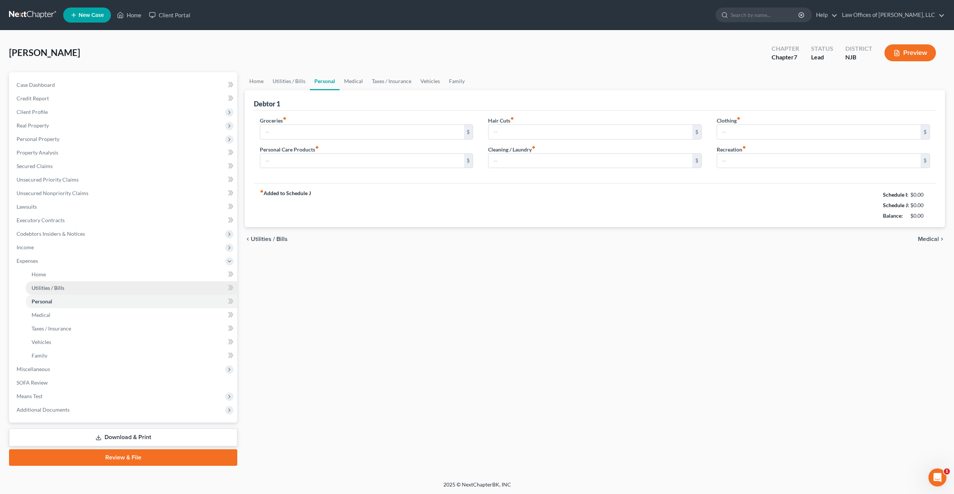
type input "400.00"
type input "50.00"
type input "0.00"
type input "93.00"
type input "100.00"
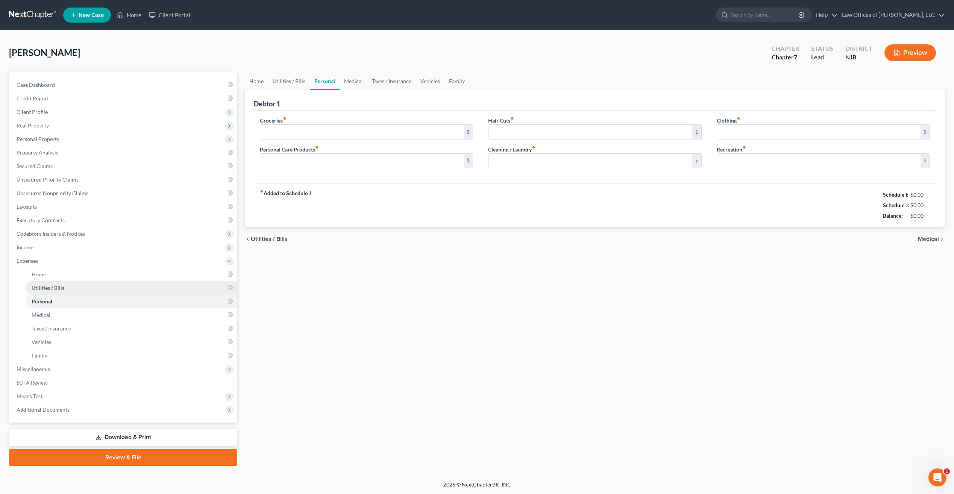
type input "50.00"
drag, startPoint x: 515, startPoint y: 129, endPoint x: 506, endPoint y: 131, distance: 9.5
click at [506, 132] on input "0.00" at bounding box center [590, 132] width 203 height 14
type input "0"
type input "20.00"
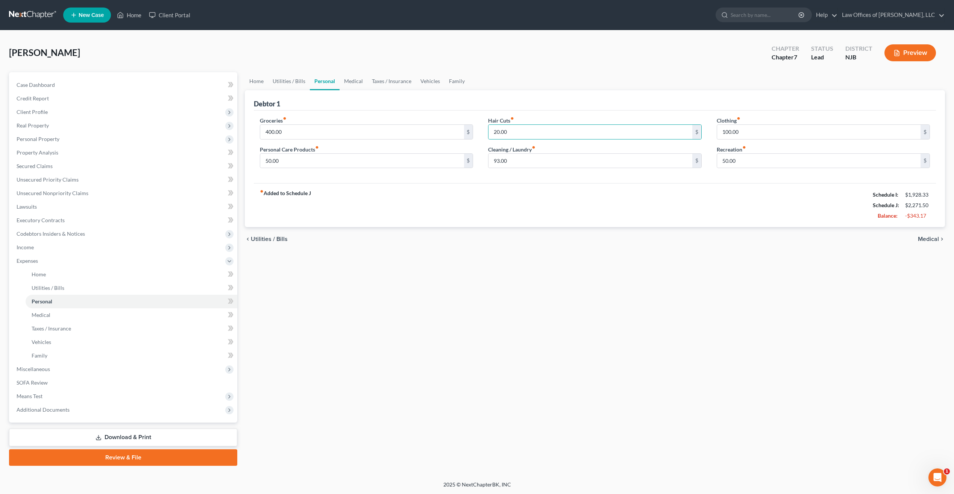
click at [938, 237] on span "Medical" at bounding box center [928, 239] width 21 height 6
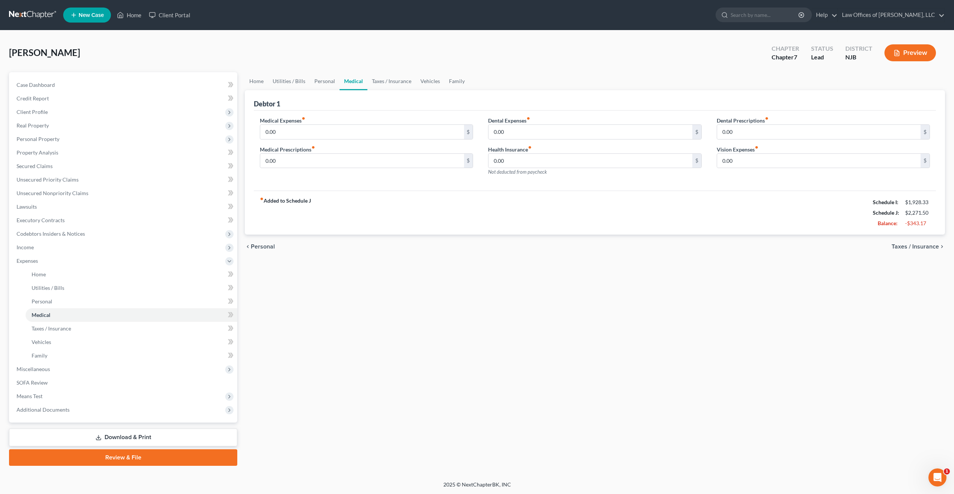
click at [132, 439] on link "Download & Print" at bounding box center [123, 438] width 228 height 18
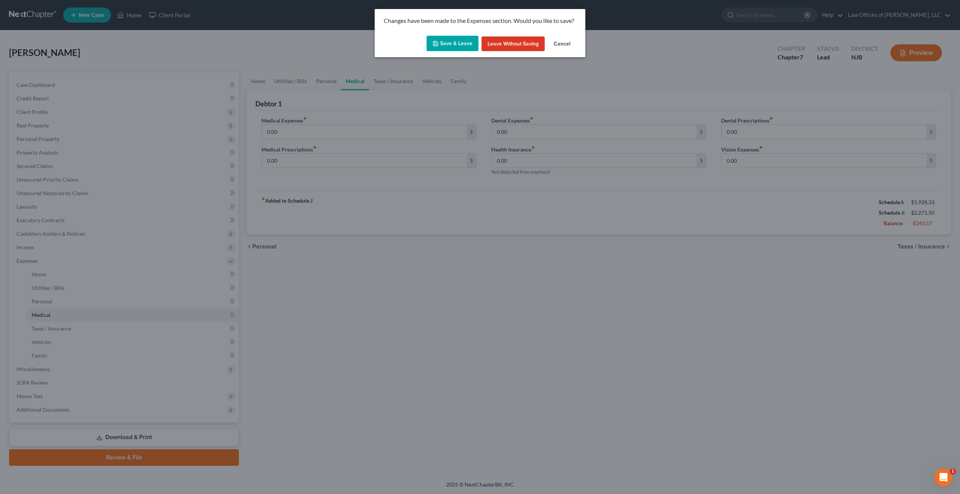
click at [466, 43] on button "Save & Leave" at bounding box center [453, 44] width 52 height 16
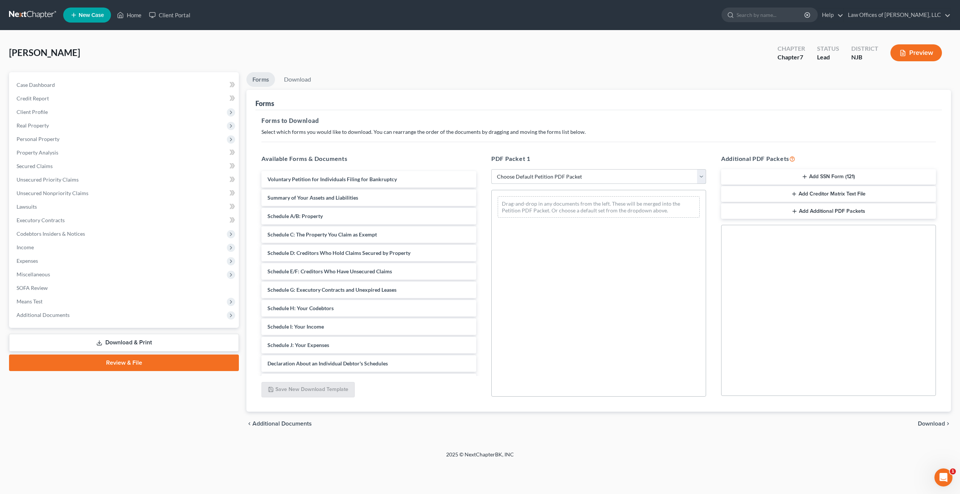
click at [704, 176] on select "Choose Default Petition PDF Packet Complete Bankruptcy Petition (all forms and …" at bounding box center [598, 176] width 215 height 15
select select "0"
click at [491, 169] on select "Choose Default Petition PDF Packet Complete Bankruptcy Petition (all forms and …" at bounding box center [598, 176] width 215 height 15
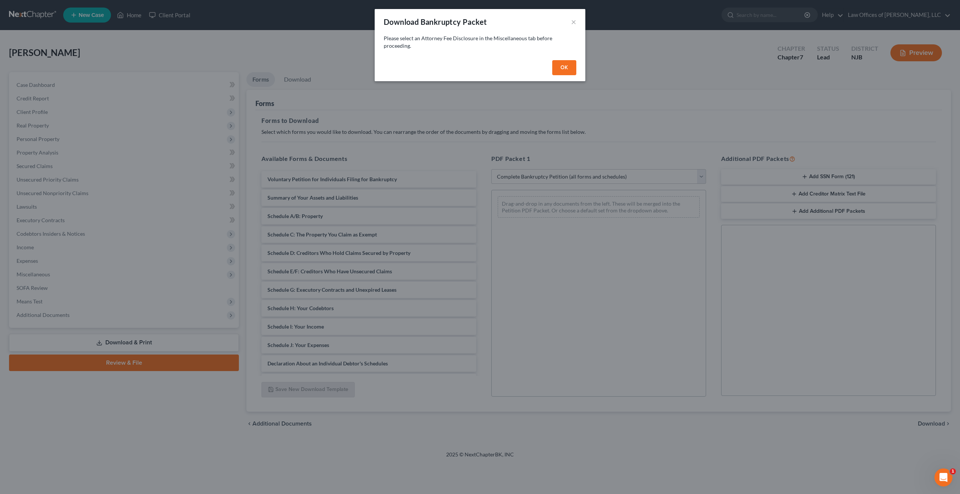
click at [563, 65] on button "OK" at bounding box center [564, 67] width 24 height 15
select select
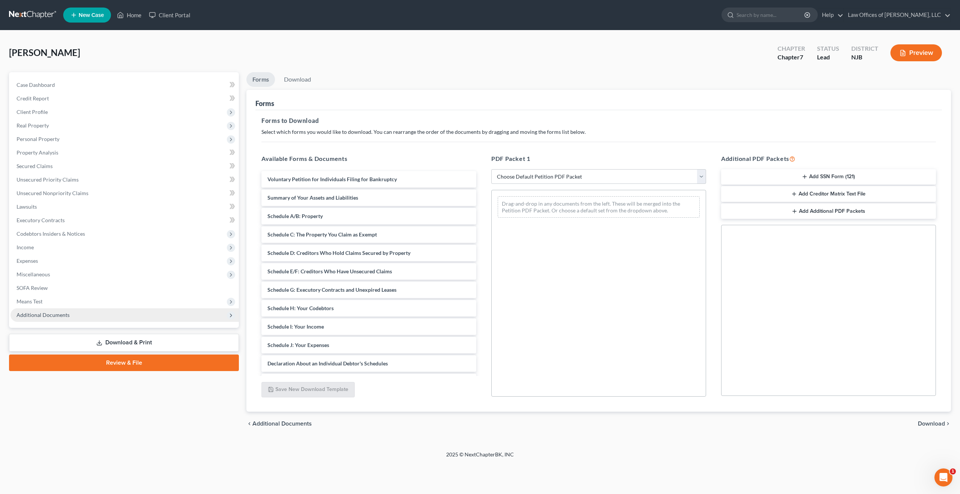
click at [43, 316] on span "Additional Documents" at bounding box center [43, 315] width 53 height 6
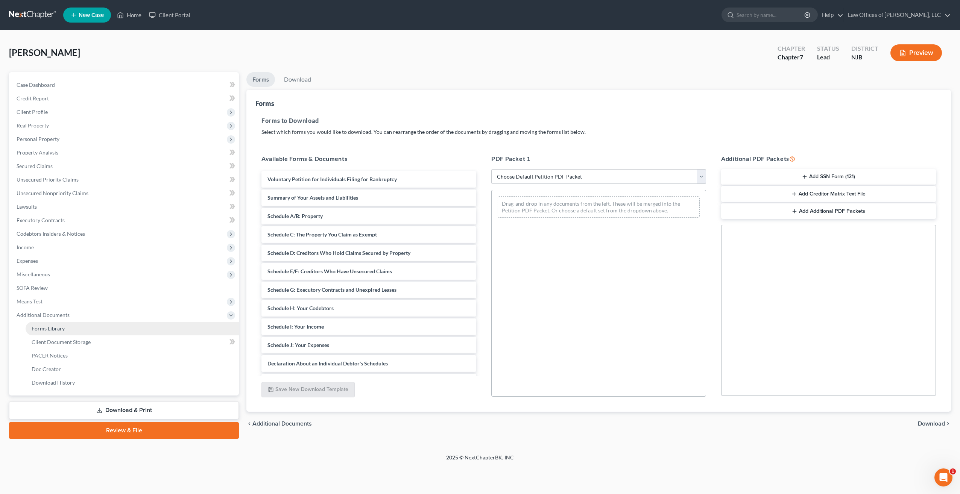
click at [49, 330] on span "Forms Library" at bounding box center [48, 328] width 33 height 6
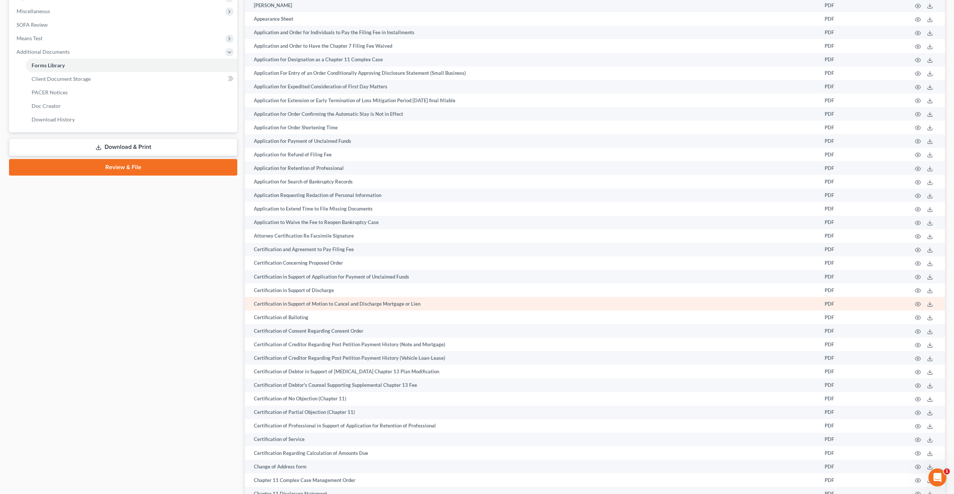
scroll to position [301, 0]
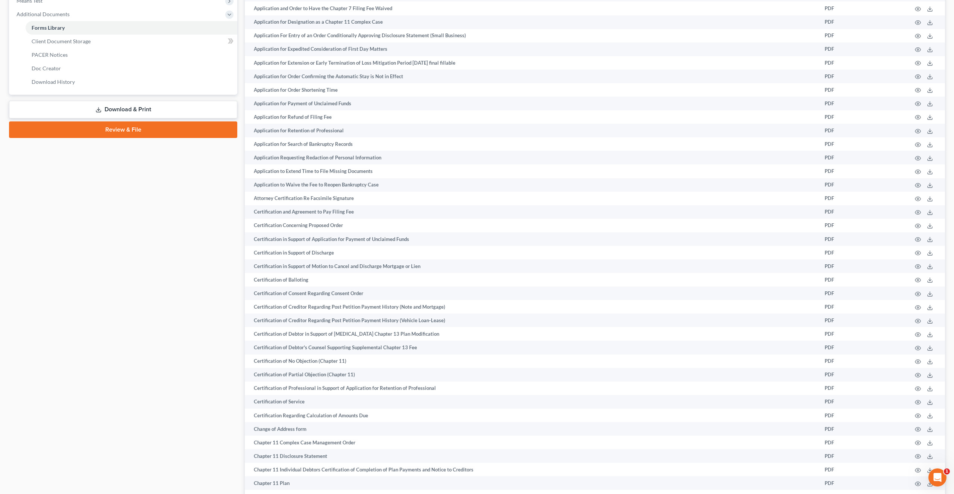
click at [71, 39] on span "Client Document Storage" at bounding box center [61, 41] width 59 height 6
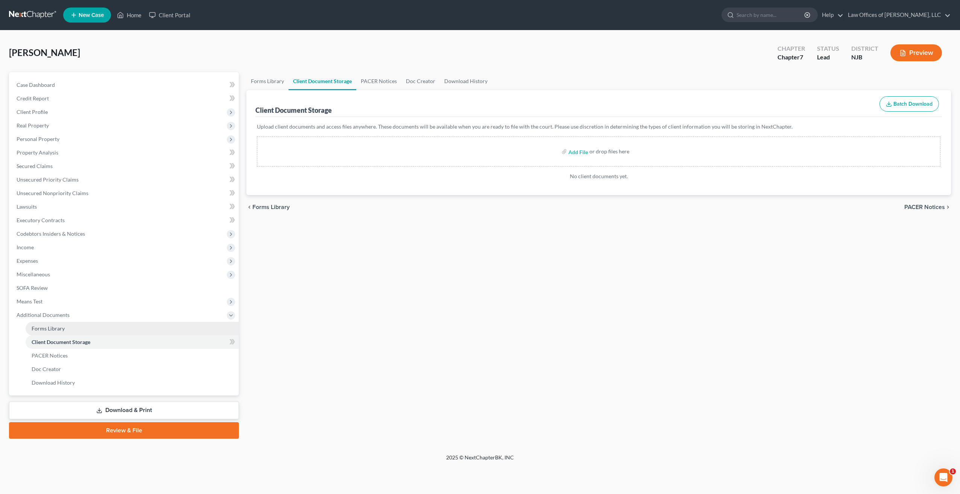
click at [58, 326] on span "Forms Library" at bounding box center [48, 328] width 33 height 6
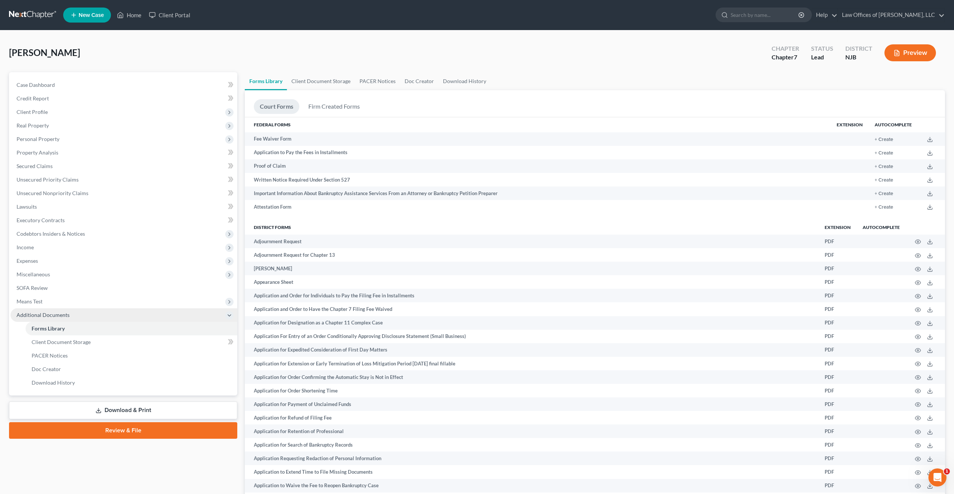
click at [226, 311] on span "Additional Documents" at bounding box center [124, 315] width 227 height 14
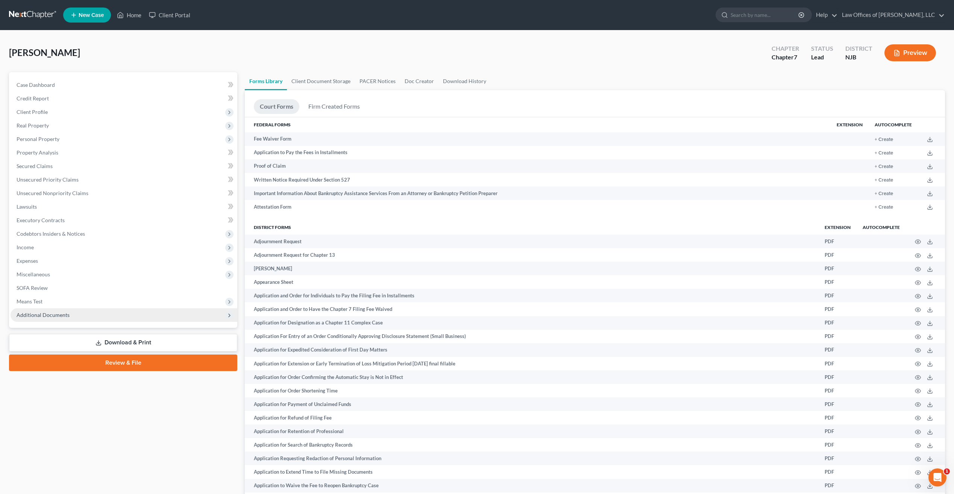
click at [64, 312] on span "Additional Documents" at bounding box center [43, 315] width 53 height 6
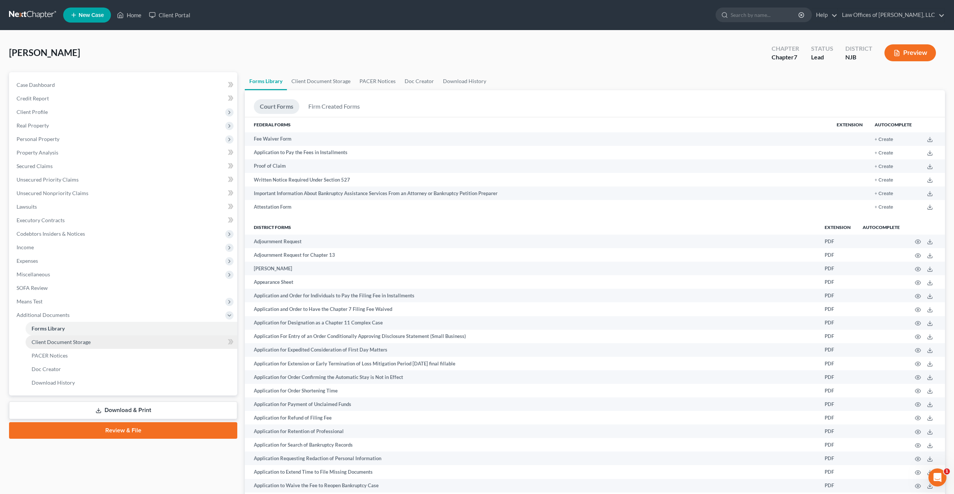
click at [48, 342] on span "Client Document Storage" at bounding box center [61, 342] width 59 height 6
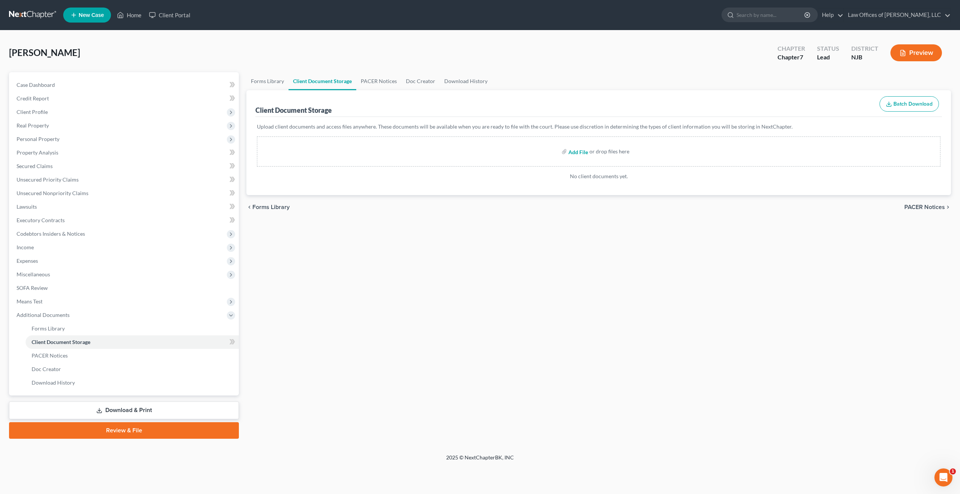
click at [571, 151] on input "file" at bounding box center [577, 152] width 18 height 14
type input "C:\fakepath\CLIENT-CERTIFICATESPREBK03621-NJ-CC-039818770 copy 2.pdf"
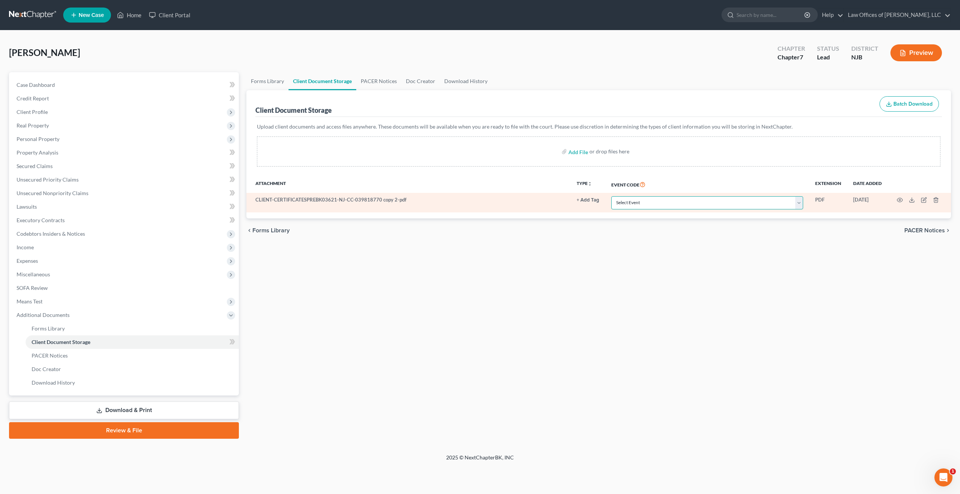
click at [802, 206] on select "Select Event 20 Largest Unsecured Creditors Amended Attorney Compensation State…" at bounding box center [707, 202] width 192 height 13
select select "9"
click at [612, 196] on select "Select Event 20 Largest Unsecured Creditors Amended Attorney Compensation State…" at bounding box center [707, 202] width 192 height 13
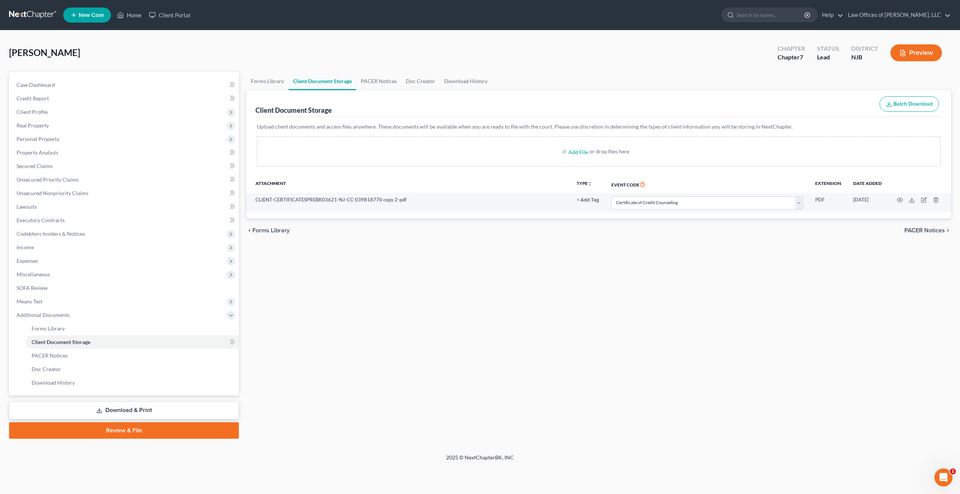
click at [941, 228] on span "PACER Notices" at bounding box center [924, 231] width 41 height 6
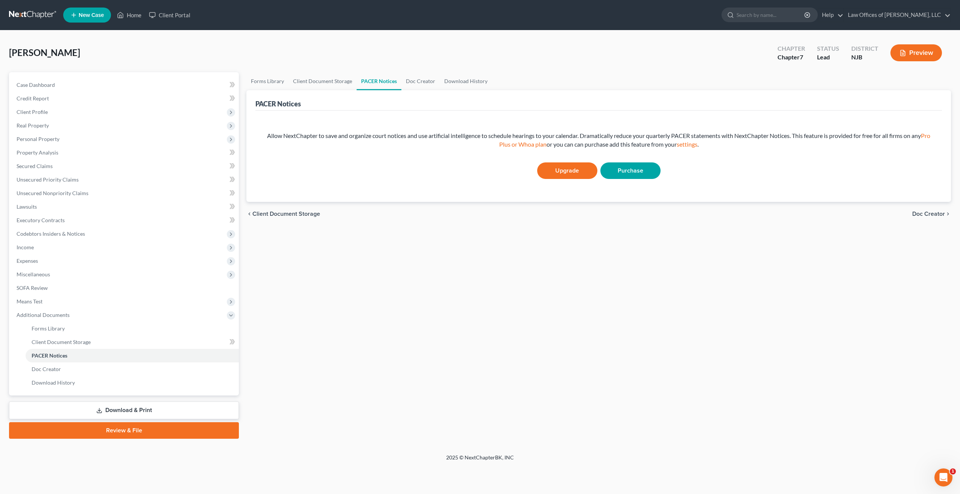
click at [151, 427] on link "Review & File" at bounding box center [124, 430] width 230 height 17
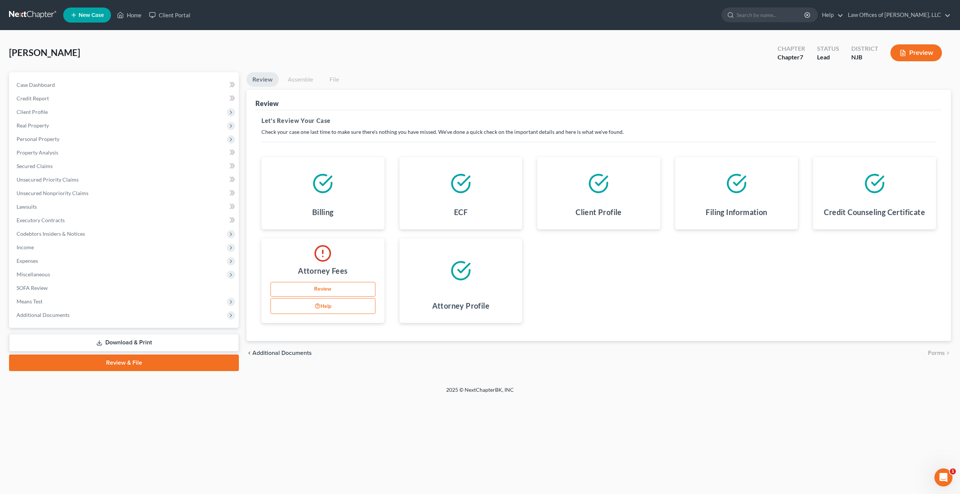
click at [119, 340] on link "Download & Print" at bounding box center [124, 343] width 230 height 18
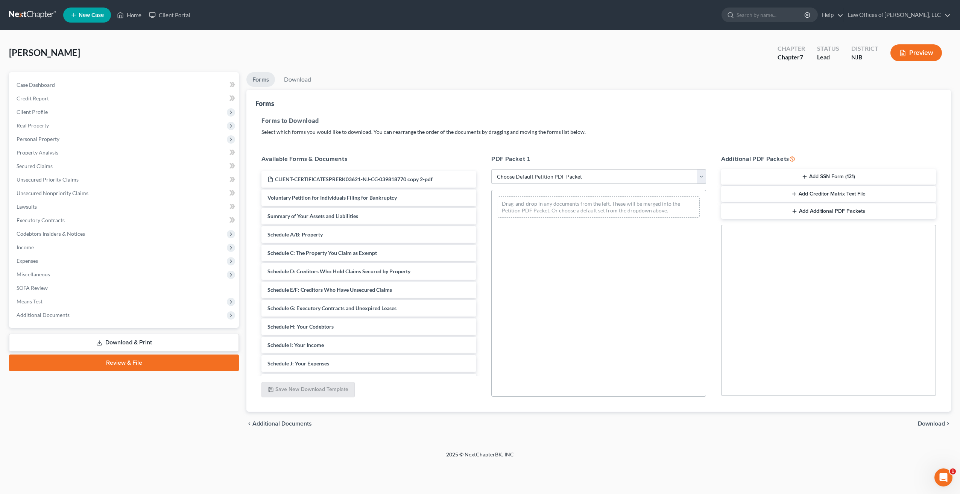
click at [700, 175] on select "Choose Default Petition PDF Packet Complete Bankruptcy Petition (all forms and …" at bounding box center [598, 176] width 215 height 15
select select "0"
click at [491, 169] on select "Choose Default Petition PDF Packet Complete Bankruptcy Petition (all forms and …" at bounding box center [598, 176] width 215 height 15
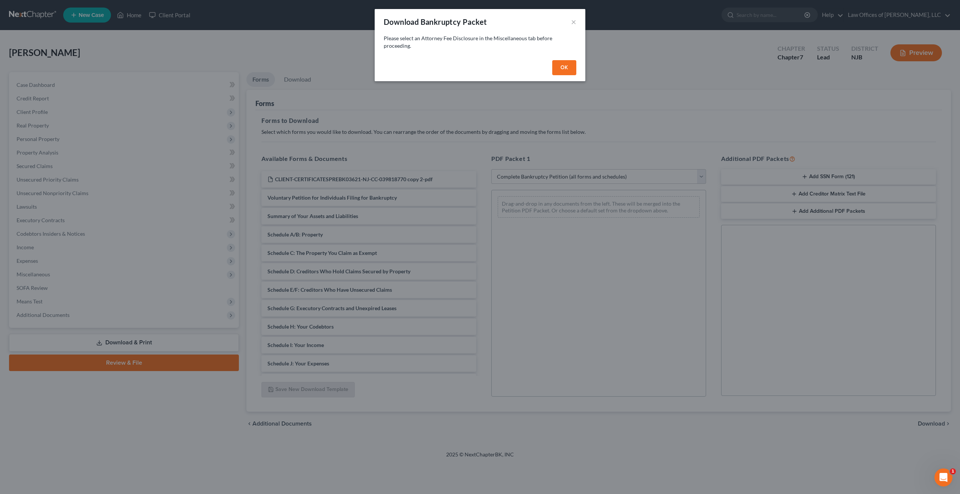
click at [560, 68] on button "OK" at bounding box center [564, 67] width 24 height 15
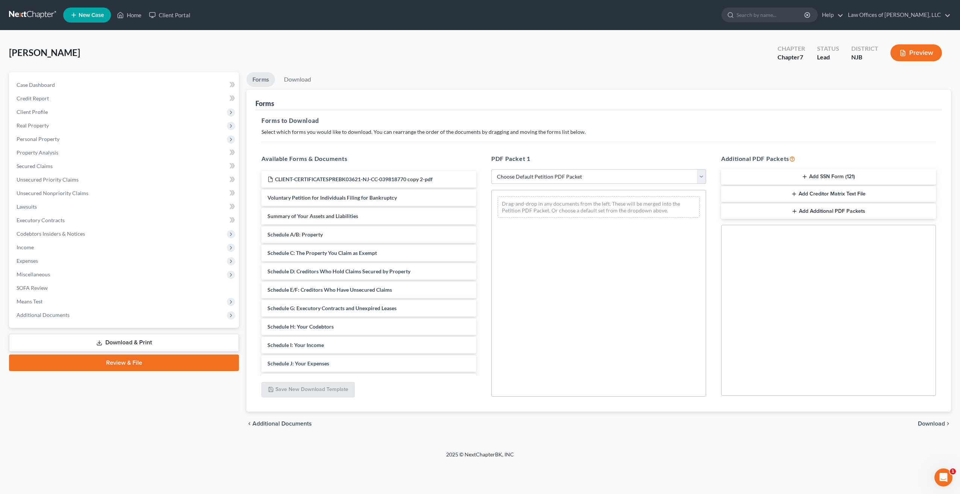
click at [702, 178] on select "Choose Default Petition PDF Packet Complete Bankruptcy Petition (all forms and …" at bounding box center [598, 176] width 215 height 15
click at [491, 169] on select "Choose Default Petition PDF Packet Complete Bankruptcy Petition (all forms and …" at bounding box center [598, 176] width 215 height 15
click at [701, 178] on select "Choose Default Petition PDF Packet Complete Bankruptcy Petition (all forms and …" at bounding box center [598, 176] width 215 height 15
select select "0"
click at [491, 169] on select "Choose Default Petition PDF Packet Complete Bankruptcy Petition (all forms and …" at bounding box center [598, 176] width 215 height 15
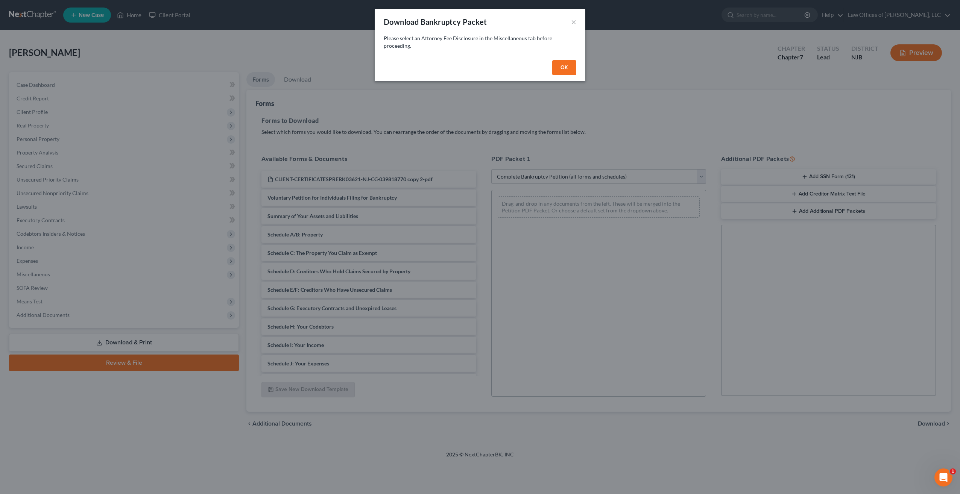
click at [565, 71] on button "OK" at bounding box center [564, 67] width 24 height 15
select select
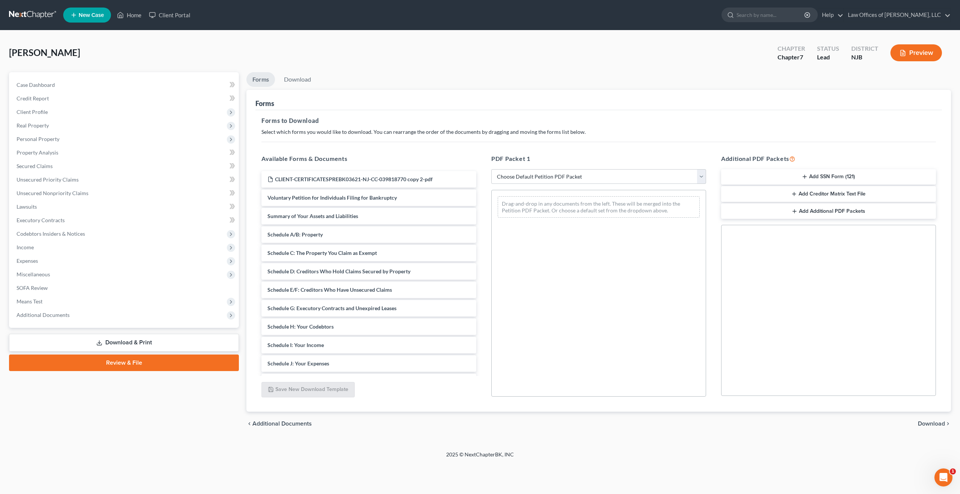
click at [132, 342] on link "Download & Print" at bounding box center [124, 343] width 230 height 18
click at [128, 344] on link "Download & Print" at bounding box center [124, 343] width 230 height 18
click at [138, 341] on link "Download & Print" at bounding box center [124, 343] width 230 height 18
click at [137, 341] on link "Download & Print" at bounding box center [124, 343] width 230 height 18
click at [137, 342] on link "Download & Print" at bounding box center [124, 343] width 230 height 18
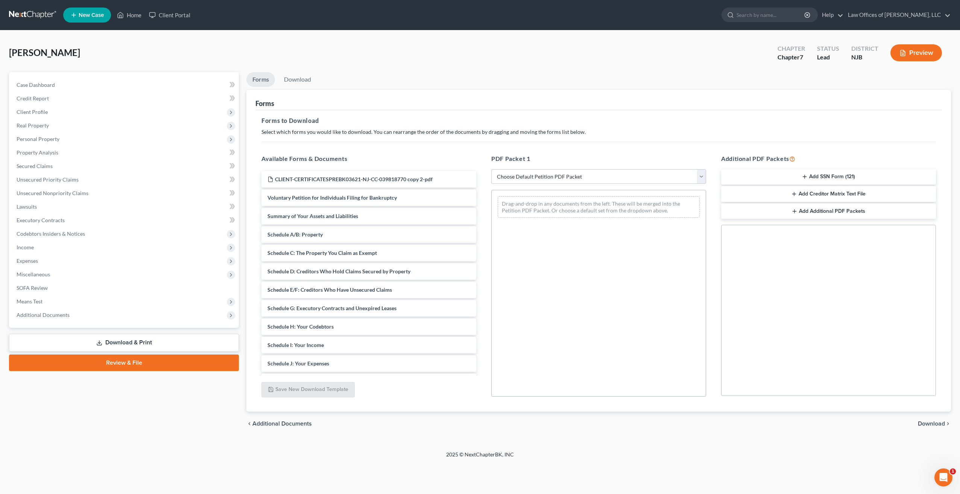
click at [127, 369] on link "Review & File" at bounding box center [124, 363] width 230 height 17
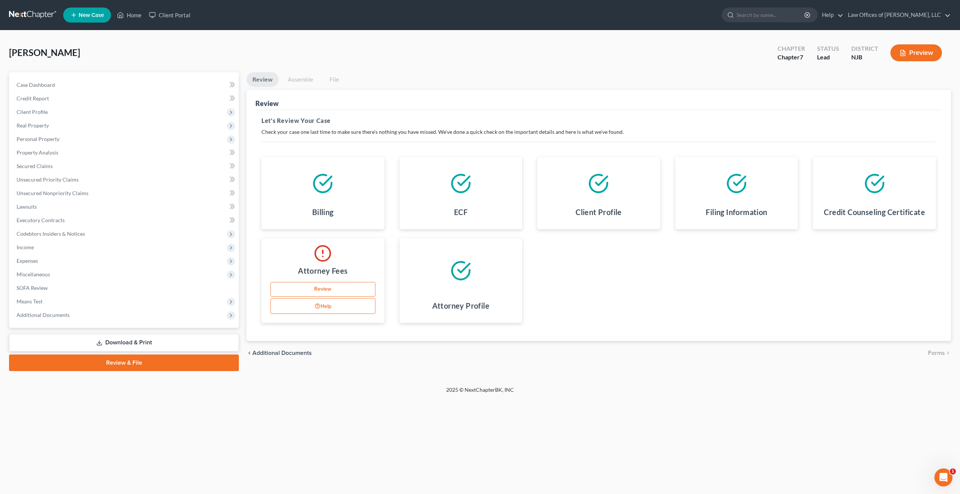
click at [329, 292] on link "Review" at bounding box center [322, 289] width 105 height 15
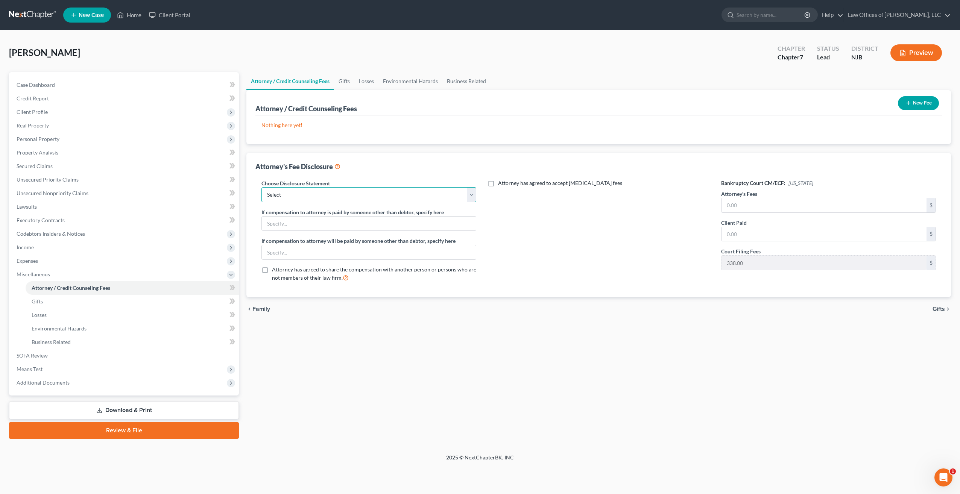
click at [470, 197] on select "Select Disclosure" at bounding box center [368, 194] width 215 height 15
select select "0"
click at [261, 187] on select "Select Disclosure" at bounding box center [368, 194] width 215 height 15
click at [498, 184] on label "Attorney has agreed to accept [MEDICAL_DATA] fees" at bounding box center [560, 183] width 124 height 8
click at [501, 184] on input "Attorney has agreed to accept [MEDICAL_DATA] fees" at bounding box center [503, 181] width 5 height 5
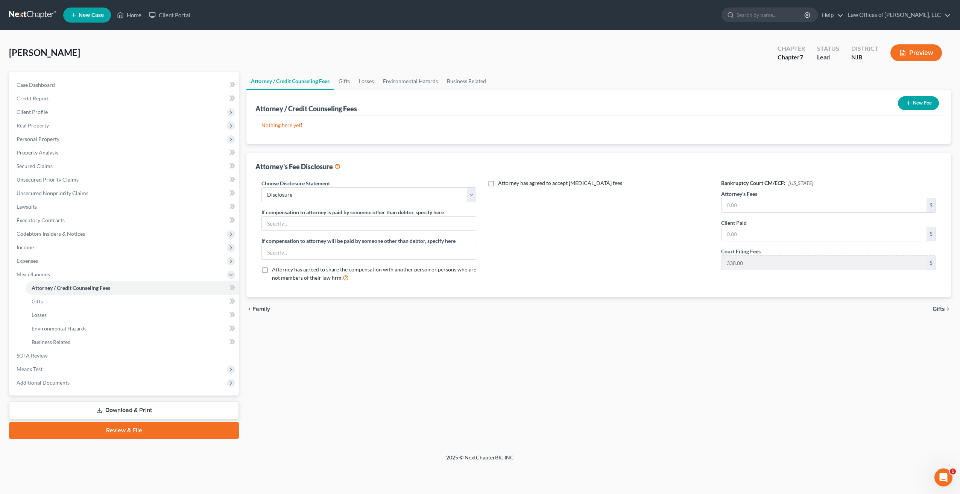
checkbox input "true"
click at [762, 207] on input "text" at bounding box center [823, 205] width 205 height 14
type input "1,400"
click at [746, 237] on input "text" at bounding box center [823, 234] width 205 height 14
type input "900"
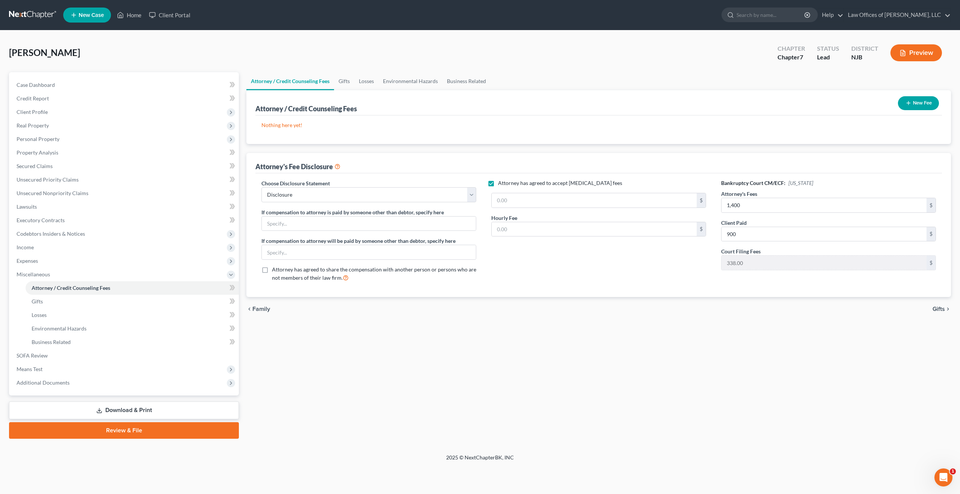
click at [776, 345] on div "Attorney / Credit Counseling Fees Gifts Losses Environmental Hazards Business R…" at bounding box center [599, 255] width 712 height 367
click at [944, 310] on span "Gifts" at bounding box center [938, 309] width 12 height 6
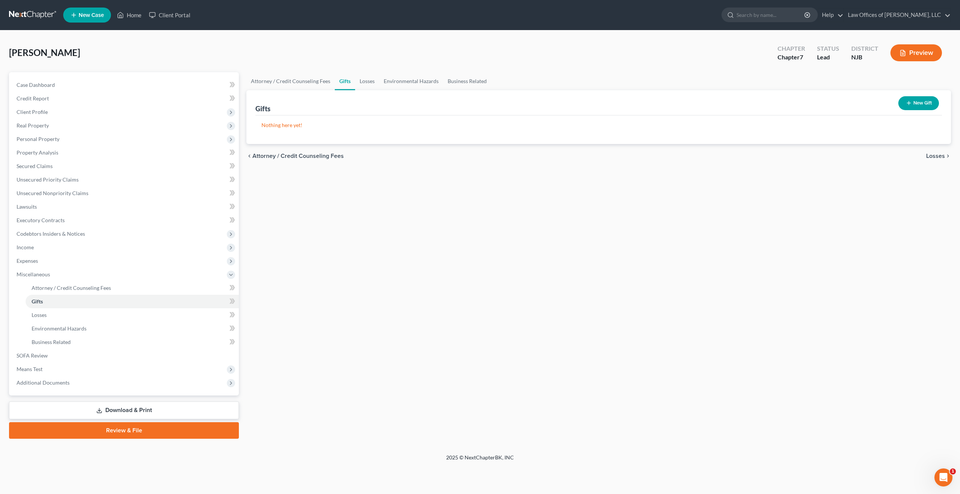
click at [129, 409] on link "Download & Print" at bounding box center [124, 411] width 230 height 18
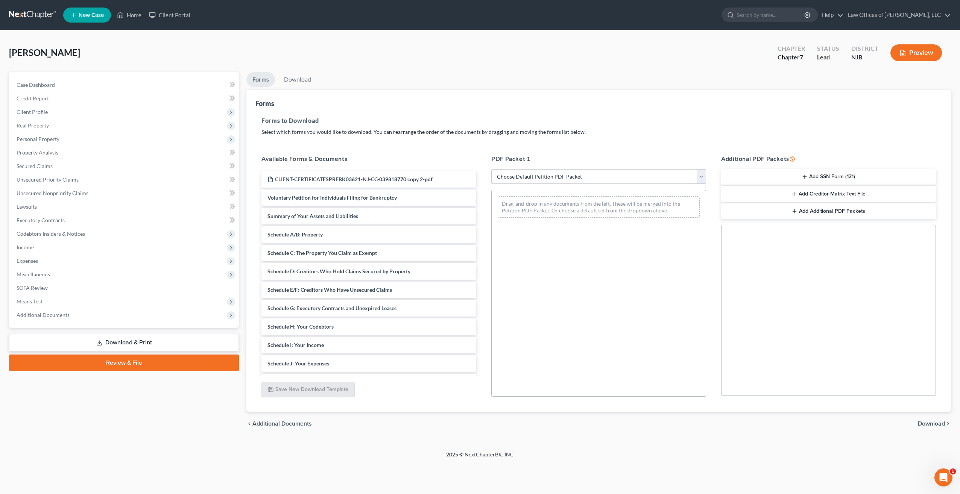
click at [701, 177] on select "Choose Default Petition PDF Packet Complete Bankruptcy Petition (all forms and …" at bounding box center [598, 176] width 215 height 15
select select "0"
click at [491, 169] on select "Choose Default Petition PDF Packet Complete Bankruptcy Petition (all forms and …" at bounding box center [598, 176] width 215 height 15
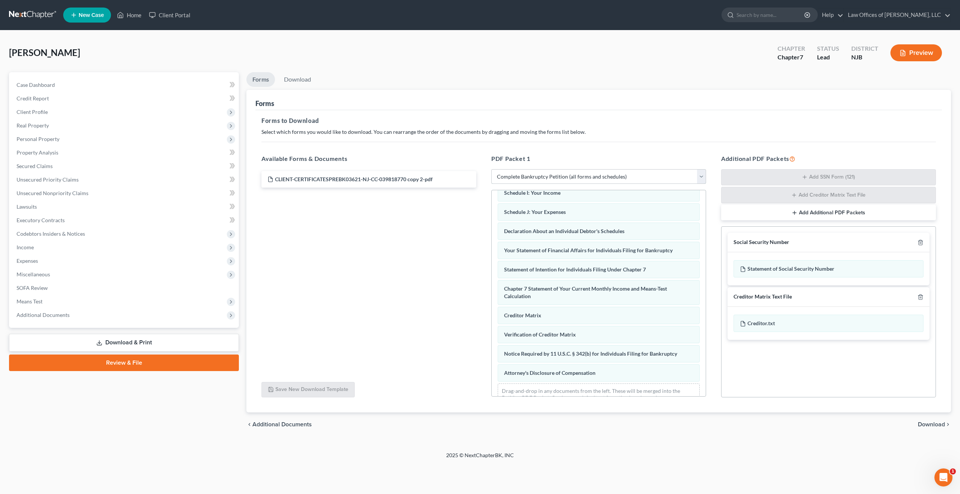
scroll to position [180, 0]
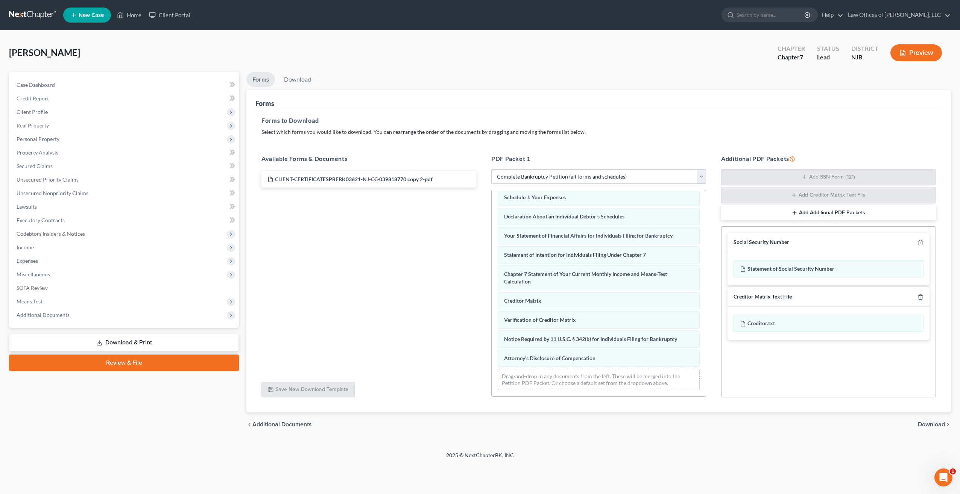
click at [153, 346] on link "Download & Print" at bounding box center [124, 343] width 230 height 18
click at [102, 341] on link "Download & Print" at bounding box center [124, 343] width 230 height 18
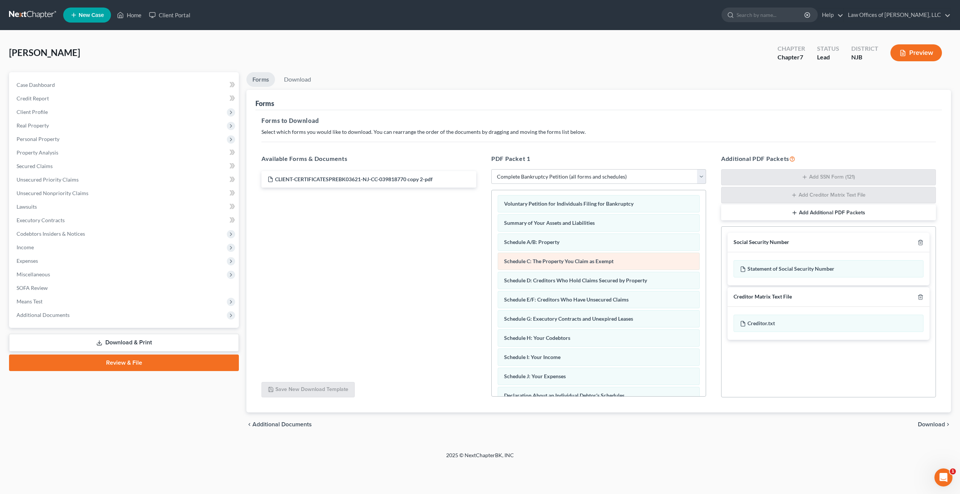
scroll to position [0, 0]
click at [139, 367] on link "Review & File" at bounding box center [124, 363] width 230 height 17
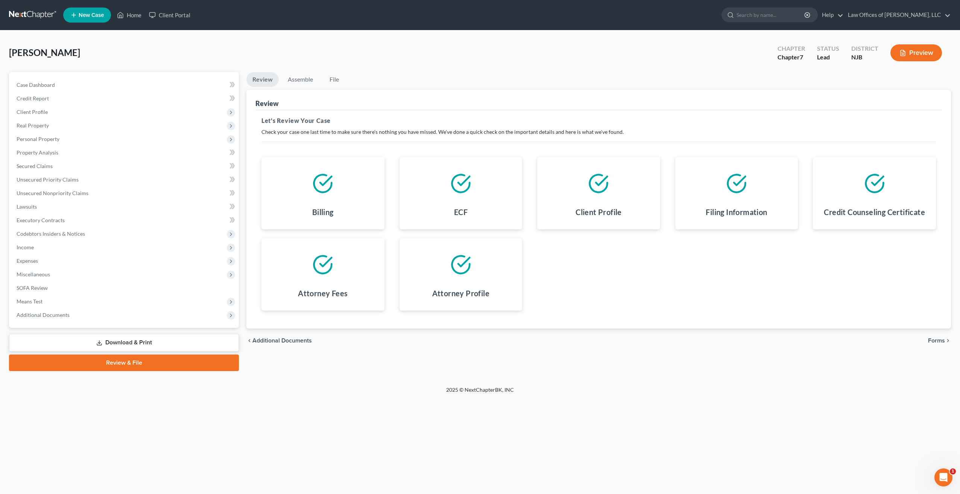
click at [483, 192] on div at bounding box center [460, 183] width 111 height 41
click at [460, 188] on icon at bounding box center [460, 183] width 21 height 21
click at [331, 80] on link "File" at bounding box center [334, 79] width 24 height 15
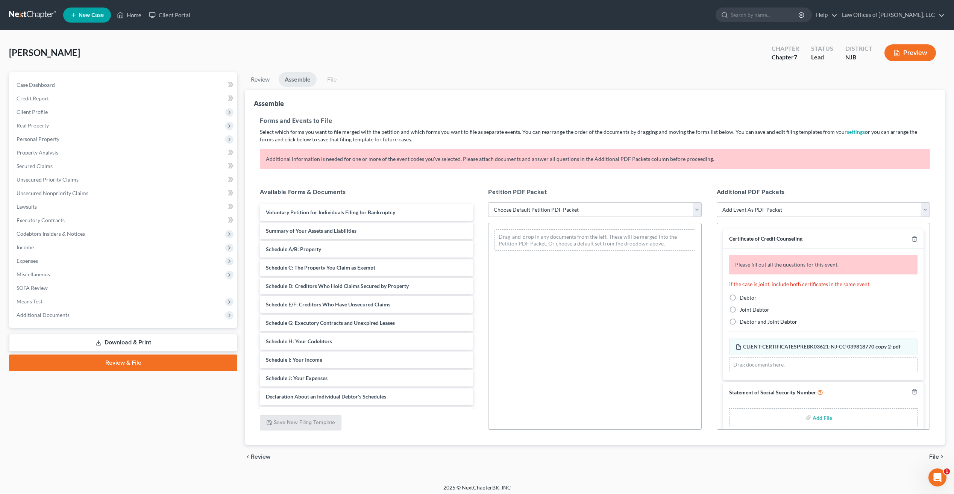
click at [694, 211] on select "Choose Default Petition PDF Packet Complete Bankruptcy Petition (all forms and …" at bounding box center [594, 209] width 213 height 15
select select "0"
click at [488, 202] on select "Choose Default Petition PDF Packet Complete Bankruptcy Petition (all forms and …" at bounding box center [594, 209] width 213 height 15
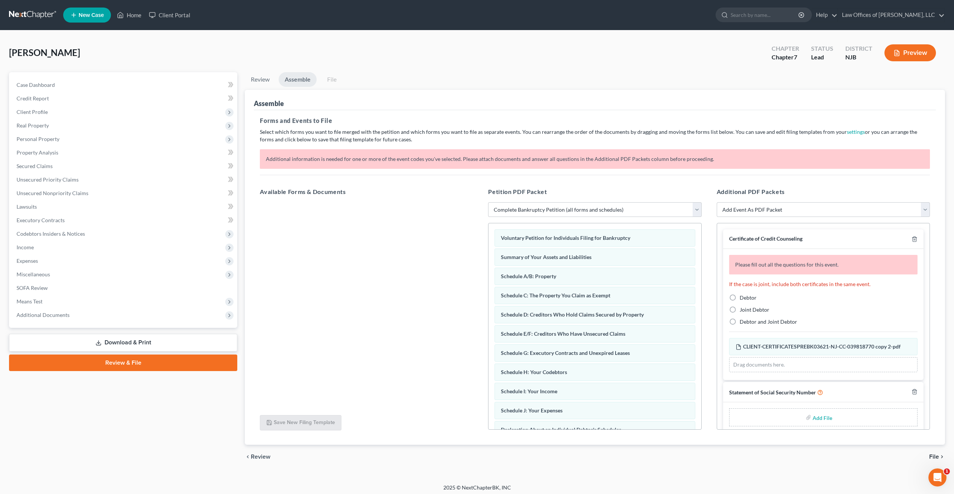
click at [328, 79] on link "File" at bounding box center [332, 79] width 24 height 15
click at [740, 296] on label "Debtor" at bounding box center [748, 298] width 17 height 8
click at [743, 296] on input "Debtor" at bounding box center [745, 296] width 5 height 5
radio input "true"
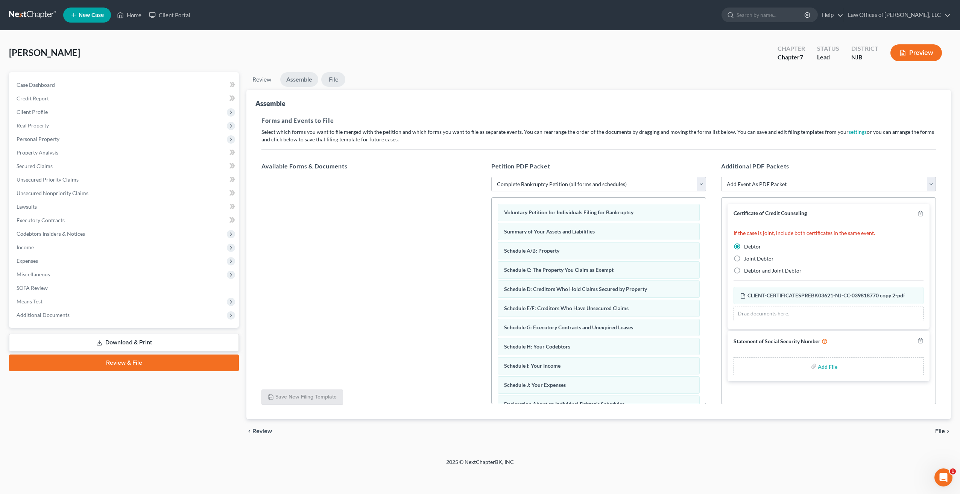
click at [336, 82] on link "File" at bounding box center [333, 79] width 24 height 15
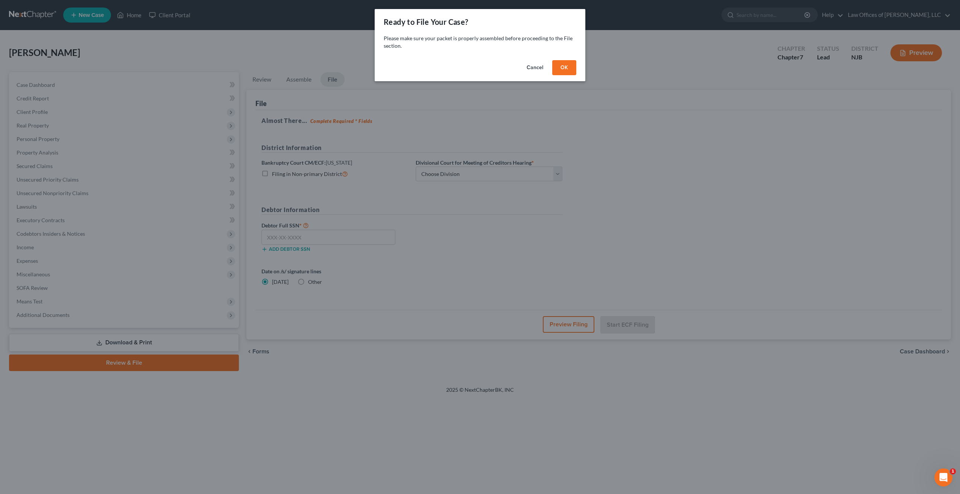
click at [571, 68] on button "OK" at bounding box center [564, 67] width 24 height 15
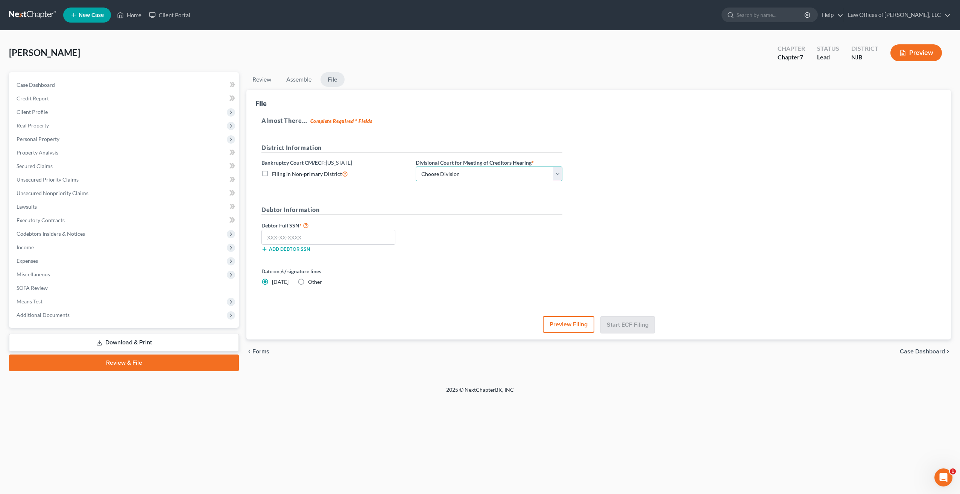
click at [557, 176] on select "Choose Division [GEOGRAPHIC_DATA] [GEOGRAPHIC_DATA]/[GEOGRAPHIC_DATA] [GEOGRAPH…" at bounding box center [489, 174] width 147 height 15
select select "2"
click at [416, 167] on select "Choose Division [GEOGRAPHIC_DATA] [GEOGRAPHIC_DATA]/[GEOGRAPHIC_DATA] [GEOGRAPH…" at bounding box center [489, 174] width 147 height 15
click at [299, 241] on input "text" at bounding box center [328, 237] width 134 height 15
type input "155-60-4822"
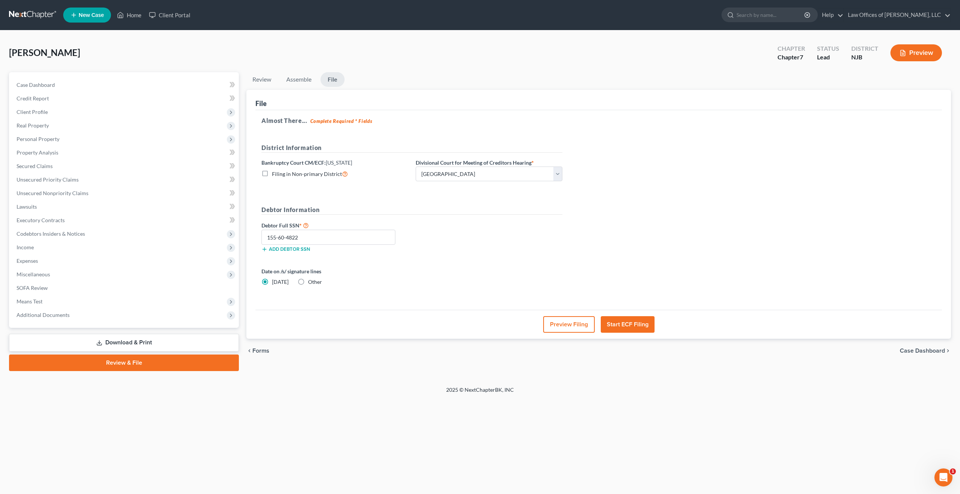
click at [628, 325] on button "Start ECF Filing" at bounding box center [628, 324] width 54 height 17
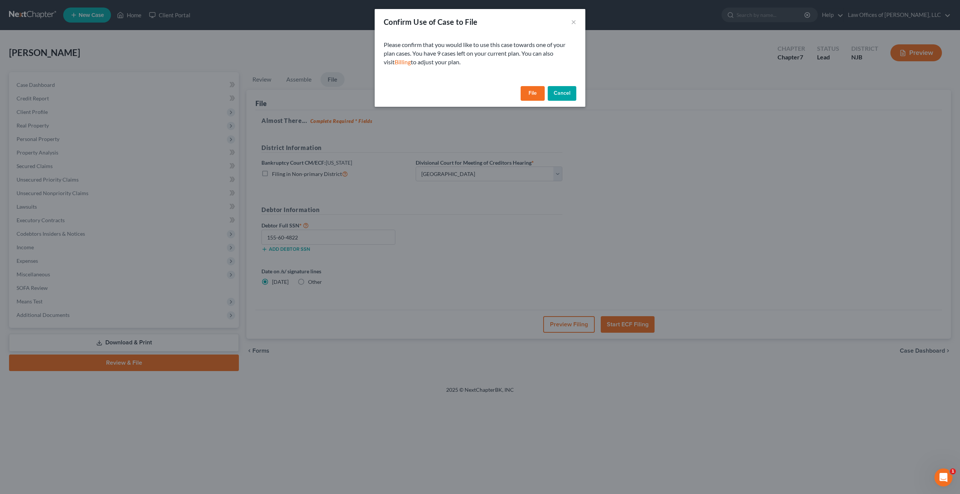
click at [533, 95] on button "File" at bounding box center [533, 93] width 24 height 15
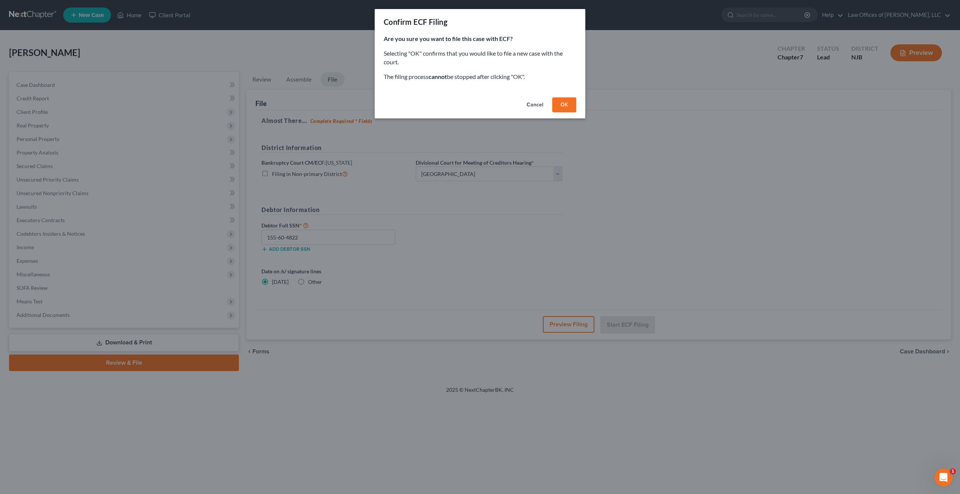
click at [569, 101] on button "OK" at bounding box center [564, 104] width 24 height 15
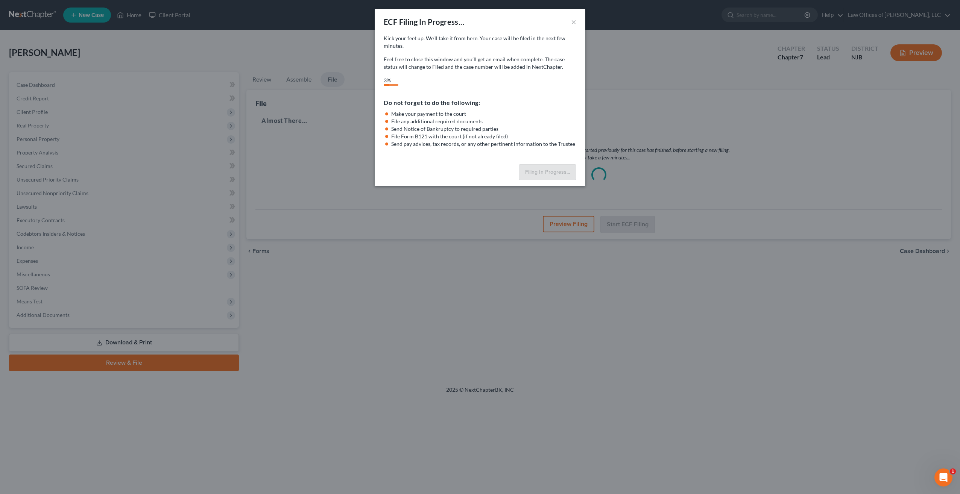
select select "2"
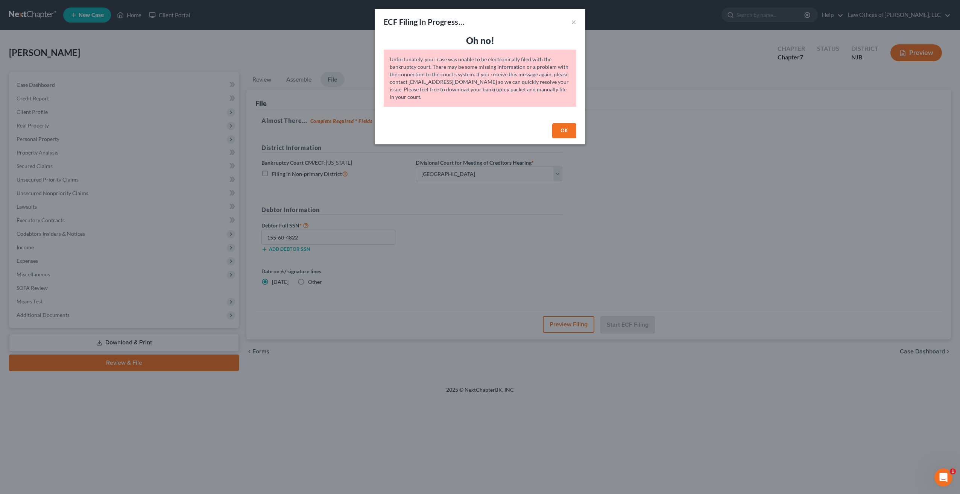
click at [562, 131] on button "OK" at bounding box center [564, 130] width 24 height 15
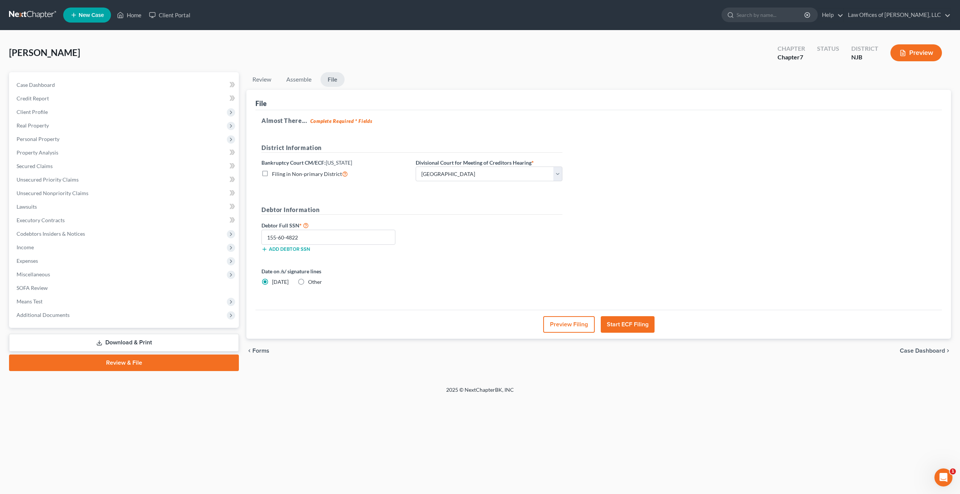
drag, startPoint x: 238, startPoint y: 247, endPoint x: 240, endPoint y: 242, distance: 4.9
drag, startPoint x: 240, startPoint y: 242, endPoint x: 337, endPoint y: 353, distance: 147.6
click at [490, 396] on div "Home New Case Client Portal Law Offices of [PERSON_NAME], LLC [PERSON_NAME][EMA…" at bounding box center [480, 247] width 960 height 494
click at [136, 343] on link "Download & Print" at bounding box center [124, 343] width 230 height 18
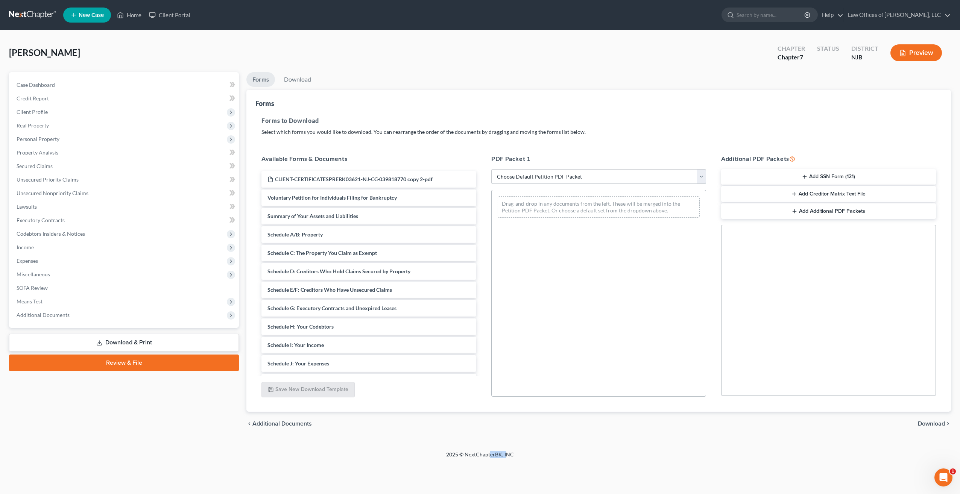
click at [702, 180] on select "Choose Default Petition PDF Packet Complete Bankruptcy Petition (all forms and …" at bounding box center [598, 176] width 215 height 15
select select "0"
click at [491, 169] on select "Choose Default Petition PDF Packet Complete Bankruptcy Petition (all forms and …" at bounding box center [598, 176] width 215 height 15
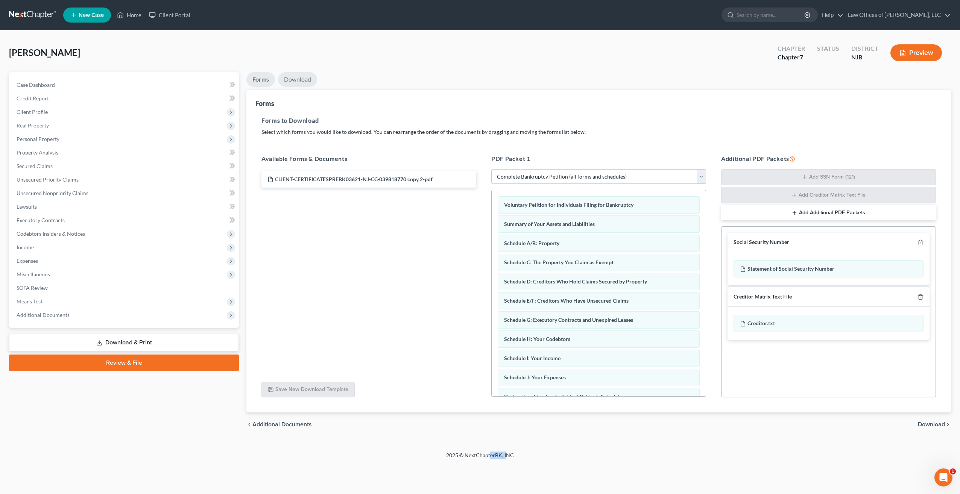
click at [293, 81] on link "Download" at bounding box center [297, 79] width 39 height 15
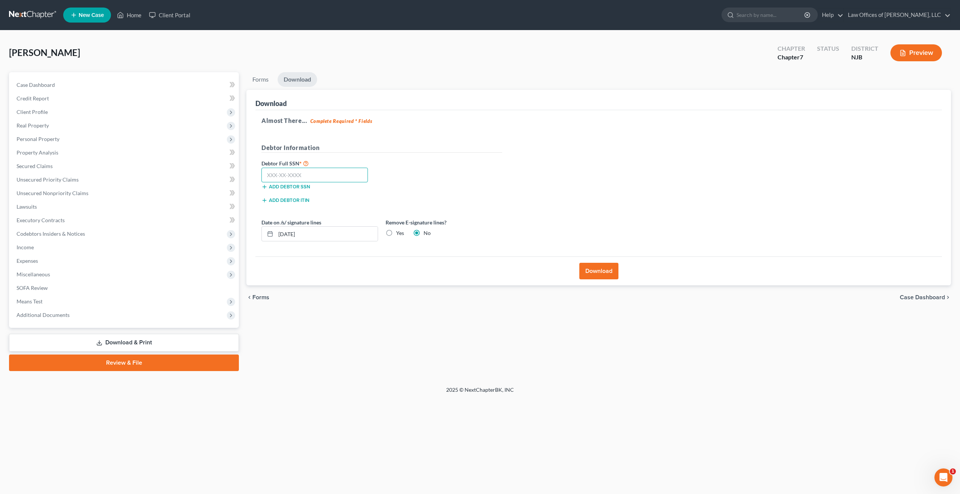
click at [281, 179] on input "text" at bounding box center [314, 175] width 106 height 15
type input "1"
type input "155-60-4822"
click at [594, 274] on button "Download" at bounding box center [598, 271] width 39 height 17
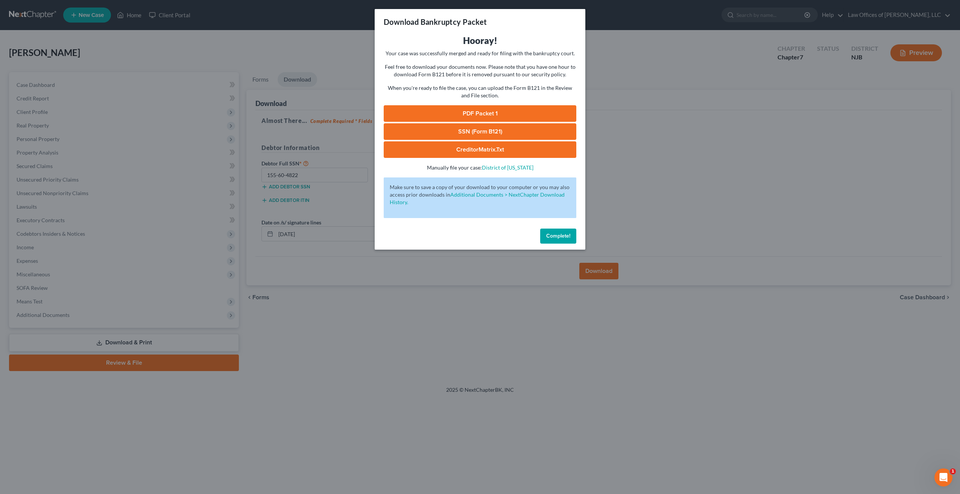
click at [483, 109] on link "PDF Packet 1" at bounding box center [480, 113] width 193 height 17
click at [513, 152] on link "CreditorMatrix.txt" at bounding box center [480, 149] width 193 height 17
click at [480, 131] on link "SSN (Form B121)" at bounding box center [480, 131] width 193 height 17
click at [560, 240] on button "Complete!" at bounding box center [558, 236] width 36 height 15
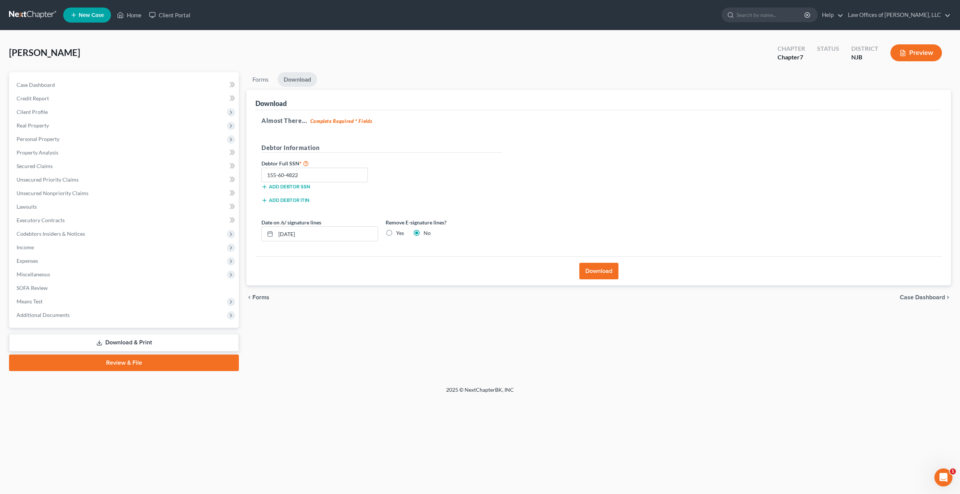
click at [159, 359] on link "Review & File" at bounding box center [124, 363] width 230 height 17
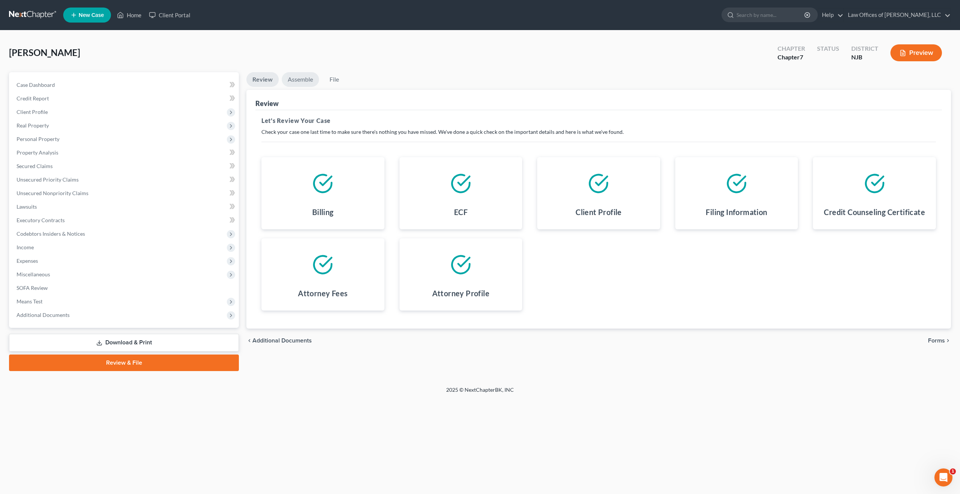
click at [303, 80] on link "Assemble" at bounding box center [300, 79] width 37 height 15
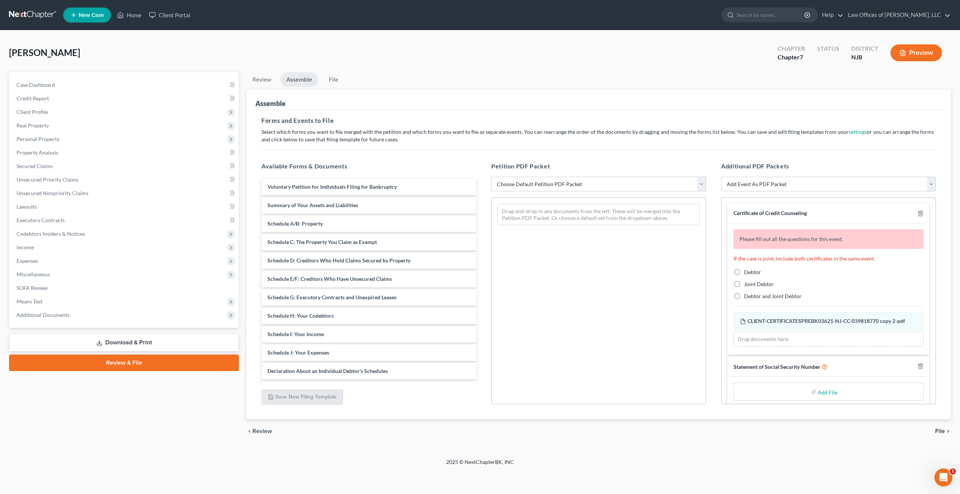
click at [744, 269] on label "Debtor" at bounding box center [752, 273] width 17 height 8
click at [747, 269] on input "Debtor" at bounding box center [749, 271] width 5 height 5
radio input "true"
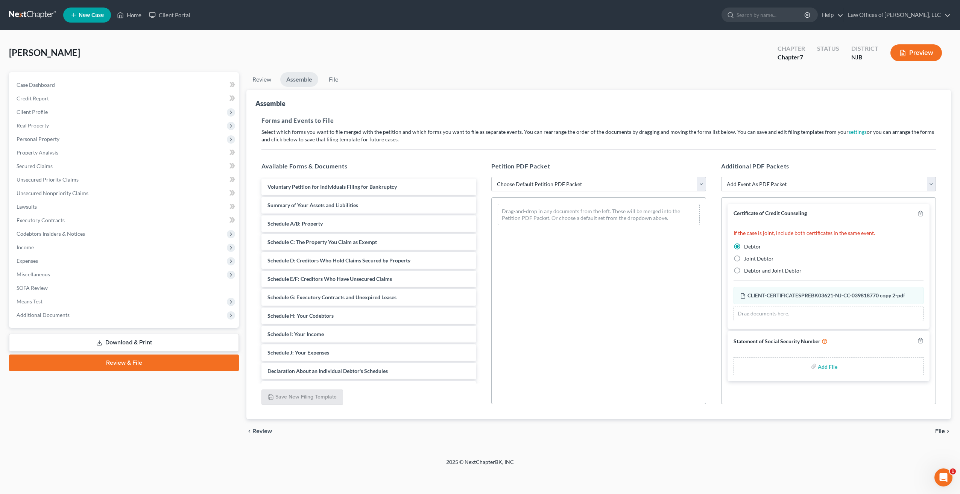
click at [704, 179] on select "Choose Default Petition PDF Packet Complete Bankruptcy Petition (all forms and …" at bounding box center [598, 184] width 215 height 15
select select "0"
click at [491, 177] on select "Choose Default Petition PDF Packet Complete Bankruptcy Petition (all forms and …" at bounding box center [598, 184] width 215 height 15
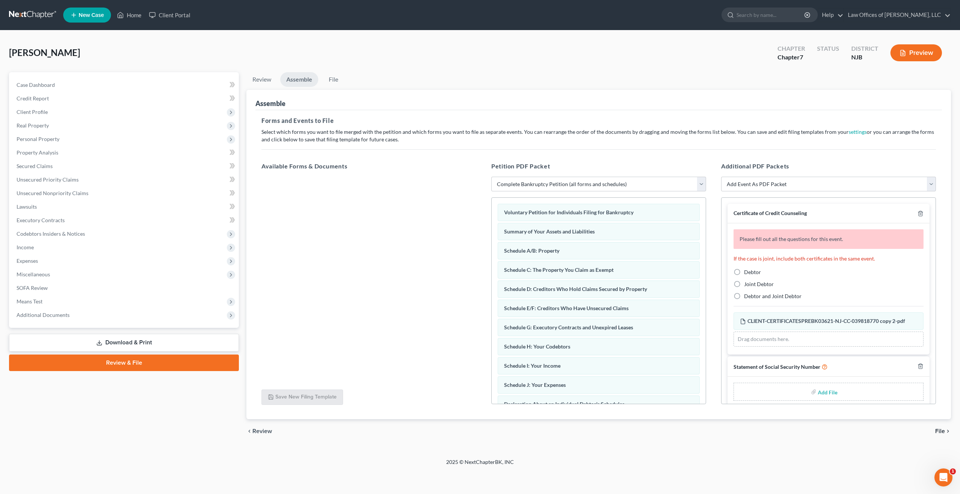
click at [744, 272] on label "Debtor" at bounding box center [752, 273] width 17 height 8
click at [747, 272] on input "Debtor" at bounding box center [749, 271] width 5 height 5
radio input "true"
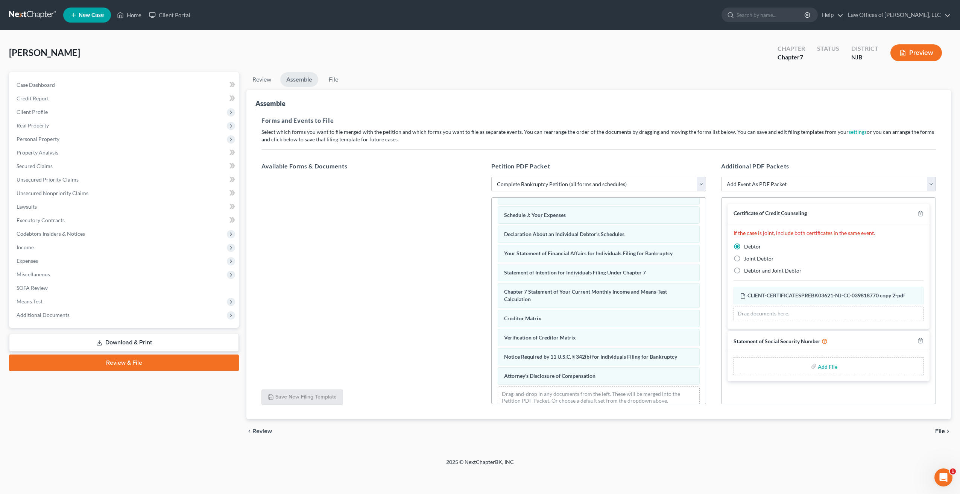
scroll to position [180, 0]
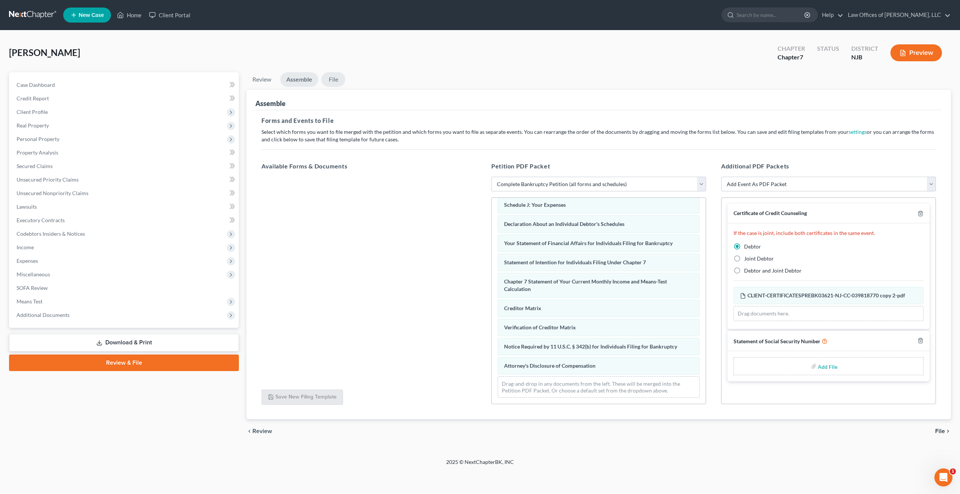
click at [335, 78] on link "File" at bounding box center [333, 79] width 24 height 15
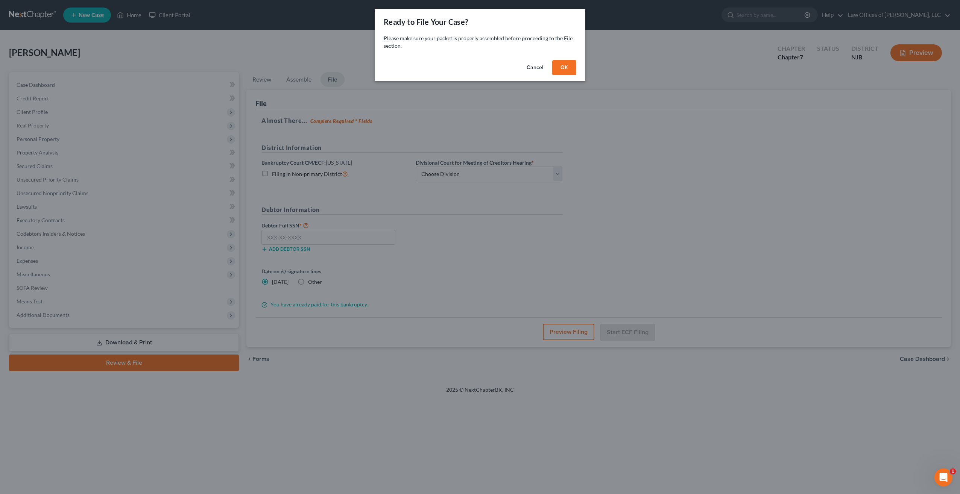
click at [566, 64] on button "OK" at bounding box center [564, 67] width 24 height 15
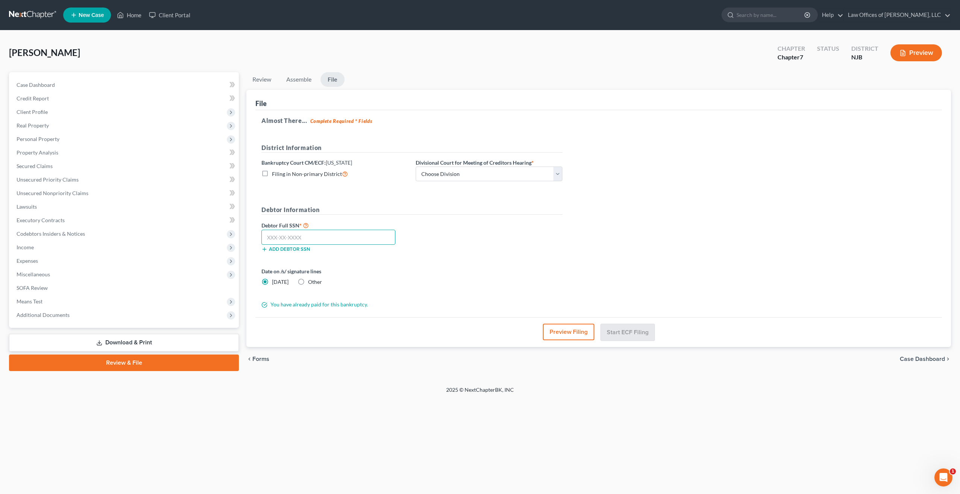
click at [285, 239] on input "text" at bounding box center [328, 237] width 134 height 15
type input "155-60-4822"
click at [186, 364] on link "Review & File" at bounding box center [124, 363] width 230 height 17
click at [333, 79] on link "File" at bounding box center [332, 79] width 24 height 15
click at [565, 333] on button "Preview Filing" at bounding box center [569, 332] width 52 height 17
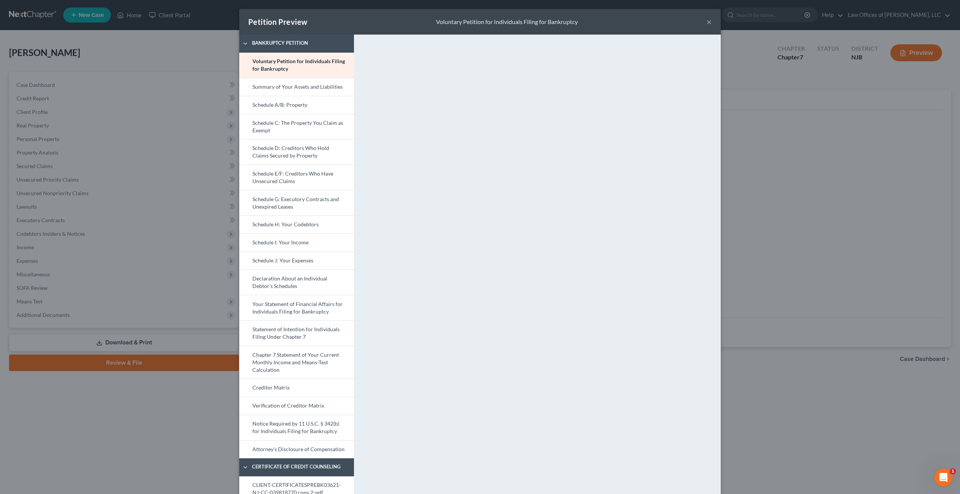
click at [706, 23] on button "×" at bounding box center [708, 21] width 5 height 9
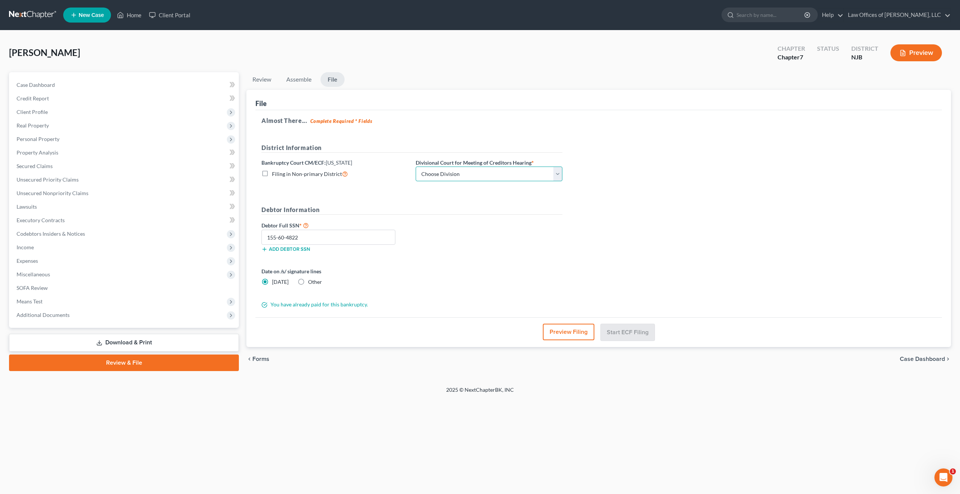
click at [559, 175] on select "Choose Division [GEOGRAPHIC_DATA] [GEOGRAPHIC_DATA]/[GEOGRAPHIC_DATA] [GEOGRAPH…" at bounding box center [489, 174] width 147 height 15
select select "2"
click at [416, 167] on select "Choose Division [GEOGRAPHIC_DATA] [GEOGRAPHIC_DATA]/[GEOGRAPHIC_DATA] [GEOGRAPH…" at bounding box center [489, 174] width 147 height 15
click at [151, 360] on link "Review & File" at bounding box center [124, 363] width 230 height 17
click at [299, 79] on link "Assemble" at bounding box center [298, 79] width 37 height 15
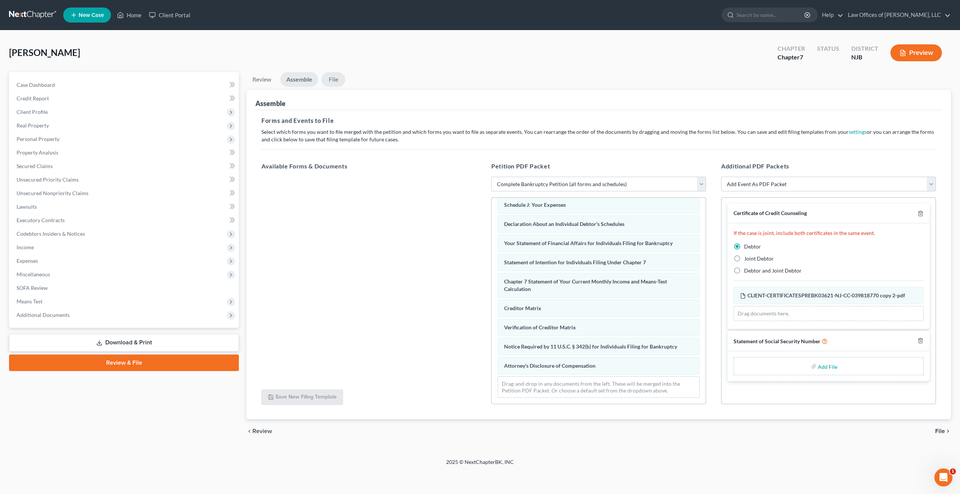
click at [332, 77] on link "File" at bounding box center [333, 79] width 24 height 15
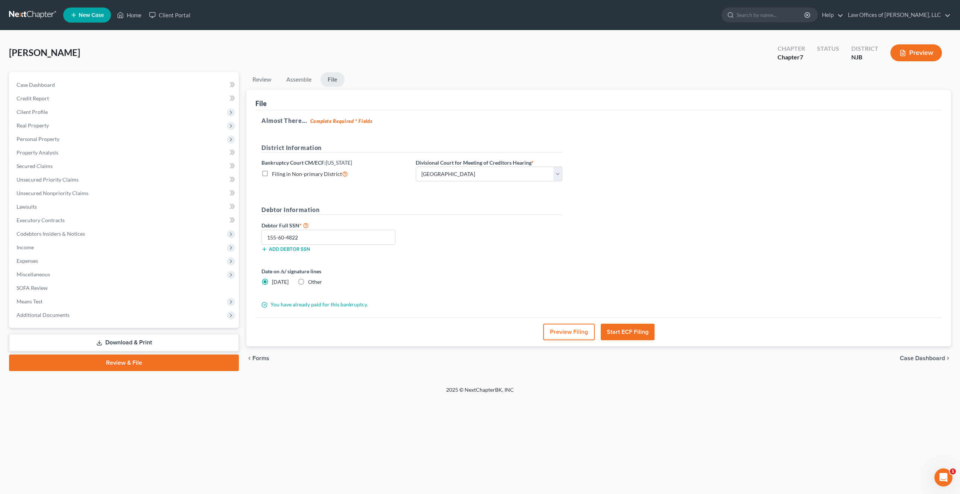
click at [631, 337] on button "Start ECF Filing" at bounding box center [628, 332] width 54 height 17
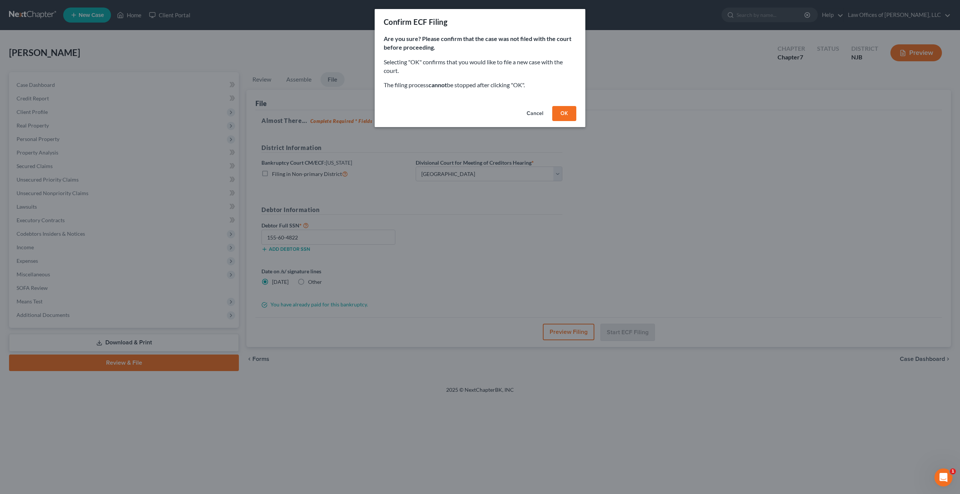
click at [568, 116] on button "OK" at bounding box center [564, 113] width 24 height 15
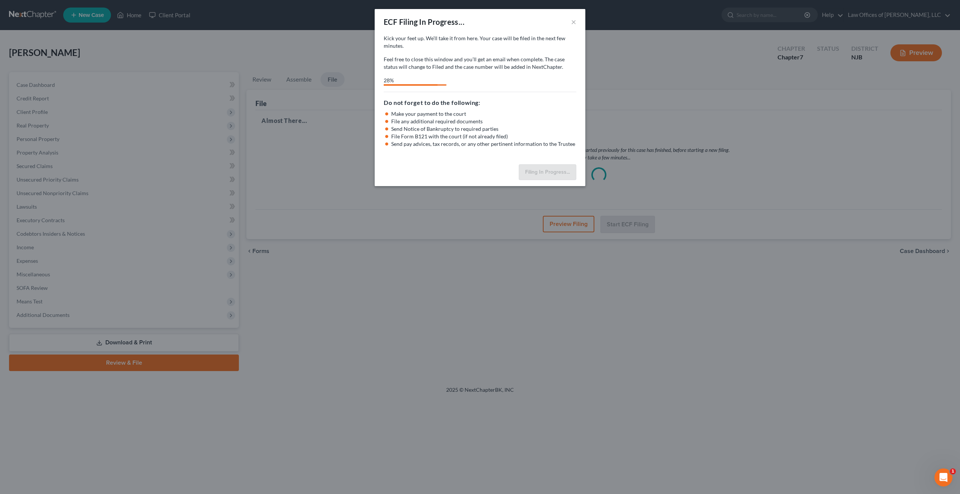
select select "2"
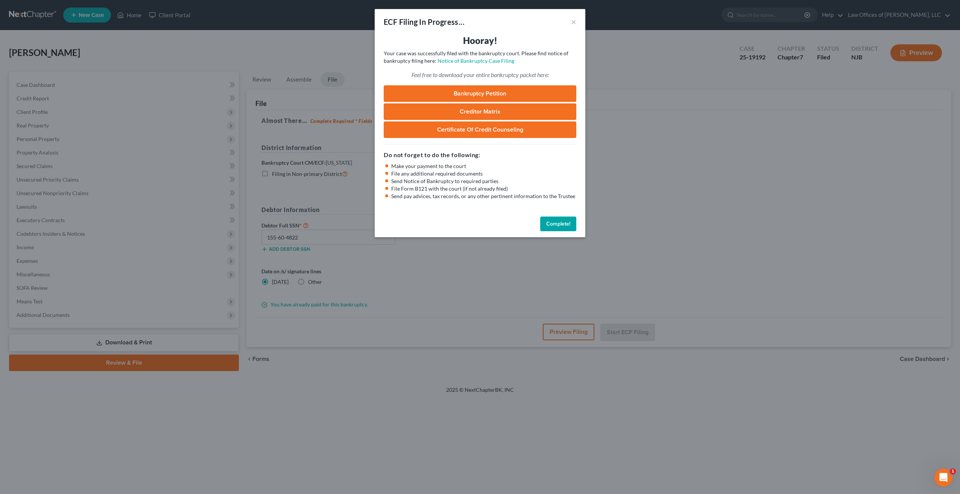
click at [488, 94] on link "Bankruptcy Petition" at bounding box center [480, 93] width 193 height 17
click at [485, 112] on link "Creditor Matrix" at bounding box center [480, 111] width 193 height 17
click at [481, 108] on link "Creditor Matrix" at bounding box center [480, 111] width 193 height 17
click at [577, 21] on div "ECF Filing In Progress... ×" at bounding box center [480, 22] width 211 height 26
click at [573, 22] on button "×" at bounding box center [573, 21] width 5 height 9
